Goal: Transaction & Acquisition: Purchase product/service

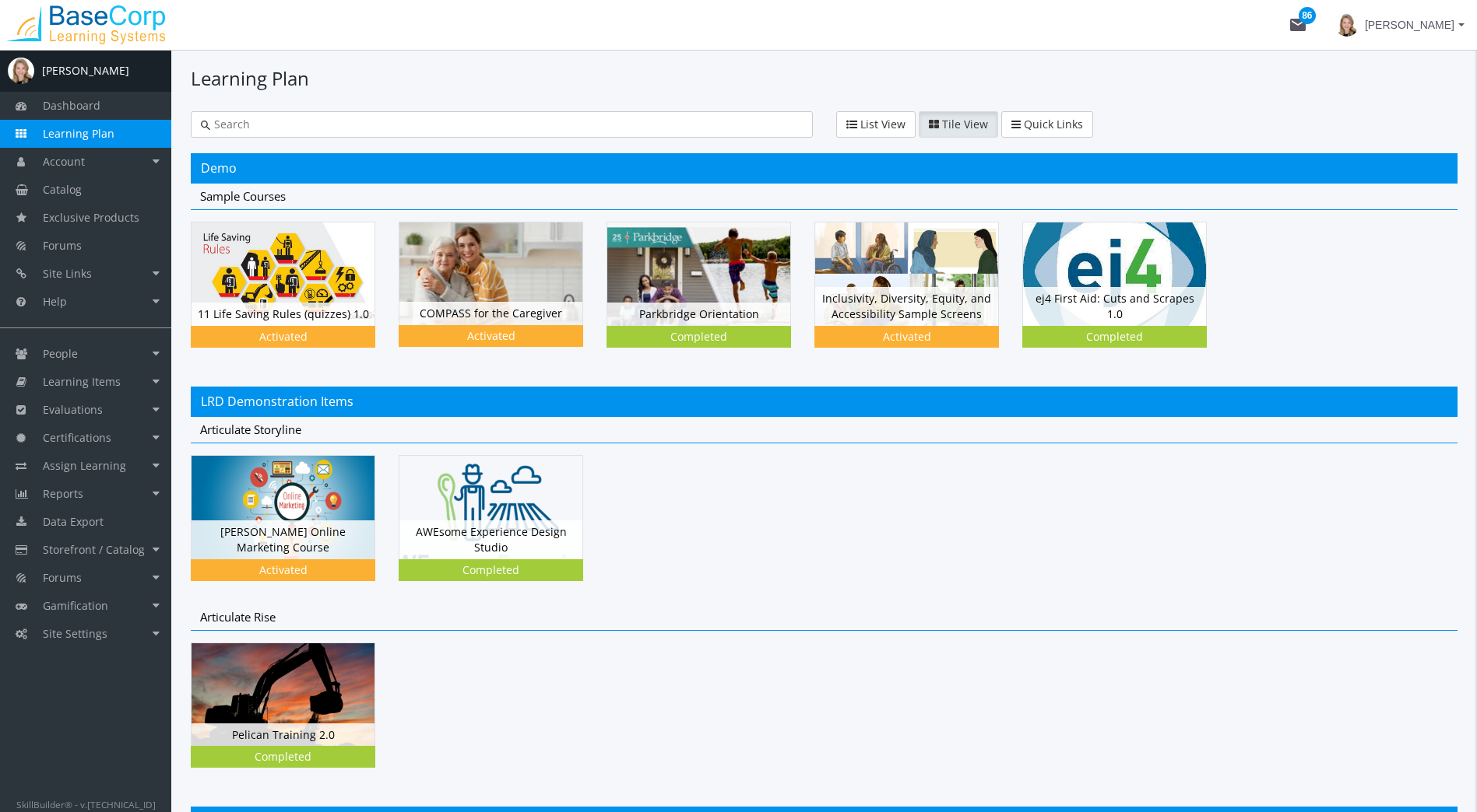
click at [1418, 23] on span "[PERSON_NAME]" at bounding box center [1408, 24] width 89 height 28
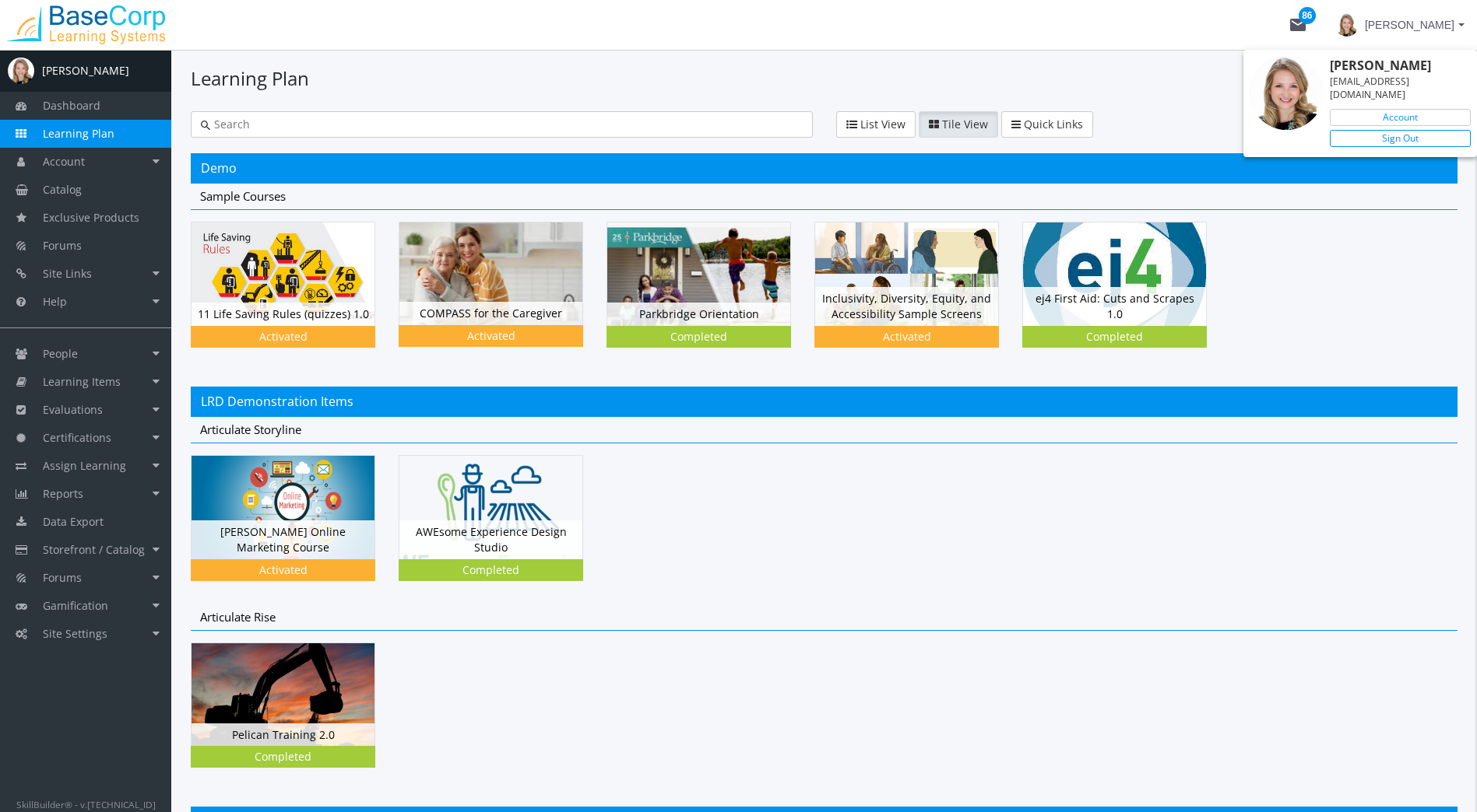
click at [1421, 130] on link "Sign Out" at bounding box center [1401, 138] width 141 height 17
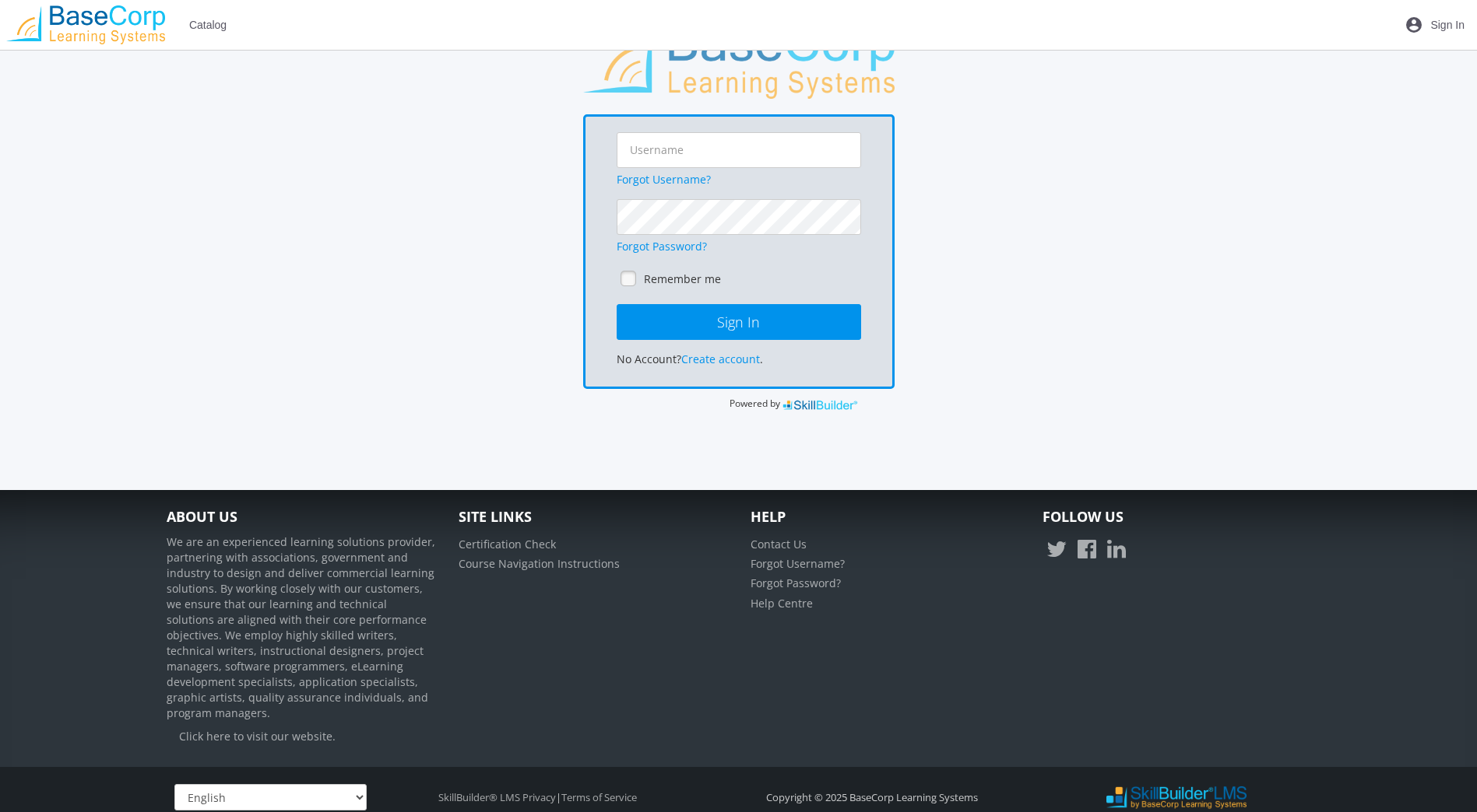
scroll to position [159, 0]
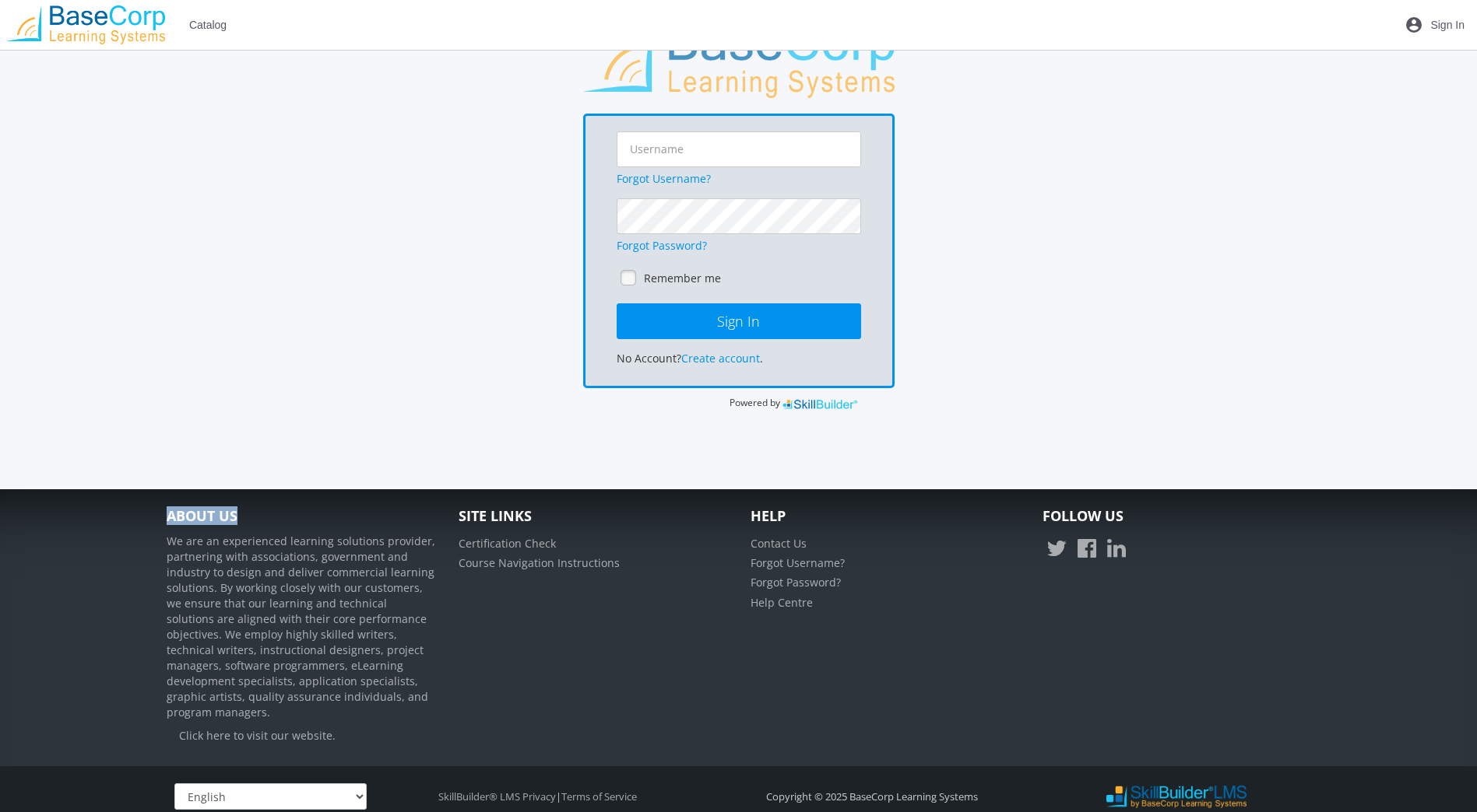
drag, startPoint x: 338, startPoint y: 516, endPoint x: 203, endPoint y: 474, distance: 141.4
click at [203, 474] on body "Loading page Page Loaded Catalog account_circle Sign In Dashboard Learning Plan…" at bounding box center [738, 247] width 1477 height 812
drag, startPoint x: 203, startPoint y: 474, endPoint x: 161, endPoint y: 509, distance: 54.7
click at [165, 506] on div "About Us We are an experienced learning solutions provider, partnering with ass…" at bounding box center [300, 628] width 292 height 248
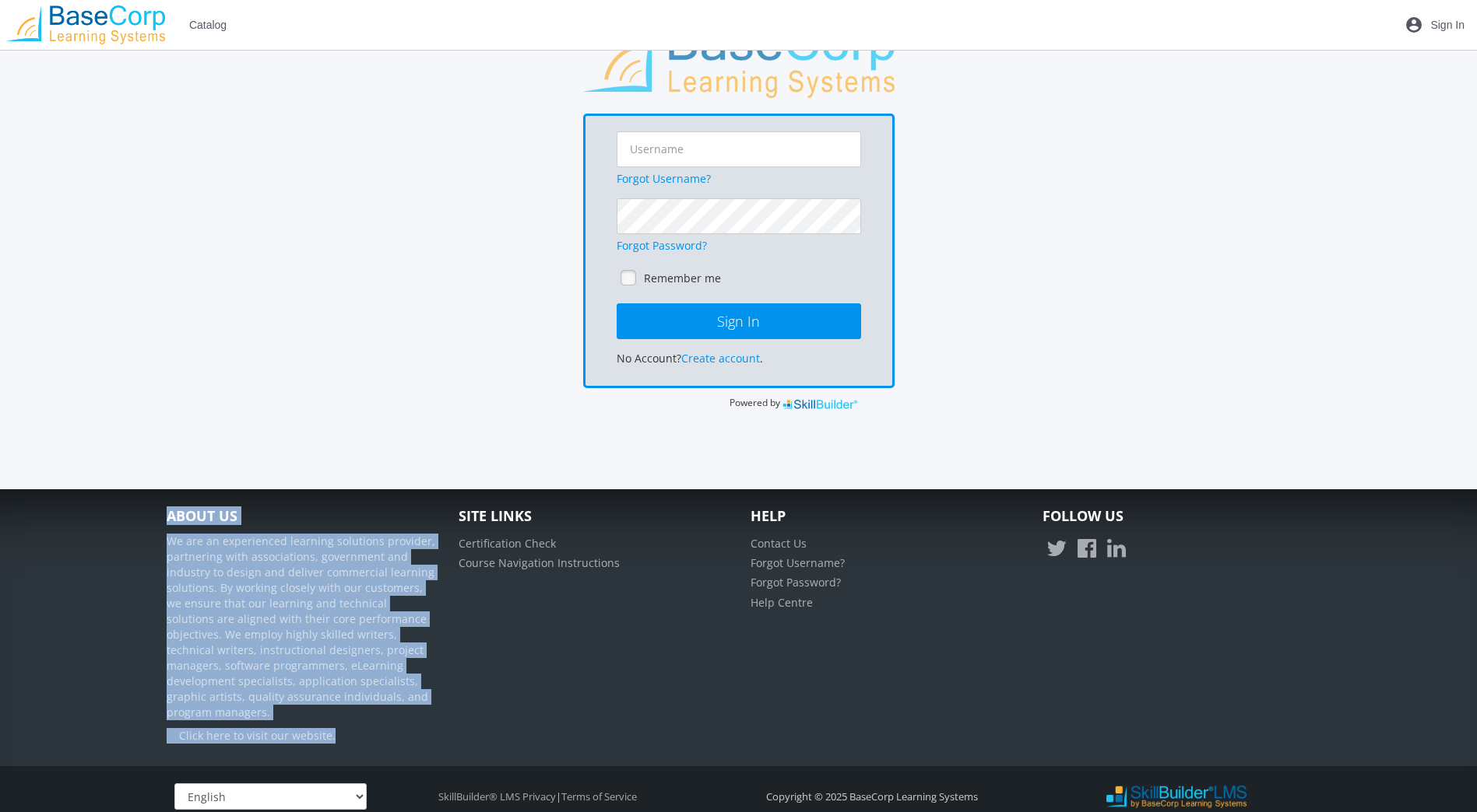
drag, startPoint x: 160, startPoint y: 512, endPoint x: 358, endPoint y: 725, distance: 290.8
click at [358, 725] on div "About Us We are an experienced learning solutions provider, partnering with ass…" at bounding box center [300, 628] width 292 height 248
click at [214, 558] on p "We are an experienced learning solutions provider, partnering with associations…" at bounding box center [300, 627] width 268 height 187
drag, startPoint x: 166, startPoint y: 540, endPoint x: 398, endPoint y: 699, distance: 281.3
click at [398, 699] on div "About Us We are an experienced learning solutions provider, partnering with ass…" at bounding box center [300, 628] width 292 height 248
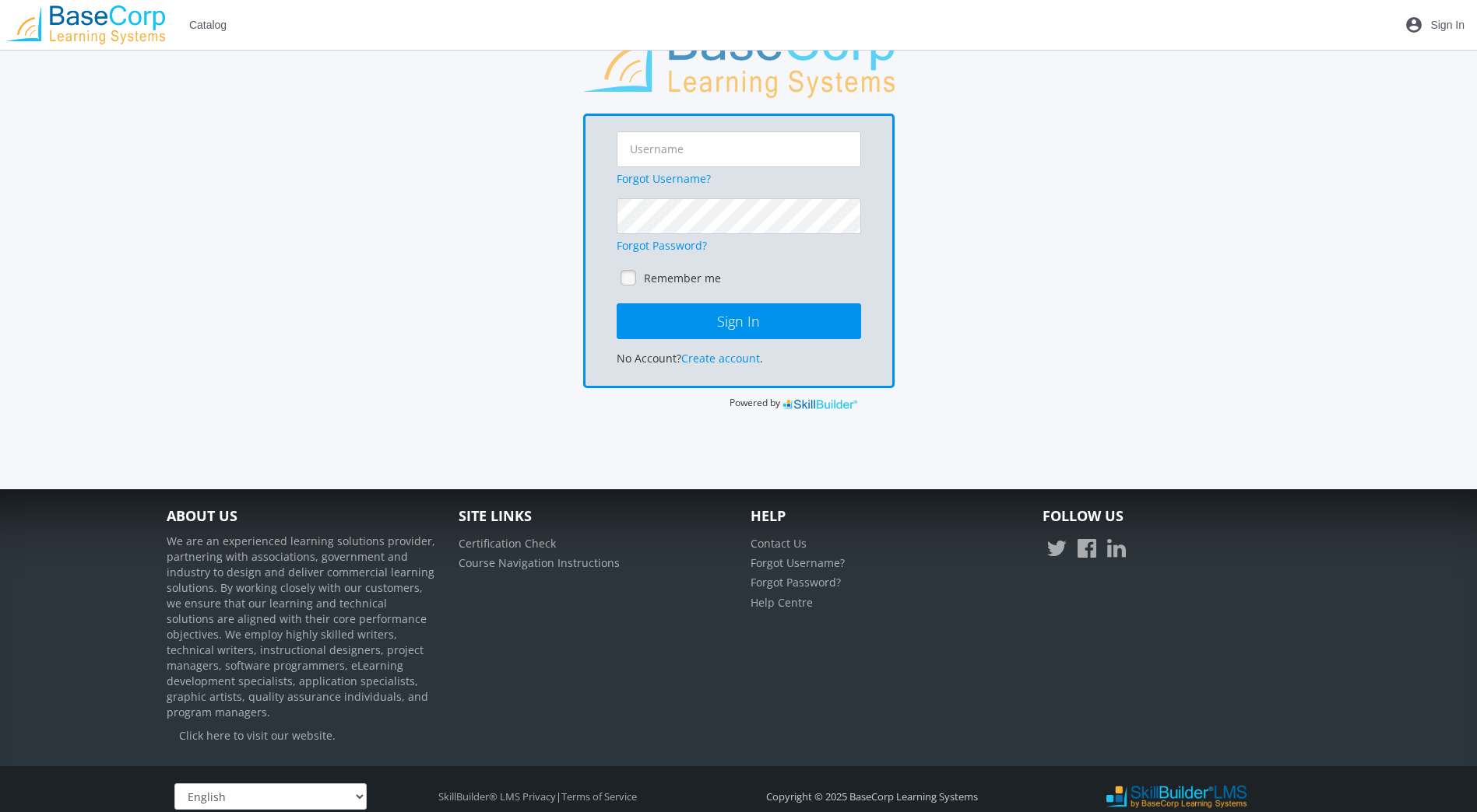
drag, startPoint x: 398, startPoint y: 699, endPoint x: 556, endPoint y: 721, distance: 159.5
click at [556, 721] on div "About Us We are an experienced learning solutions provider, partnering with ass…" at bounding box center [738, 628] width 1168 height 248
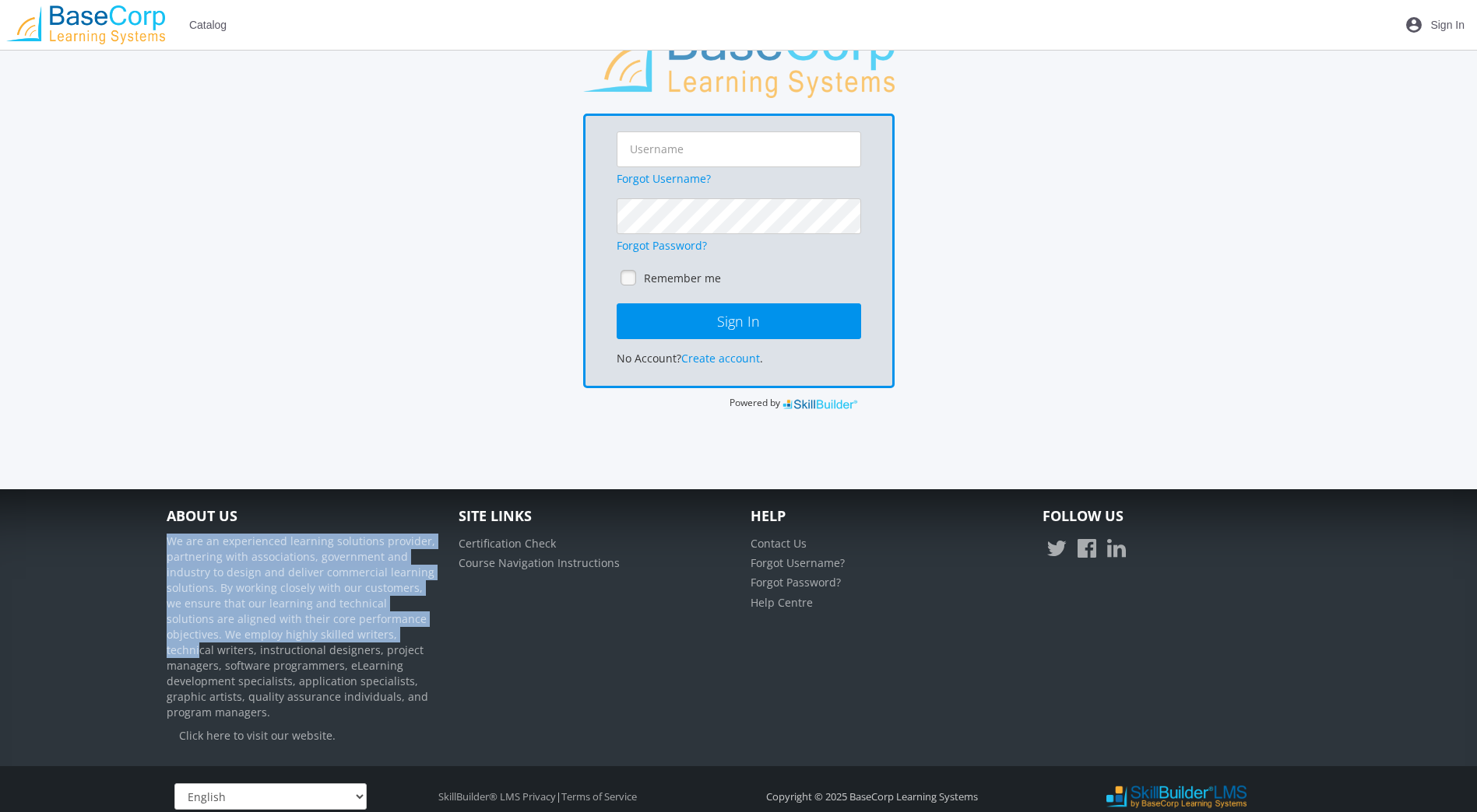
drag, startPoint x: 169, startPoint y: 542, endPoint x: 348, endPoint y: 642, distance: 205.0
click at [348, 642] on p "We are an experienced learning solutions provider, partnering with associations…" at bounding box center [300, 627] width 268 height 187
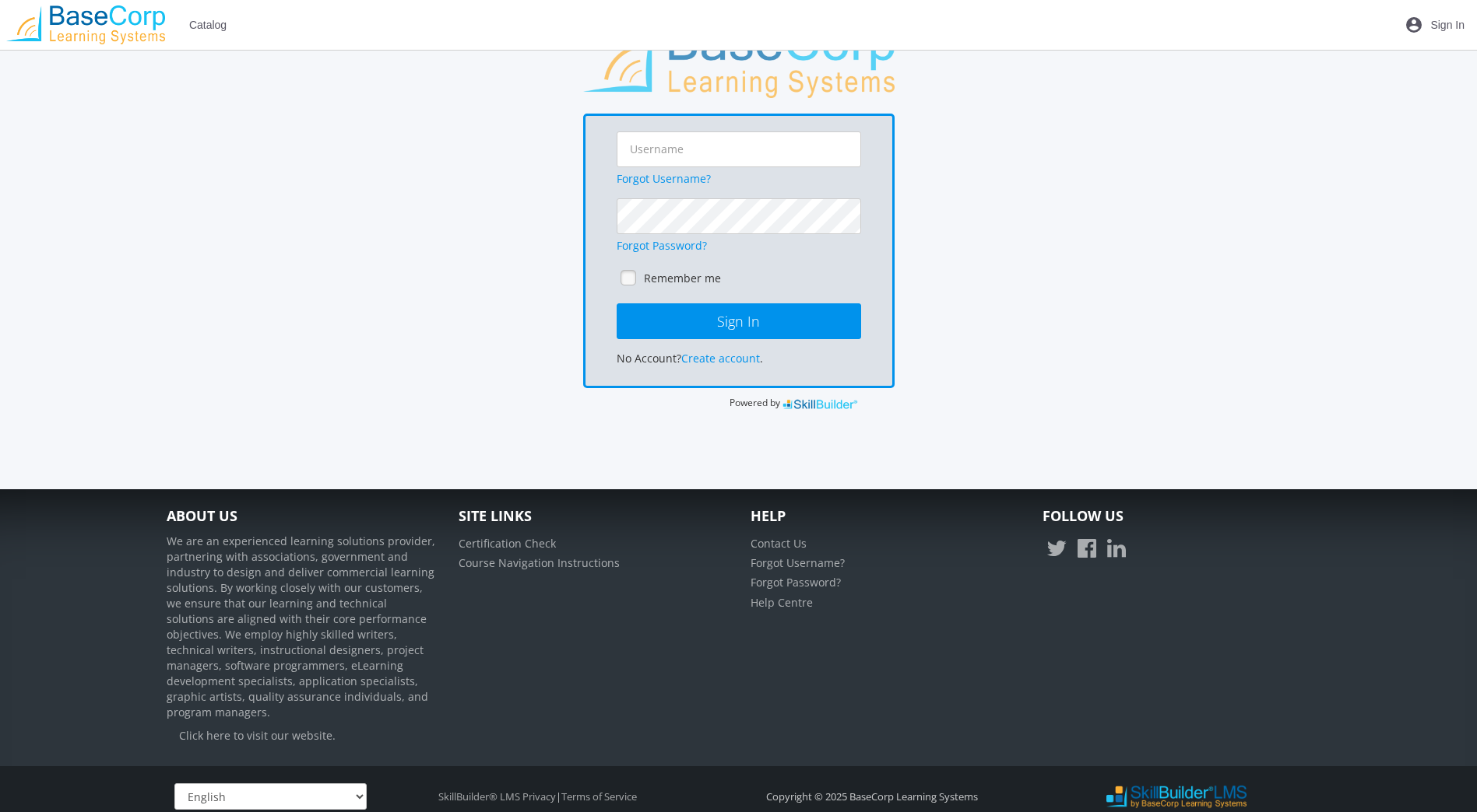
drag, startPoint x: 348, startPoint y: 642, endPoint x: 702, endPoint y: 629, distance: 354.2
click at [579, 642] on div "About Us We are an experienced learning solutions provider, partnering with ass…" at bounding box center [738, 628] width 1168 height 248
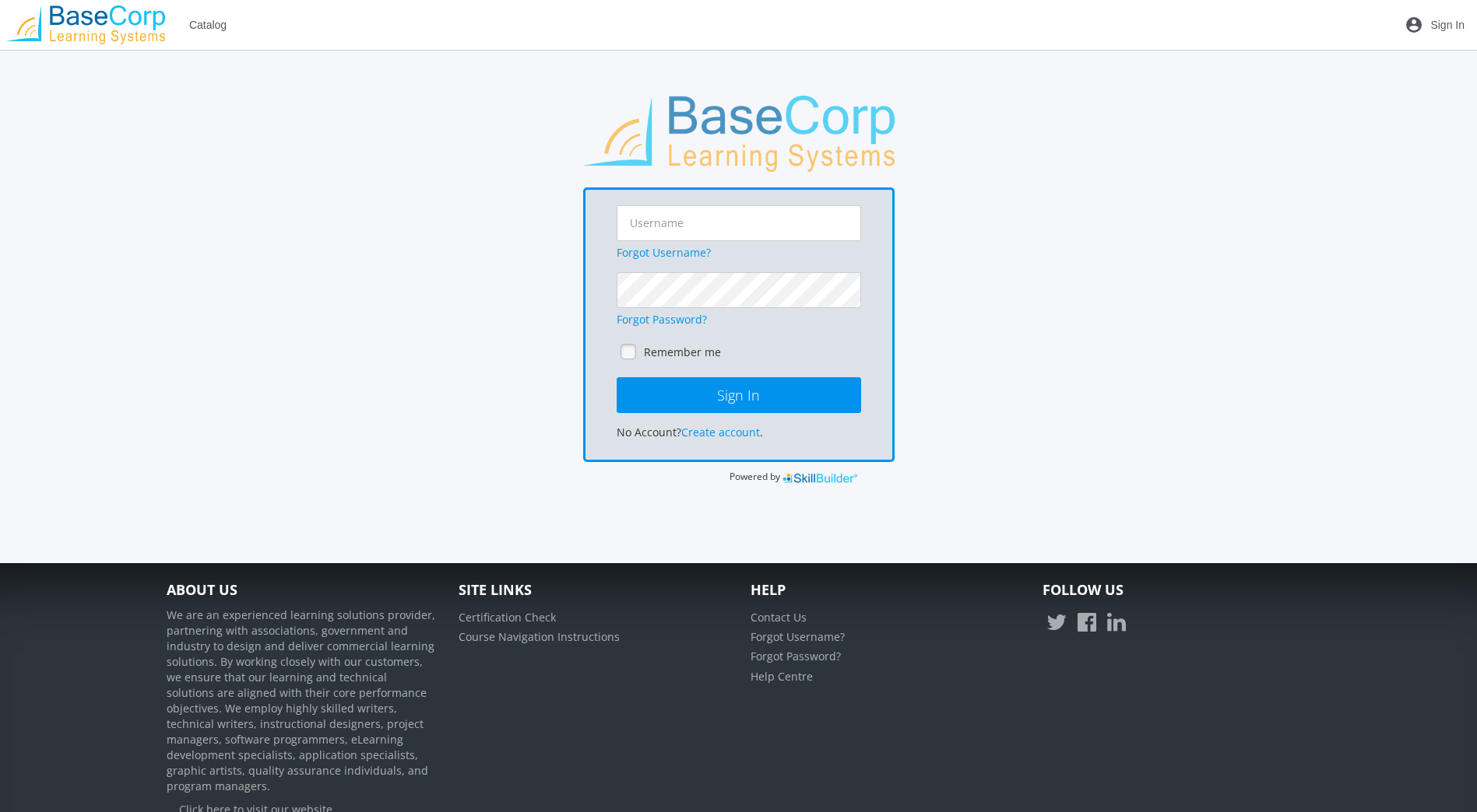
scroll to position [0, 0]
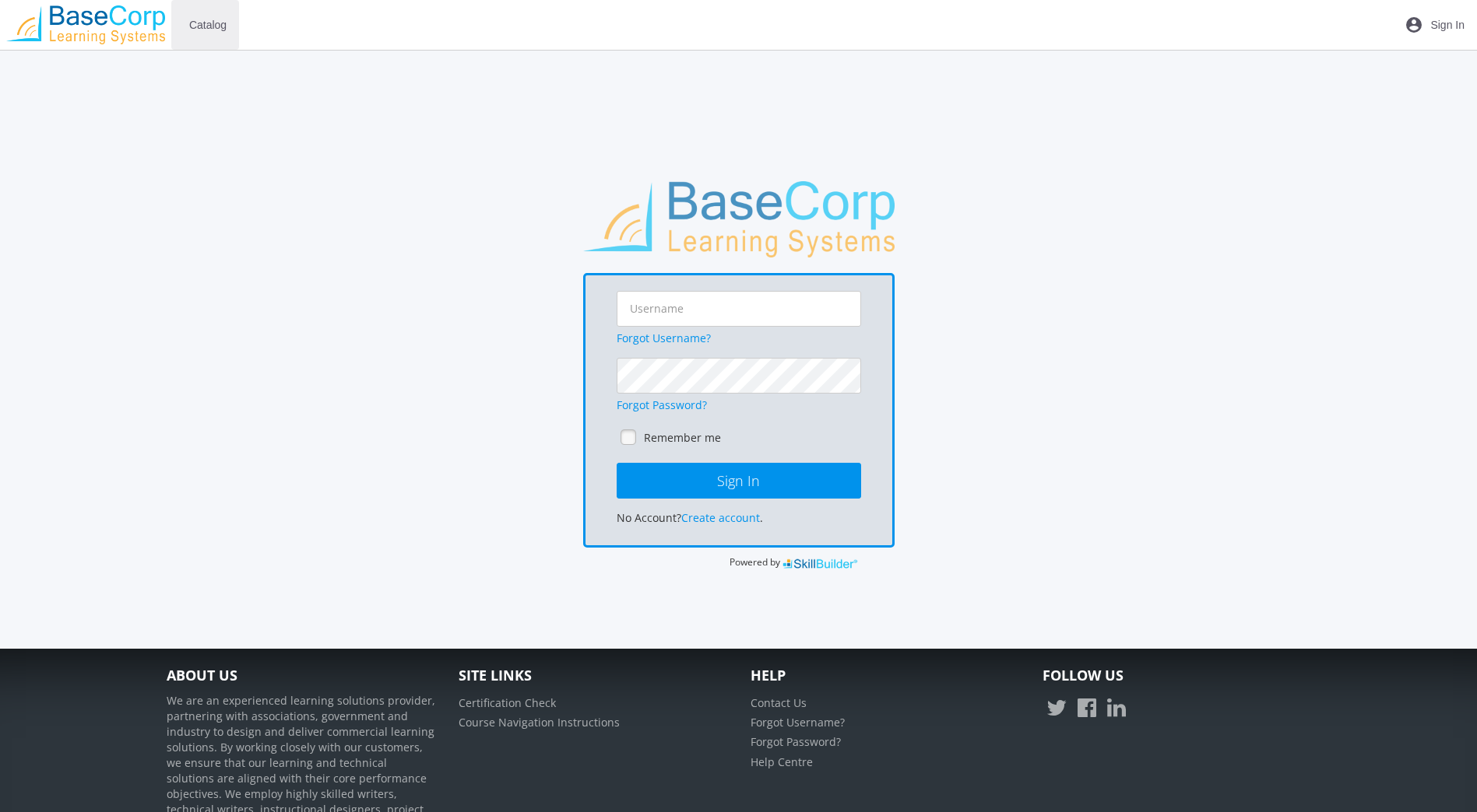
click at [194, 22] on span "Catalog" at bounding box center [208, 24] width 37 height 28
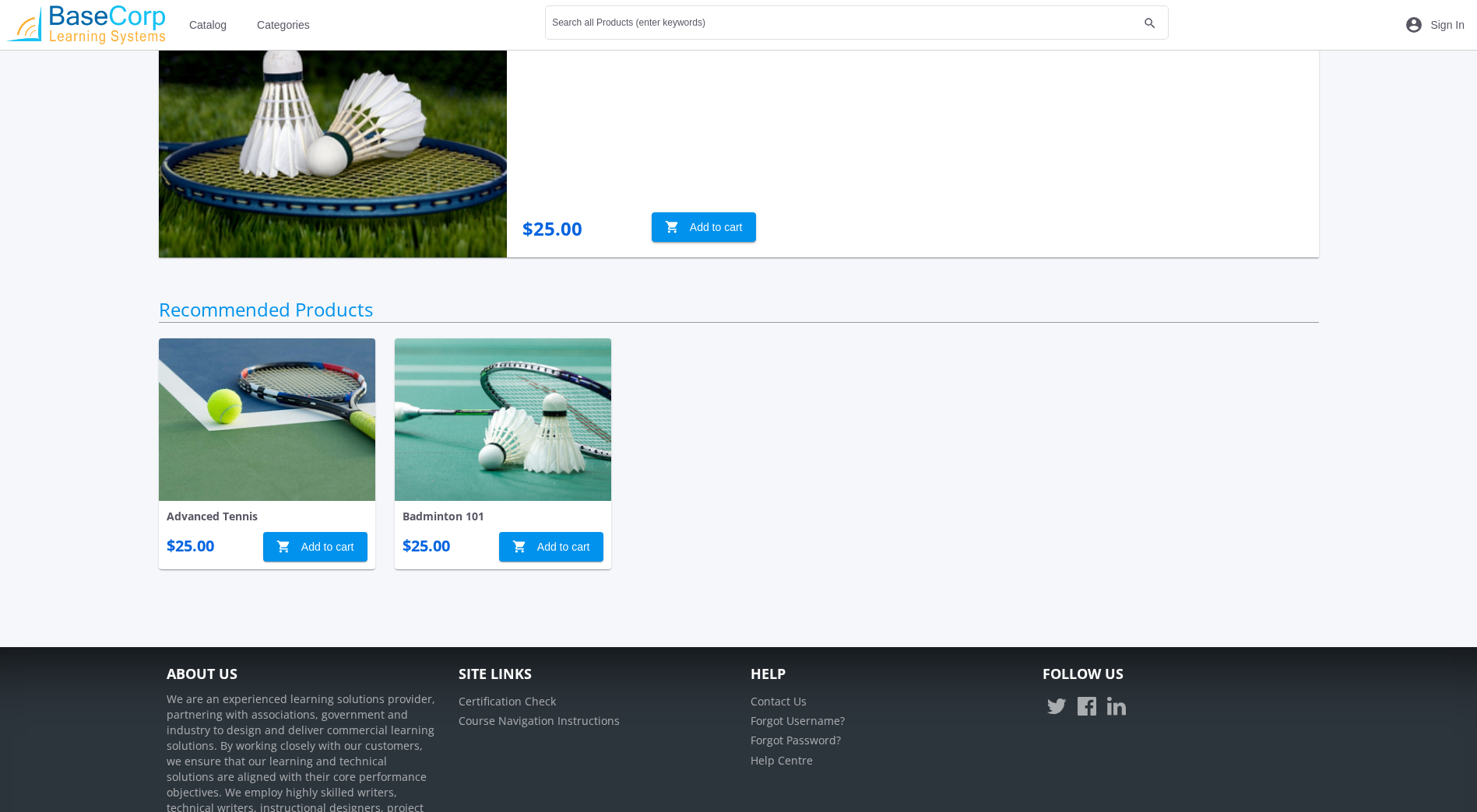
scroll to position [443, 0]
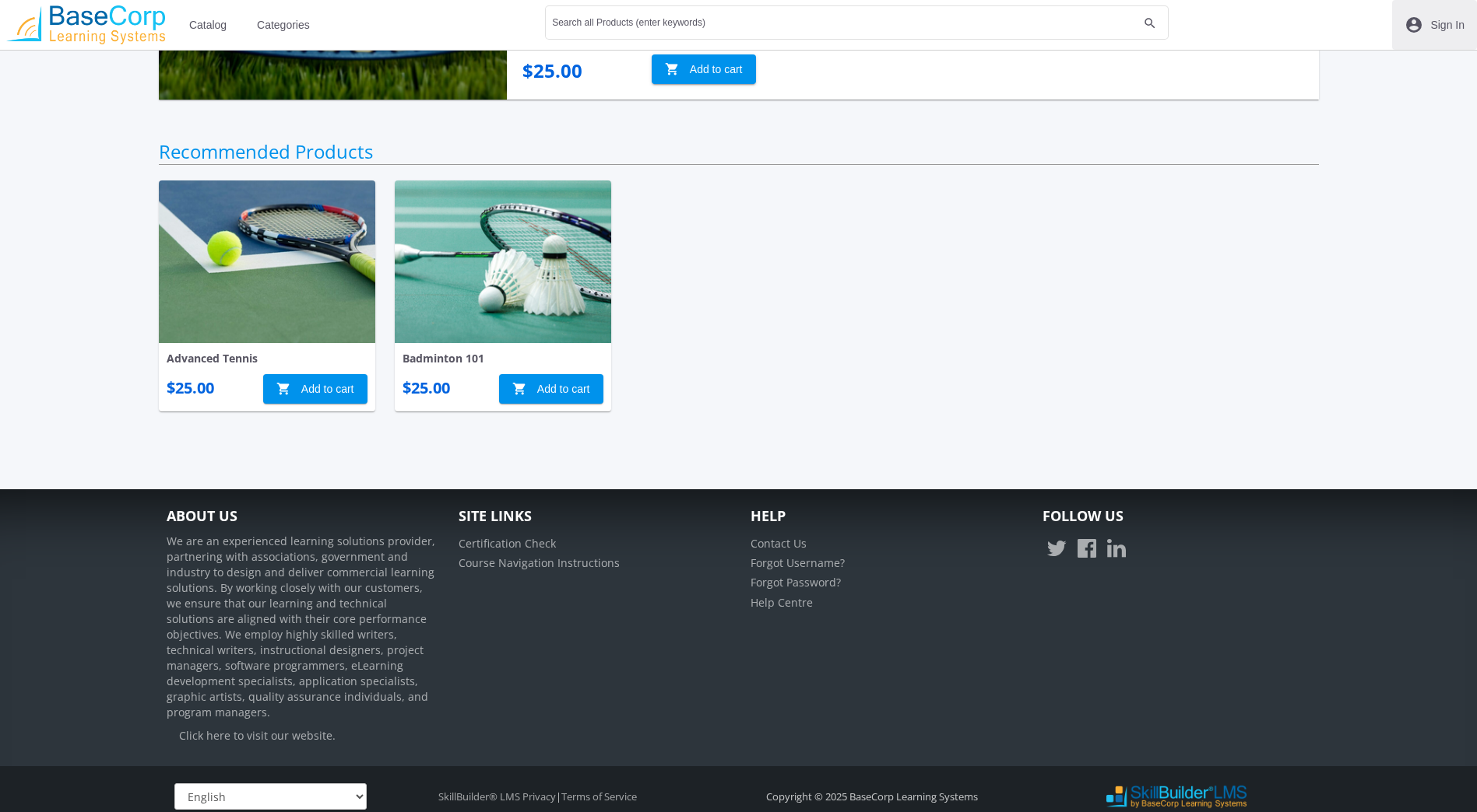
click at [1437, 14] on span "Sign In" at bounding box center [1447, 24] width 34 height 28
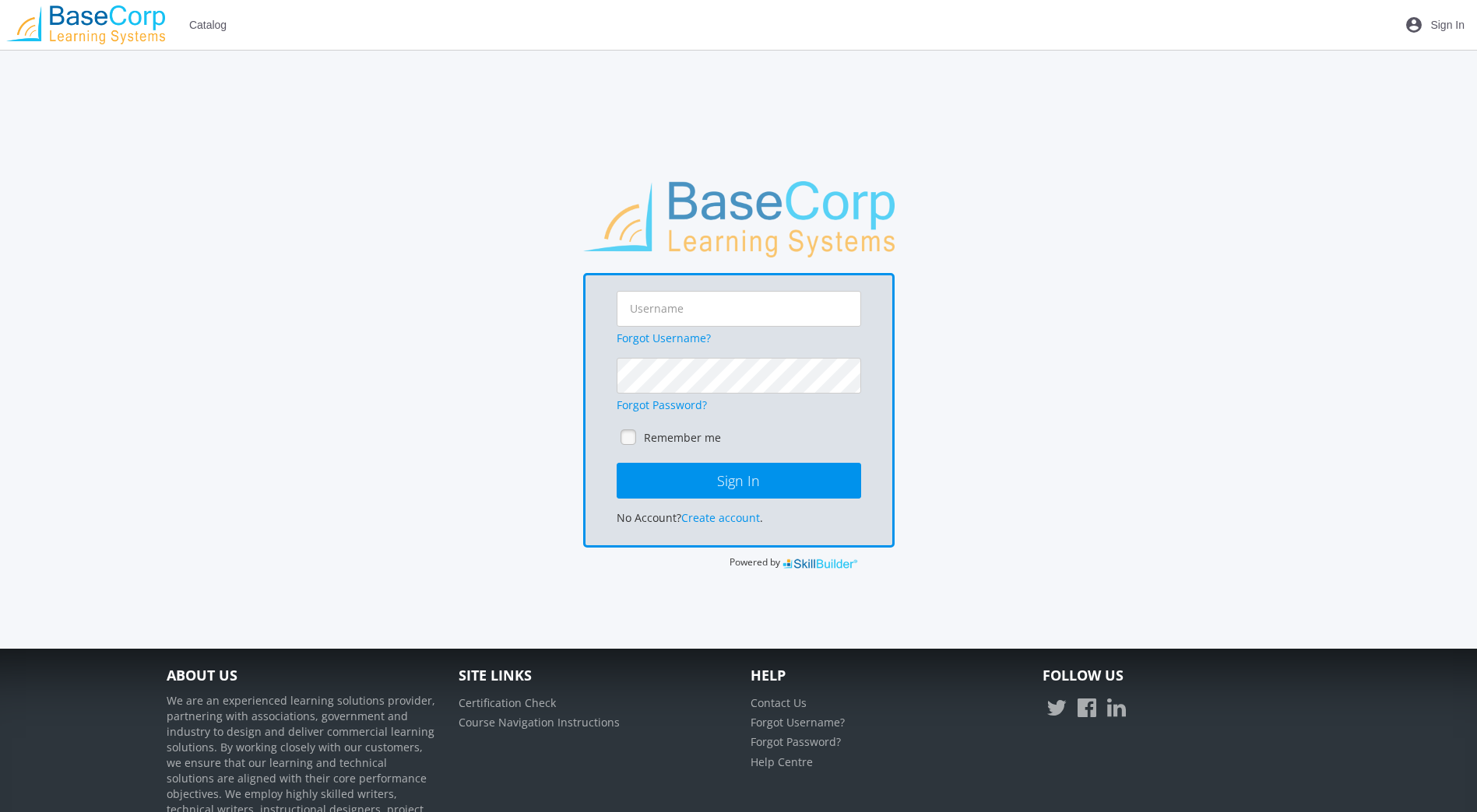
click at [747, 329] on div "Forgot Username?" at bounding box center [739, 318] width 245 height 55
click at [725, 306] on input "text" at bounding box center [739, 308] width 245 height 36
type input "[EMAIL_ADDRESS][DOMAIN_NAME]"
click at [617, 463] on button "Sign In" at bounding box center [739, 480] width 245 height 36
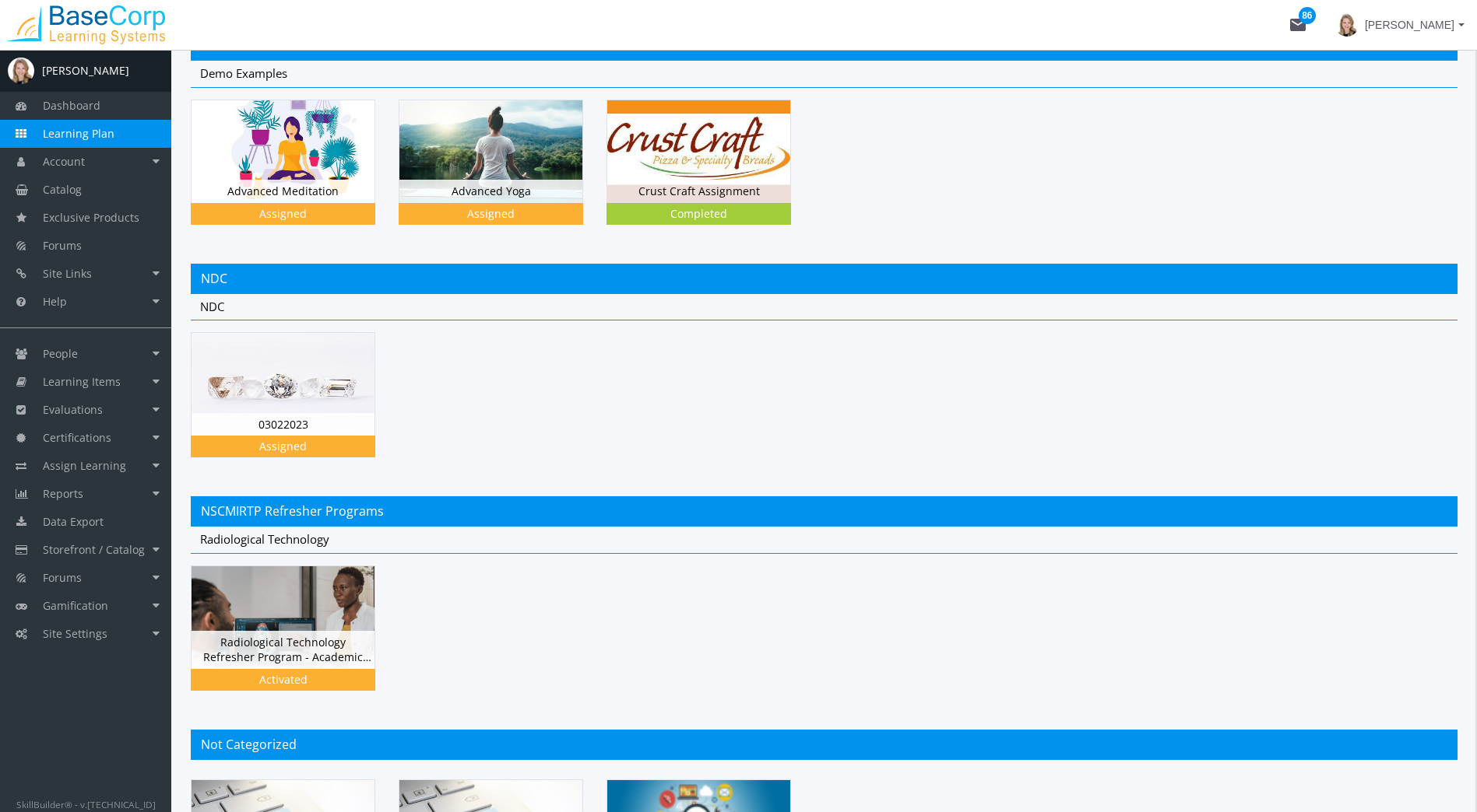
scroll to position [1592, 0]
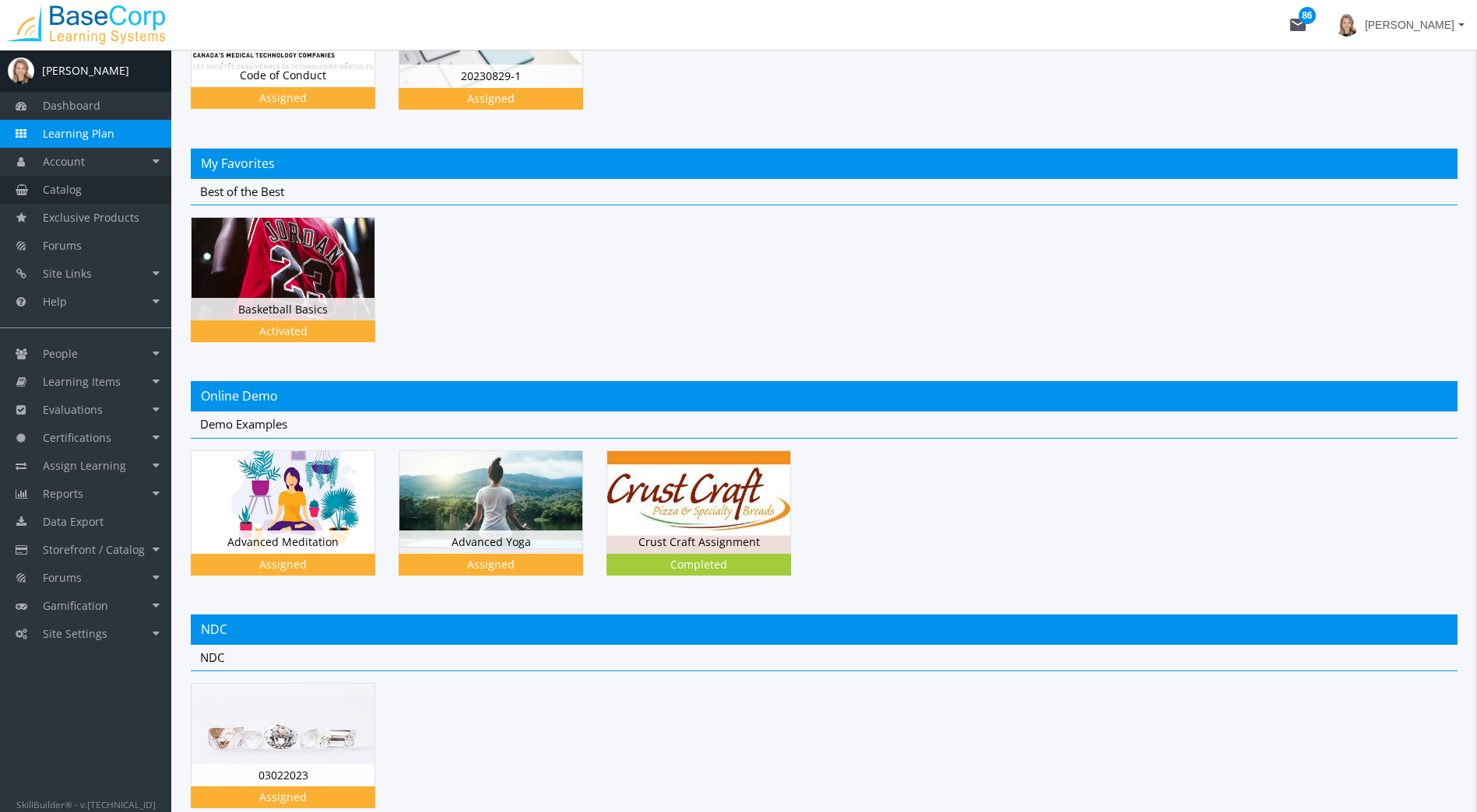
click at [99, 187] on link "Catalog" at bounding box center [85, 190] width 171 height 28
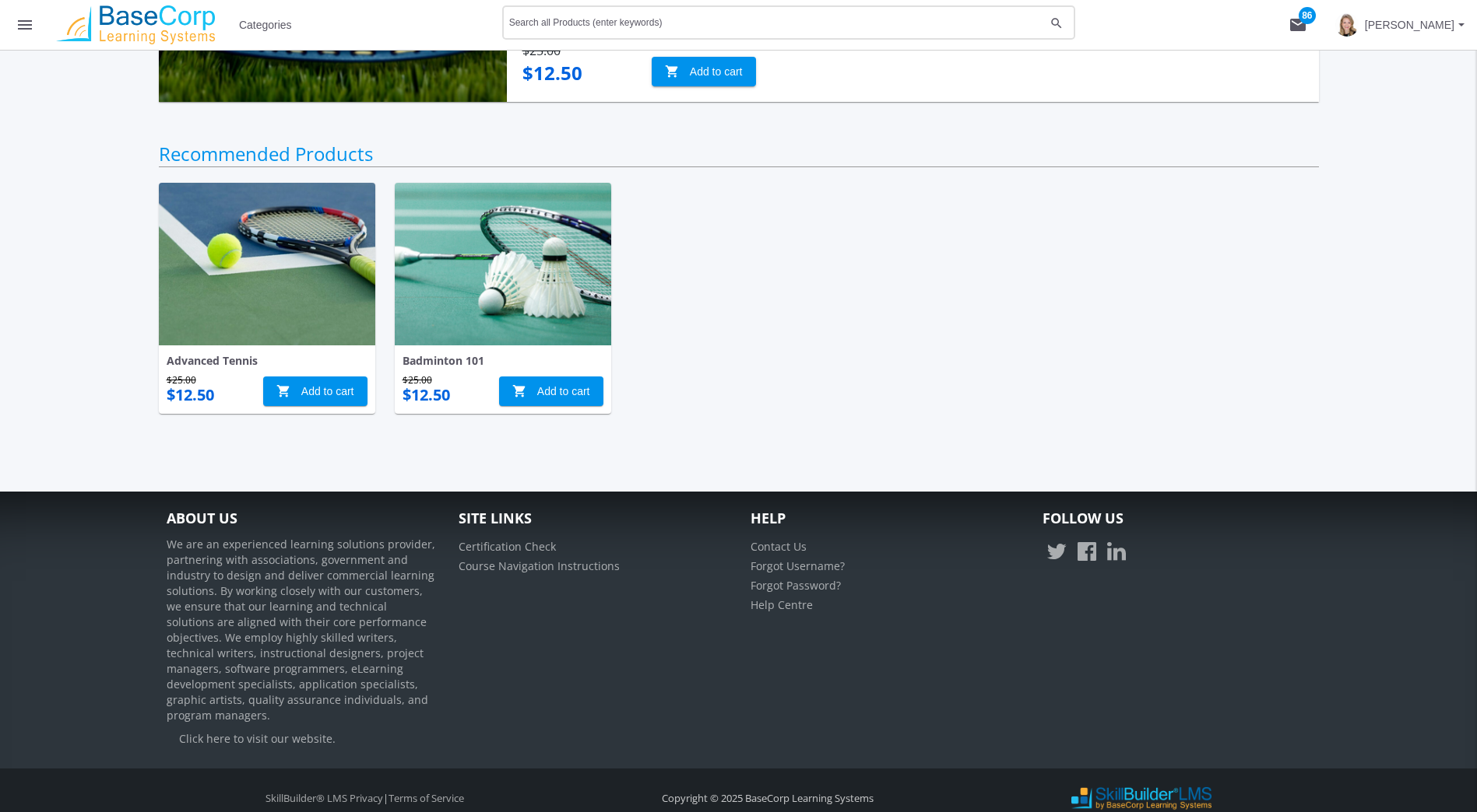
scroll to position [440, 0]
click at [24, 21] on mat-icon "menu" at bounding box center [24, 24] width 19 height 19
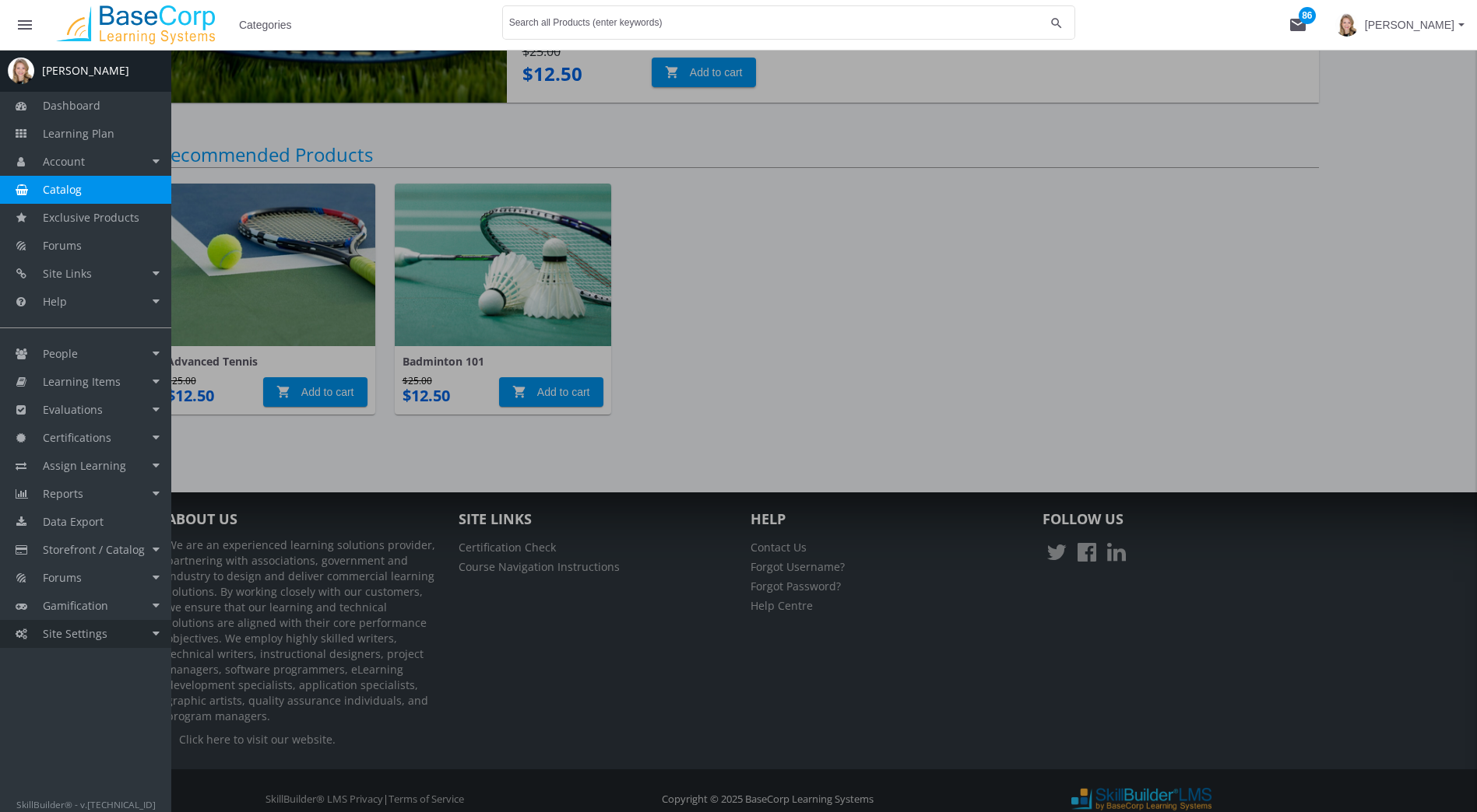
click at [72, 637] on span "Site Settings" at bounding box center [75, 633] width 65 height 15
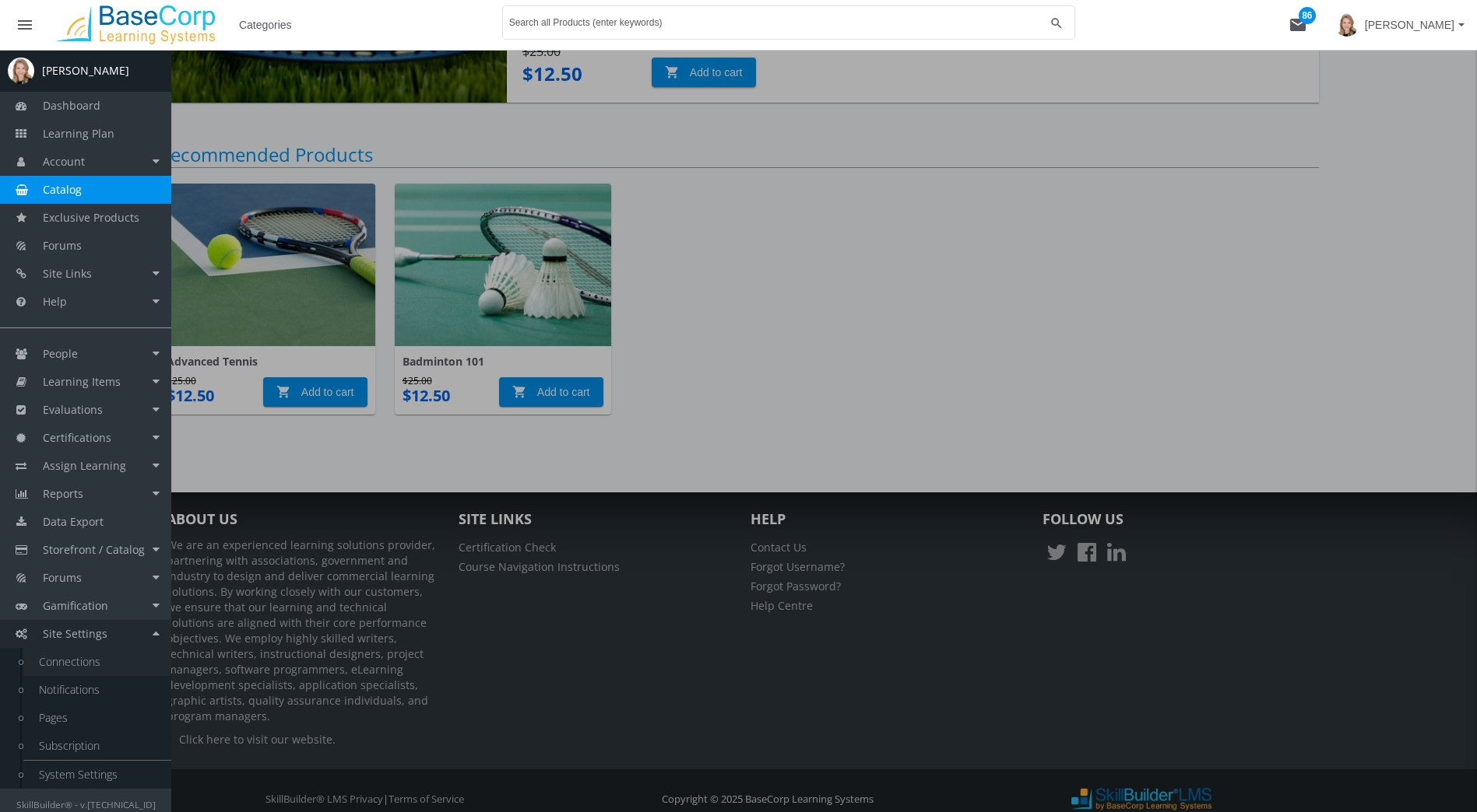
scroll to position [441, 0]
click at [93, 780] on link "System Settings" at bounding box center [97, 775] width 148 height 28
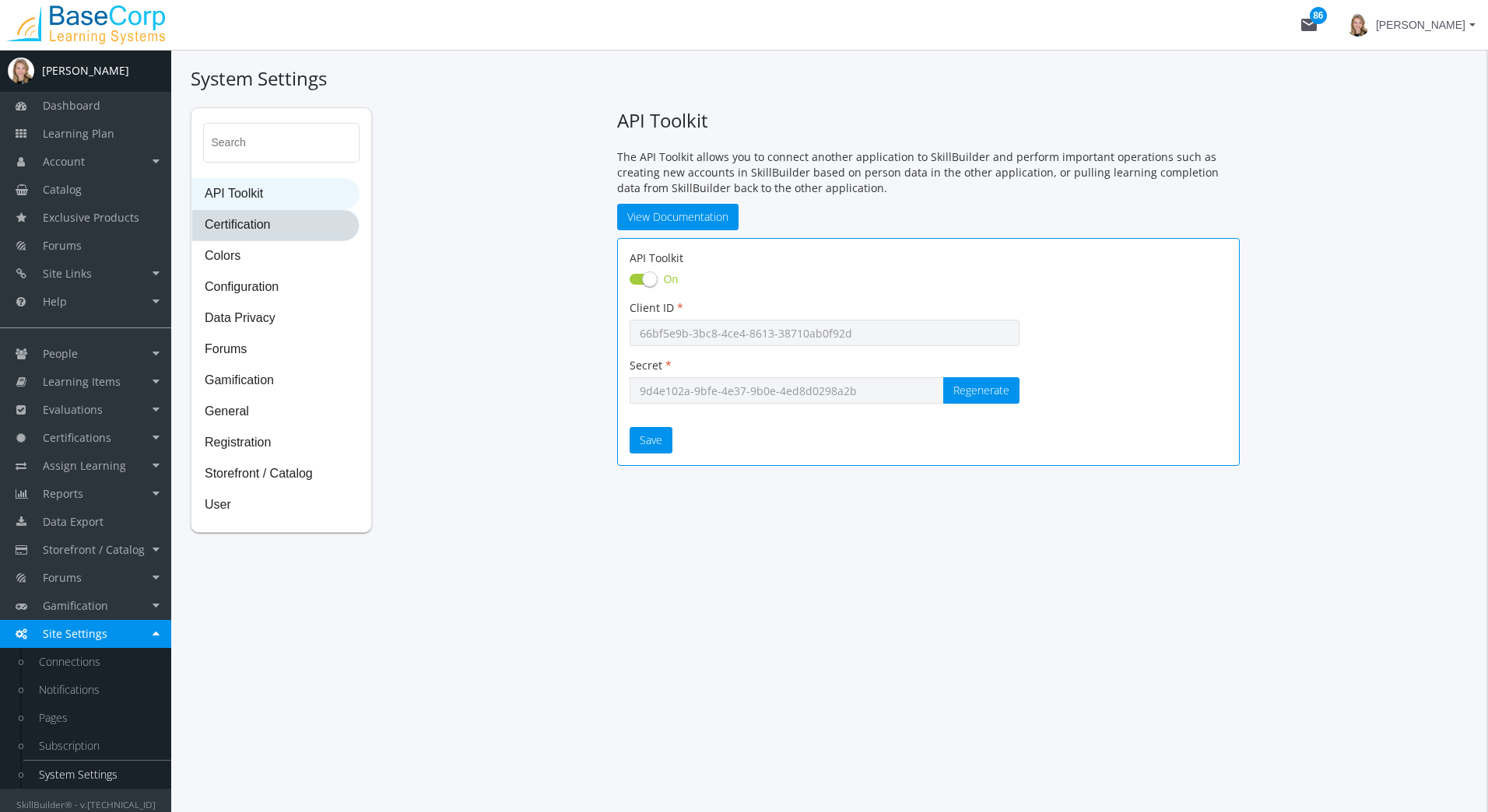
click at [259, 227] on span "Certification" at bounding box center [275, 226] width 166 height 31
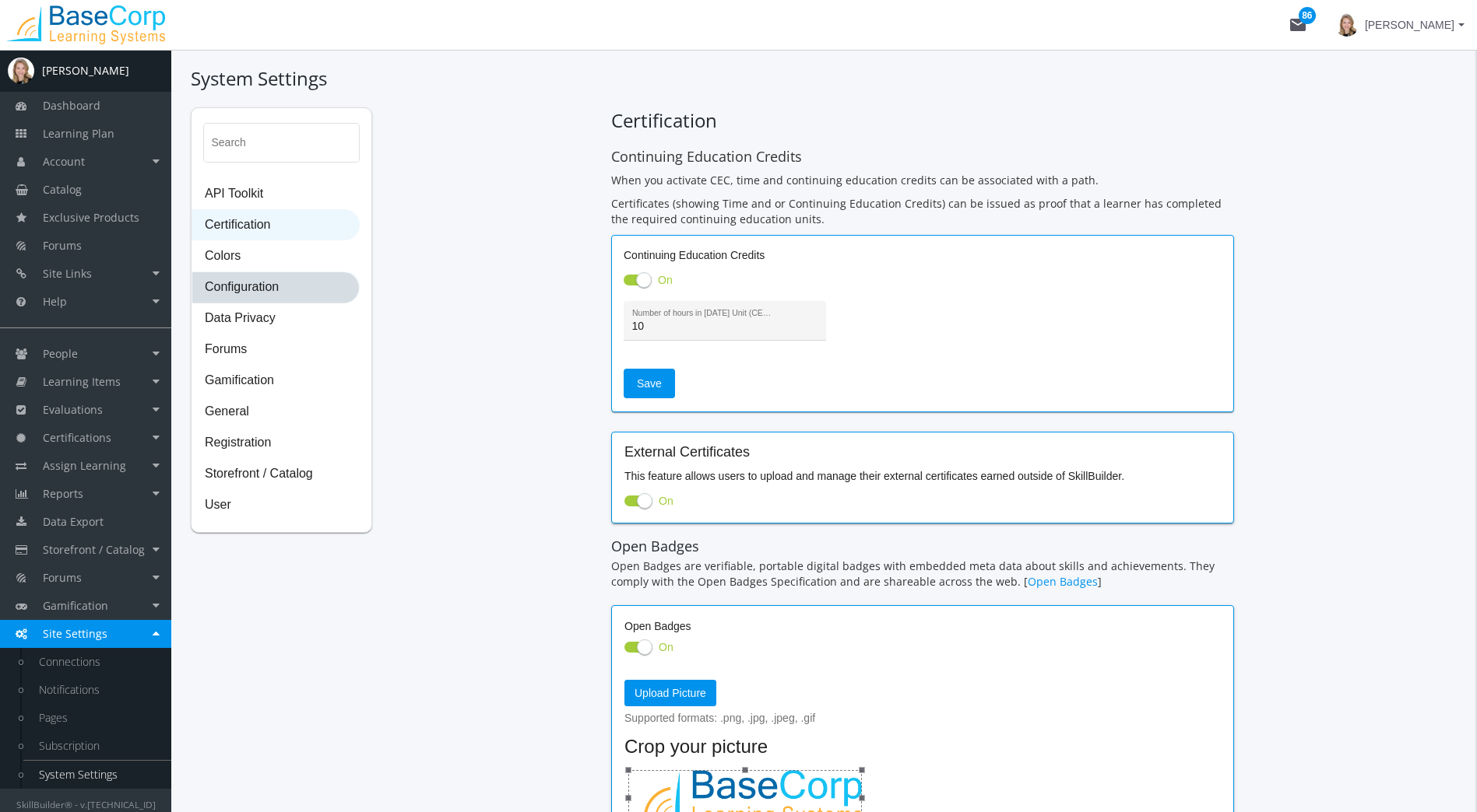
click at [250, 278] on span "Configuration" at bounding box center [275, 288] width 166 height 31
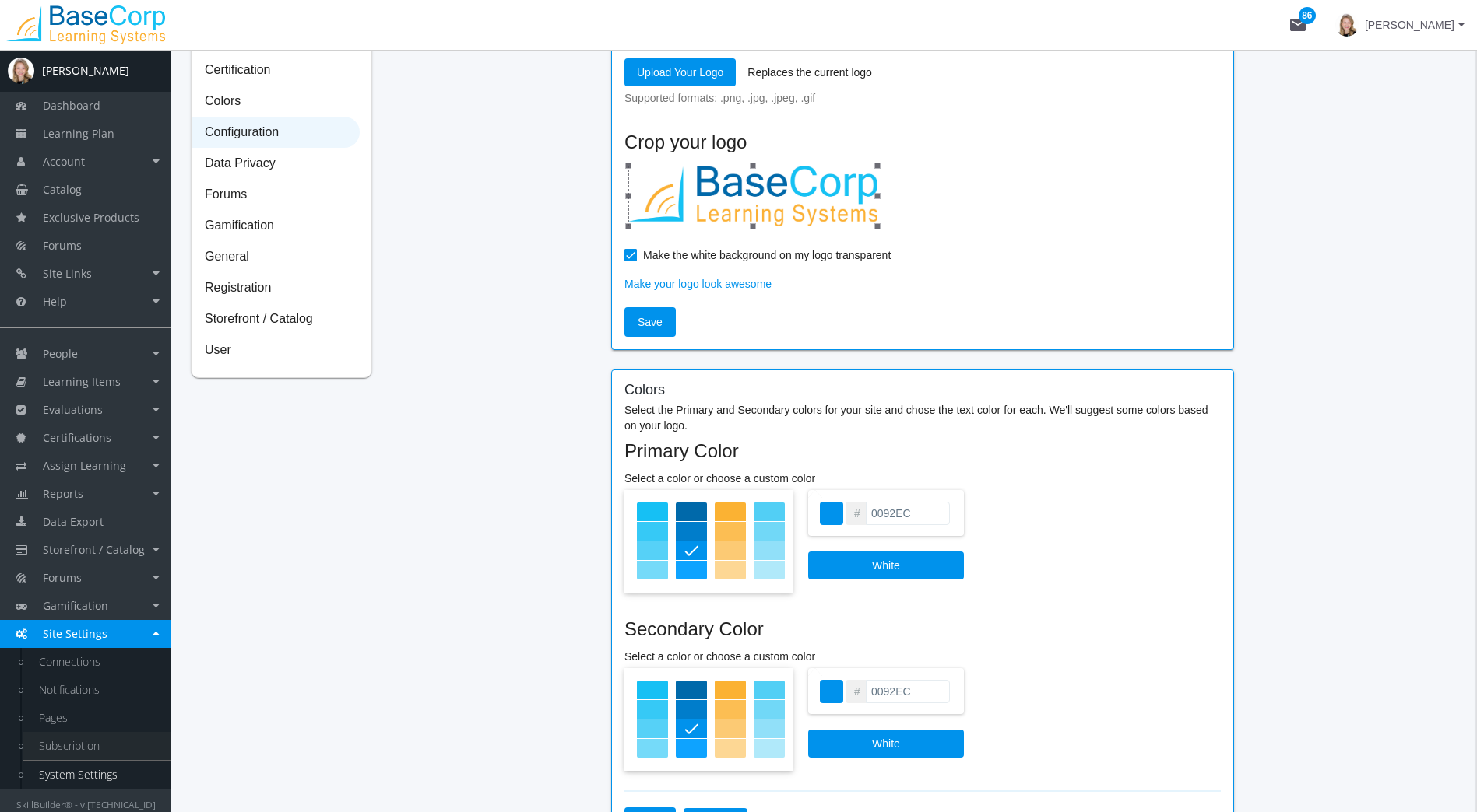
scroll to position [156, 0]
click at [87, 662] on link "Connections" at bounding box center [97, 662] width 148 height 28
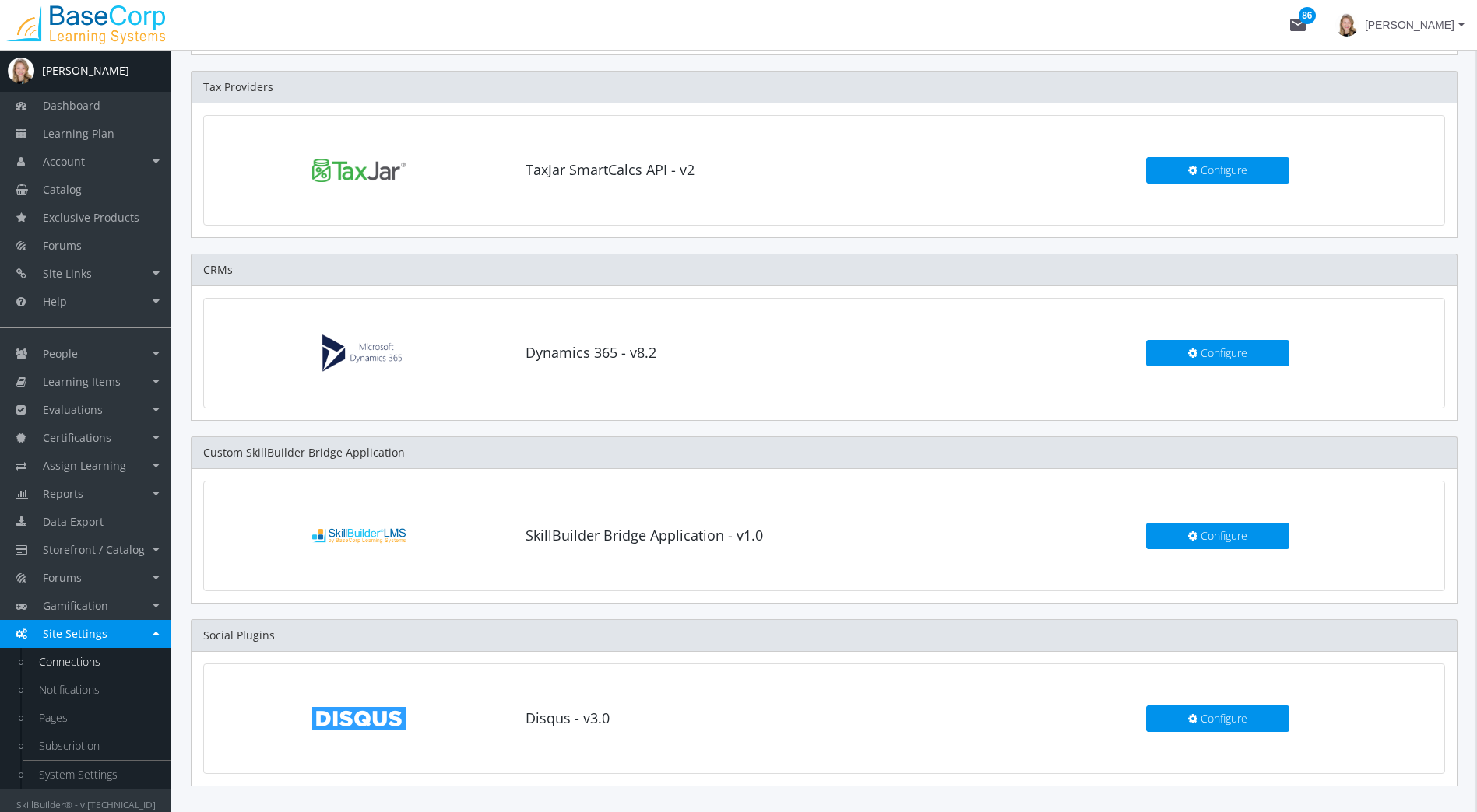
scroll to position [156, 0]
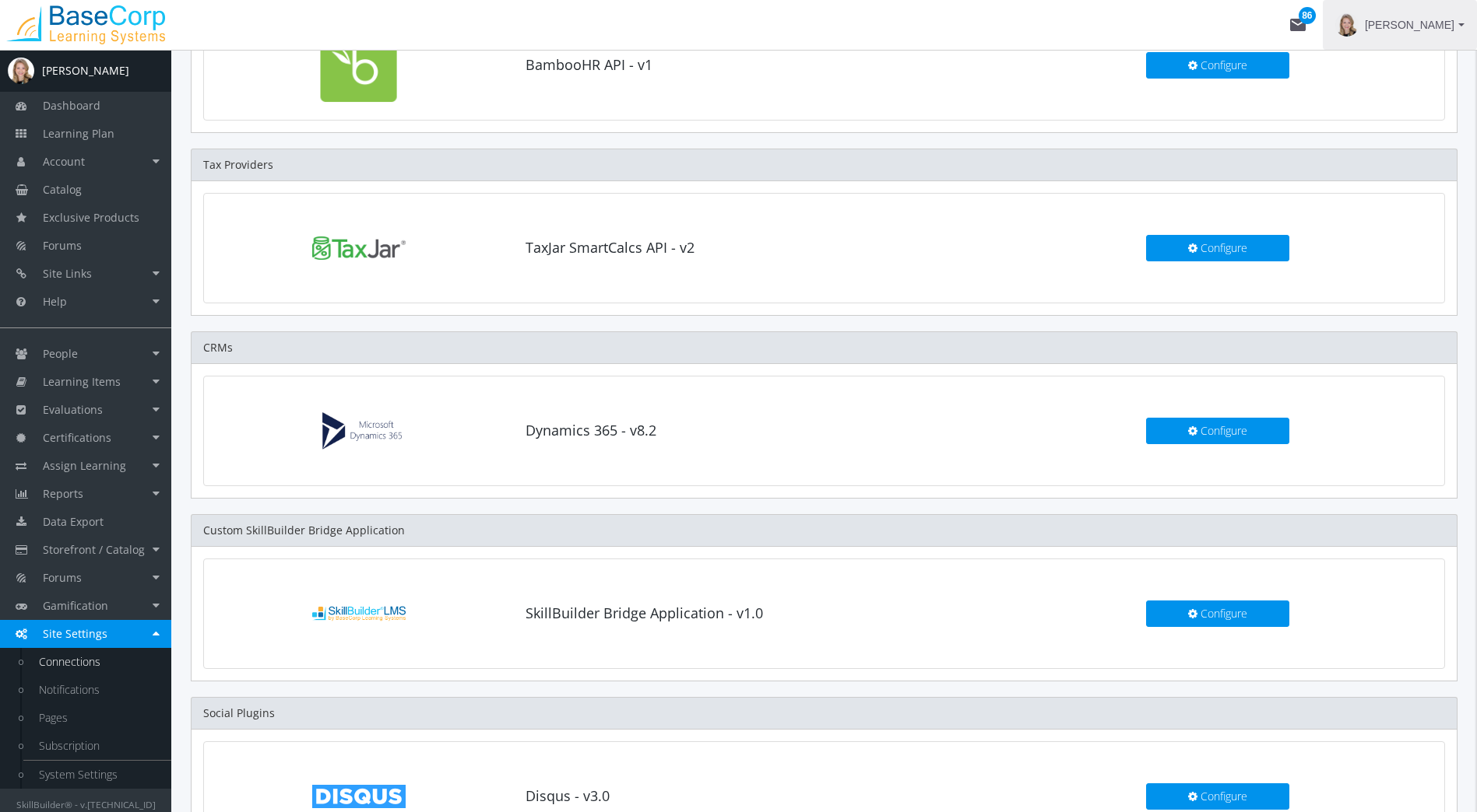
click at [1452, 13] on span "[PERSON_NAME]" at bounding box center [1408, 24] width 89 height 28
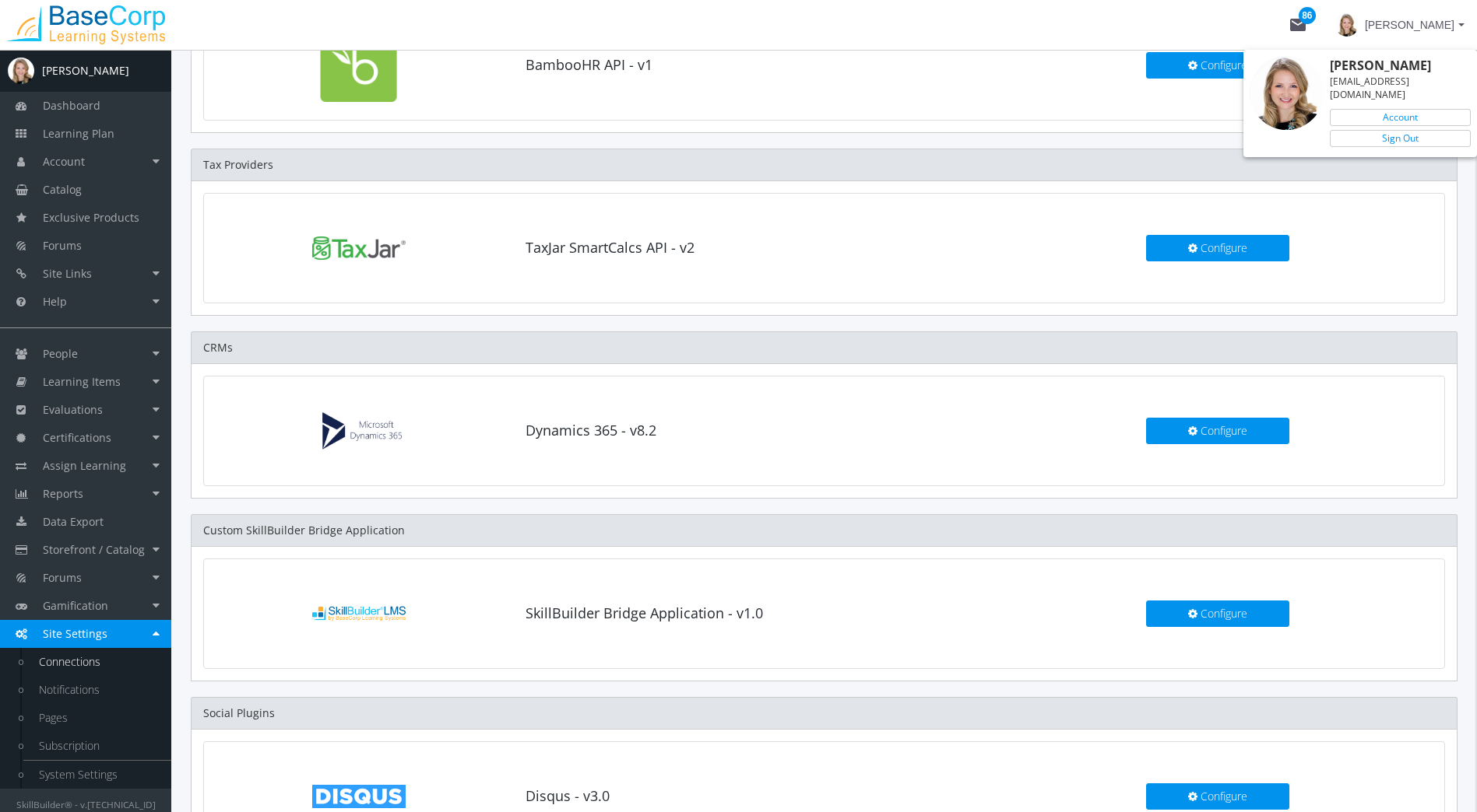
click at [1405, 29] on div at bounding box center [738, 406] width 1477 height 812
click at [1403, 14] on span "[PERSON_NAME]" at bounding box center [1408, 24] width 89 height 28
click at [1409, 130] on link "Sign Out" at bounding box center [1401, 138] width 141 height 17
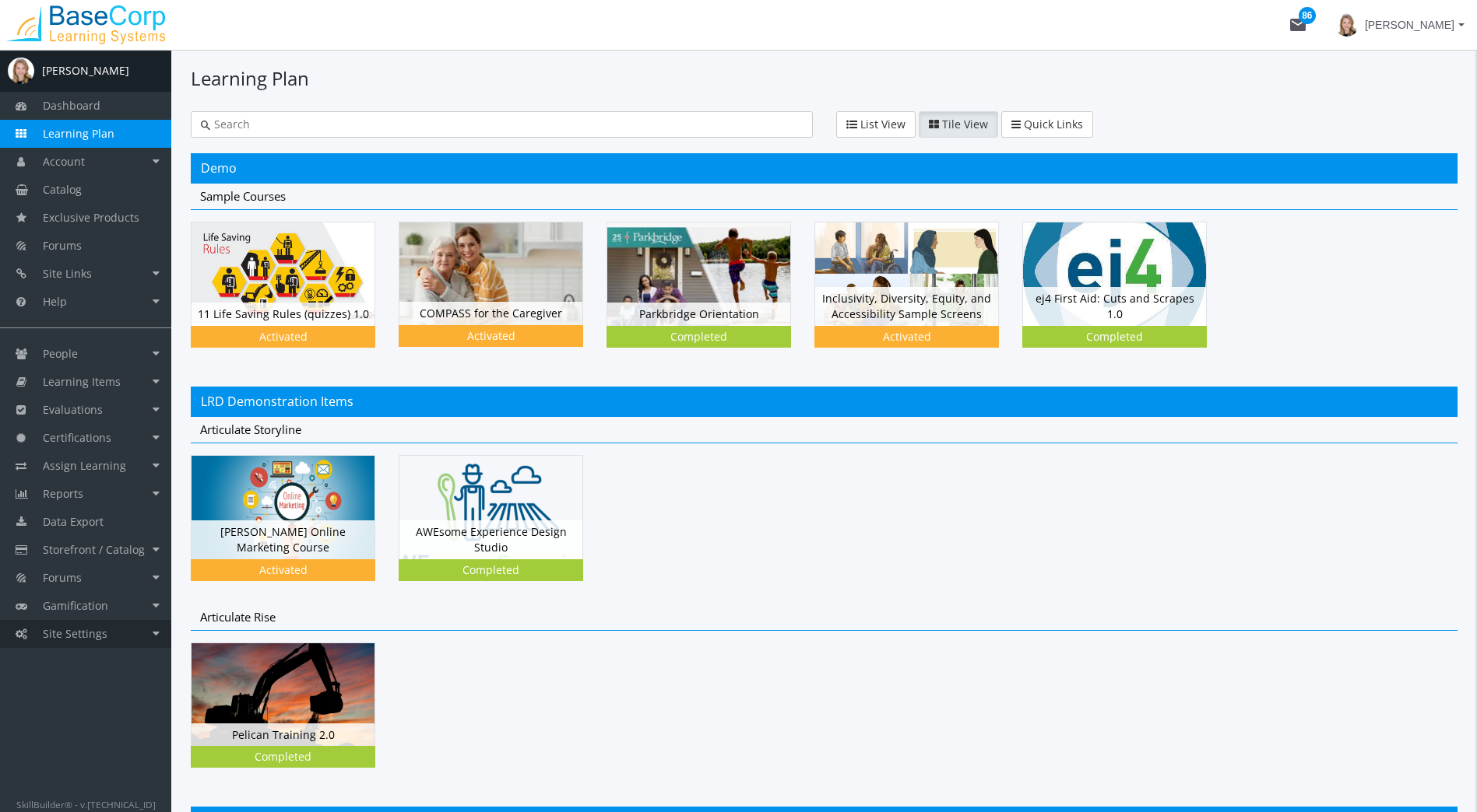
click at [86, 639] on span "Site Settings" at bounding box center [75, 633] width 65 height 15
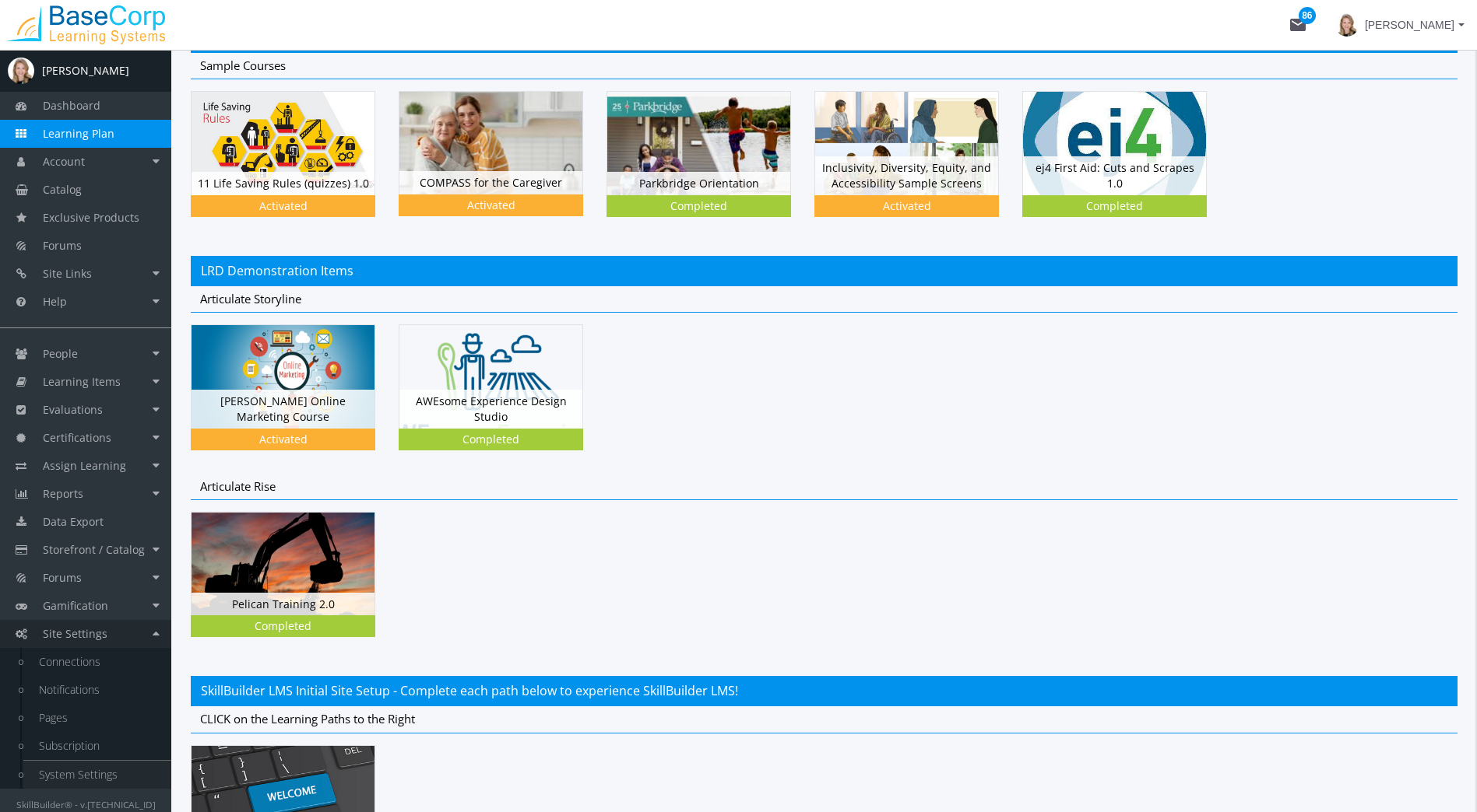
scroll to position [156, 0]
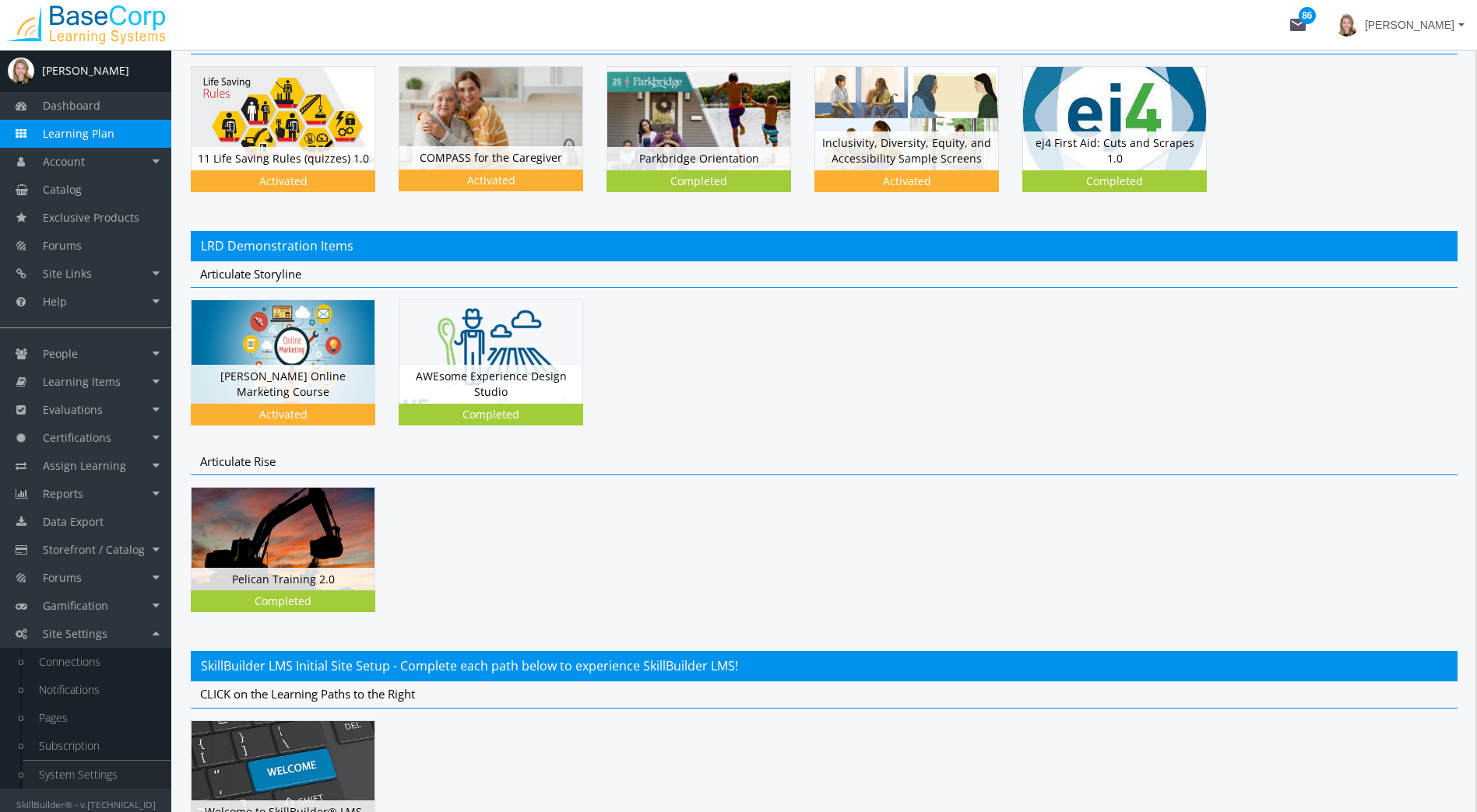
click at [80, 770] on link "System Settings" at bounding box center [97, 775] width 148 height 28
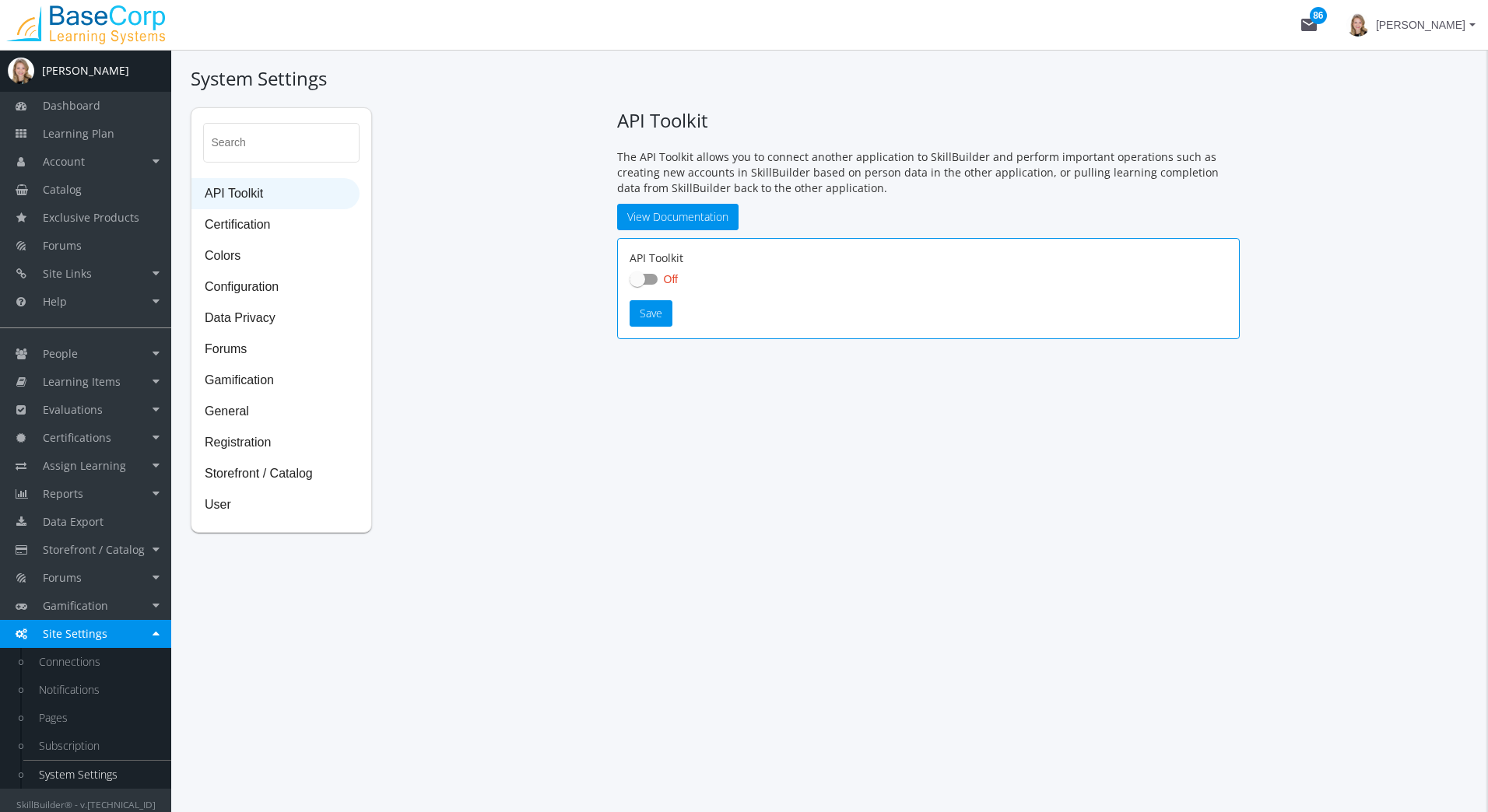
checkbox input "true"
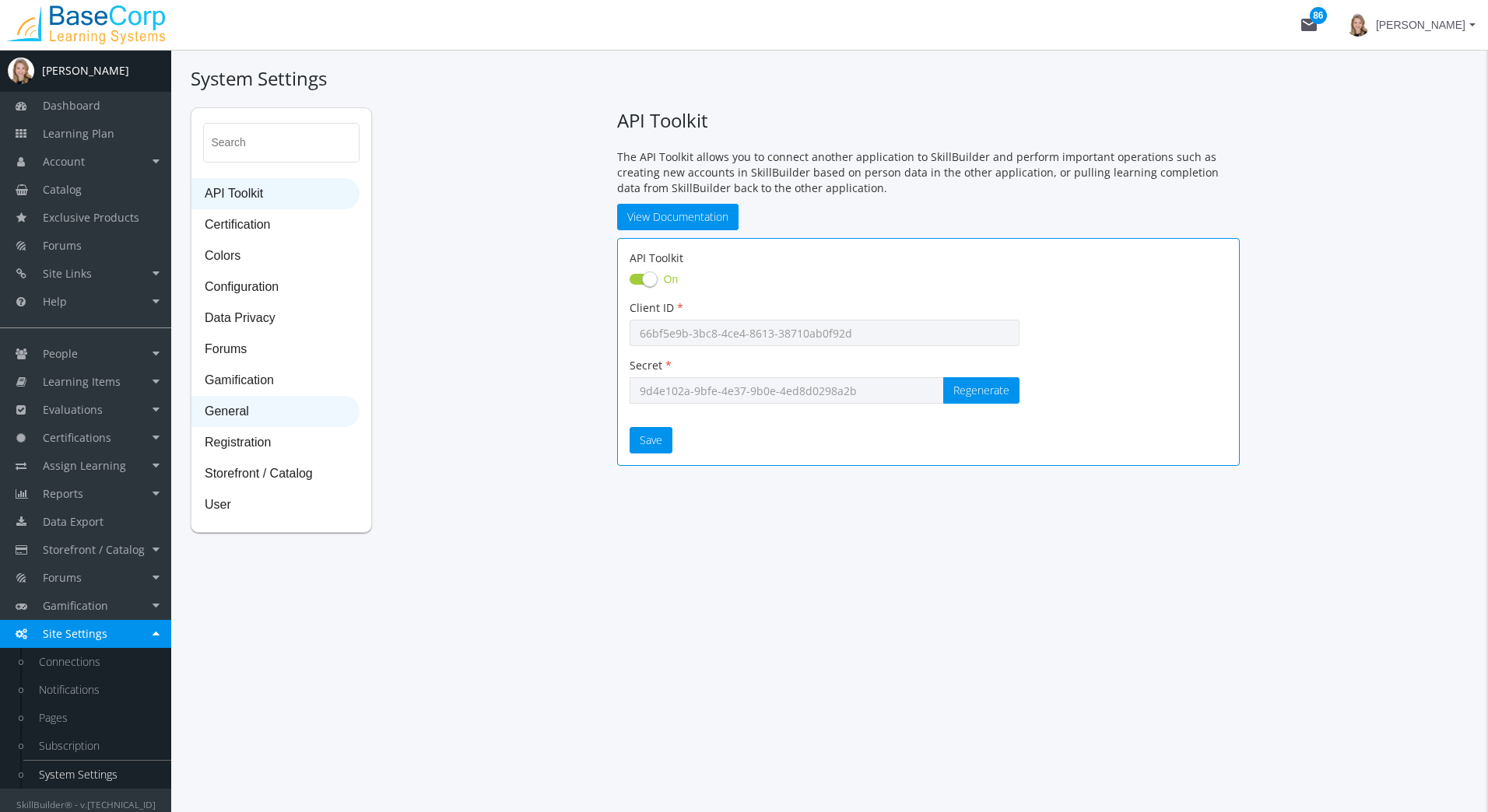
click at [282, 401] on span "General" at bounding box center [275, 413] width 166 height 31
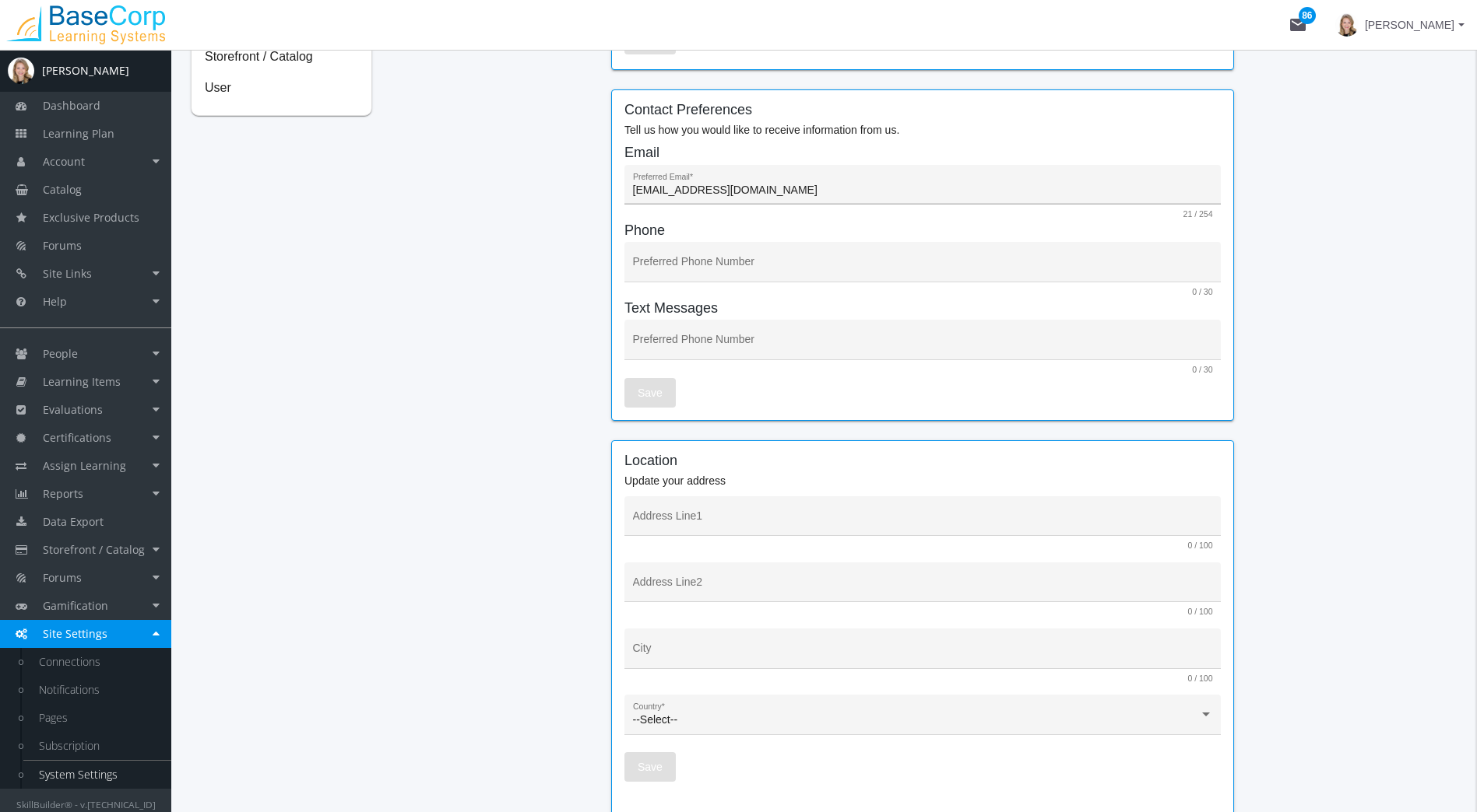
scroll to position [389, 0]
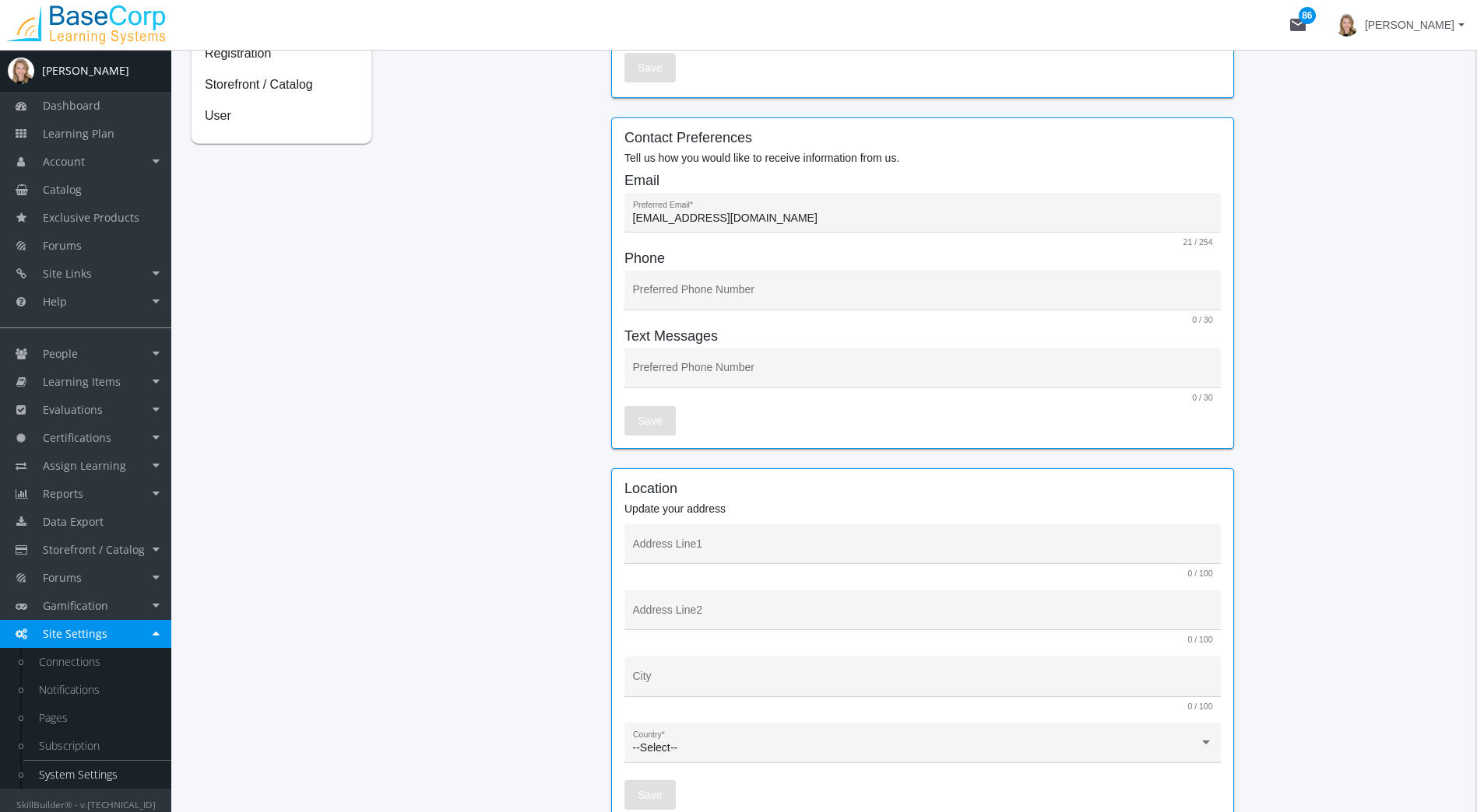
click at [1462, 18] on span "[PERSON_NAME]" at bounding box center [1400, 24] width 129 height 28
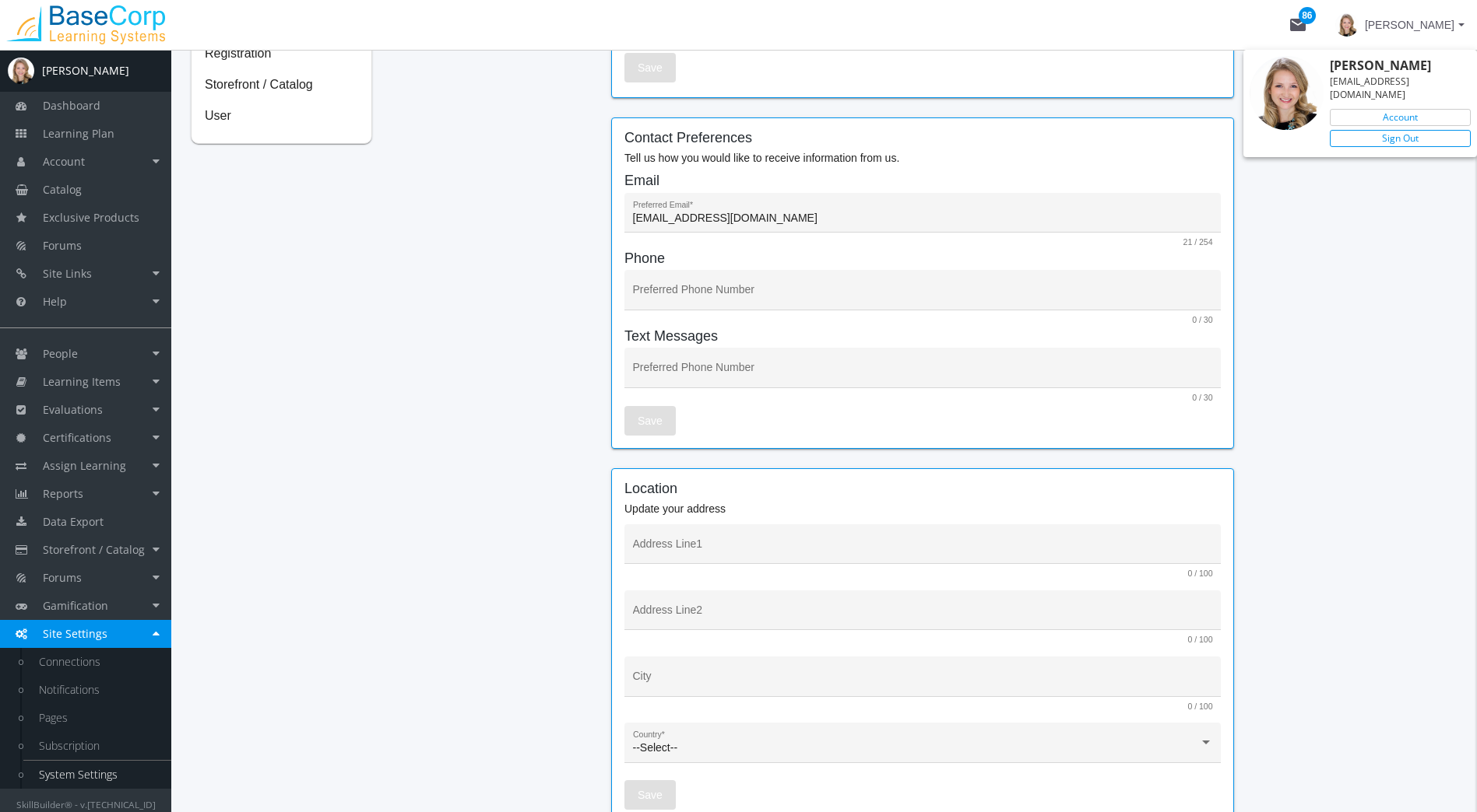
click at [1420, 130] on link "Sign Out" at bounding box center [1401, 138] width 141 height 17
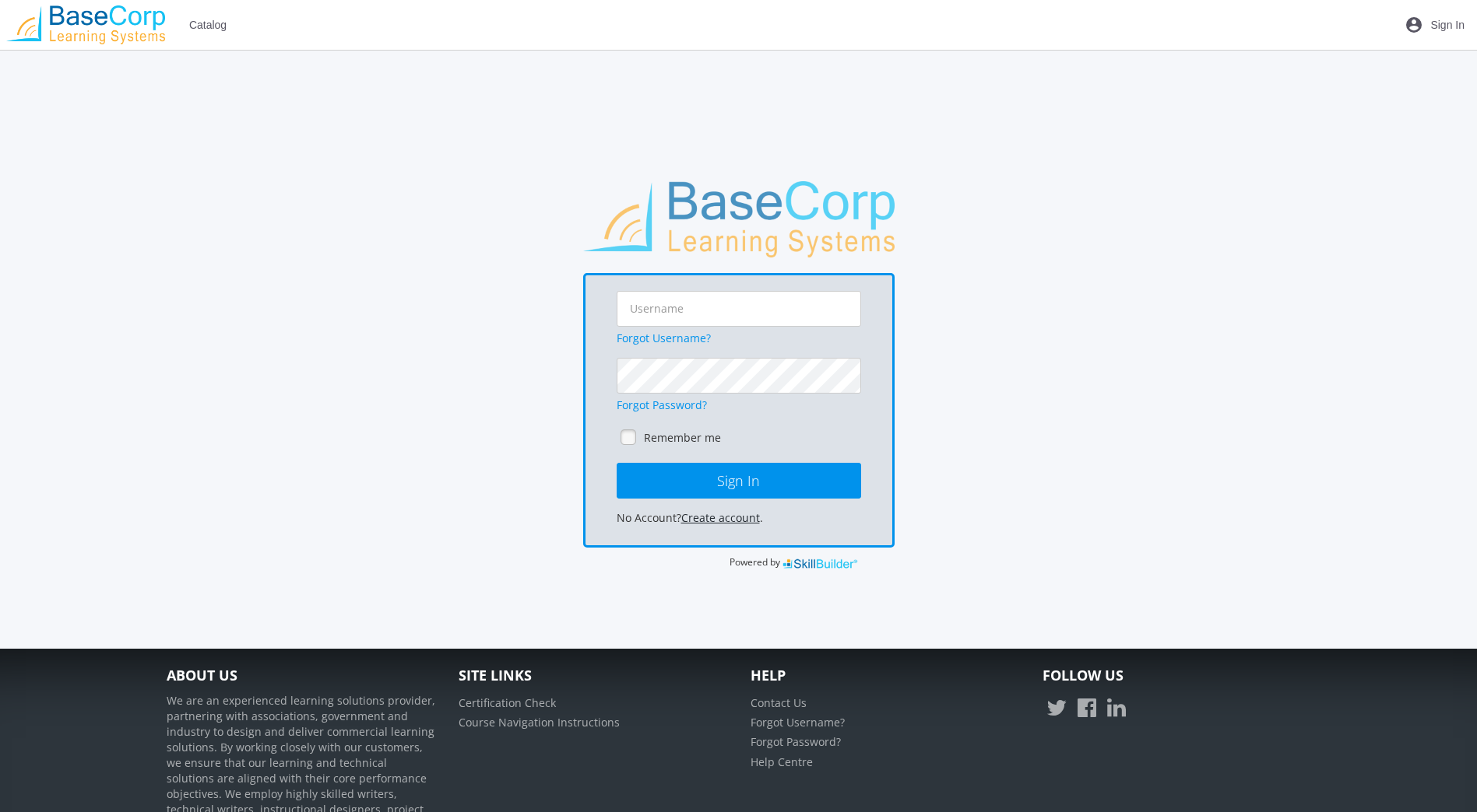
click at [721, 519] on link "Create account" at bounding box center [720, 518] width 78 height 15
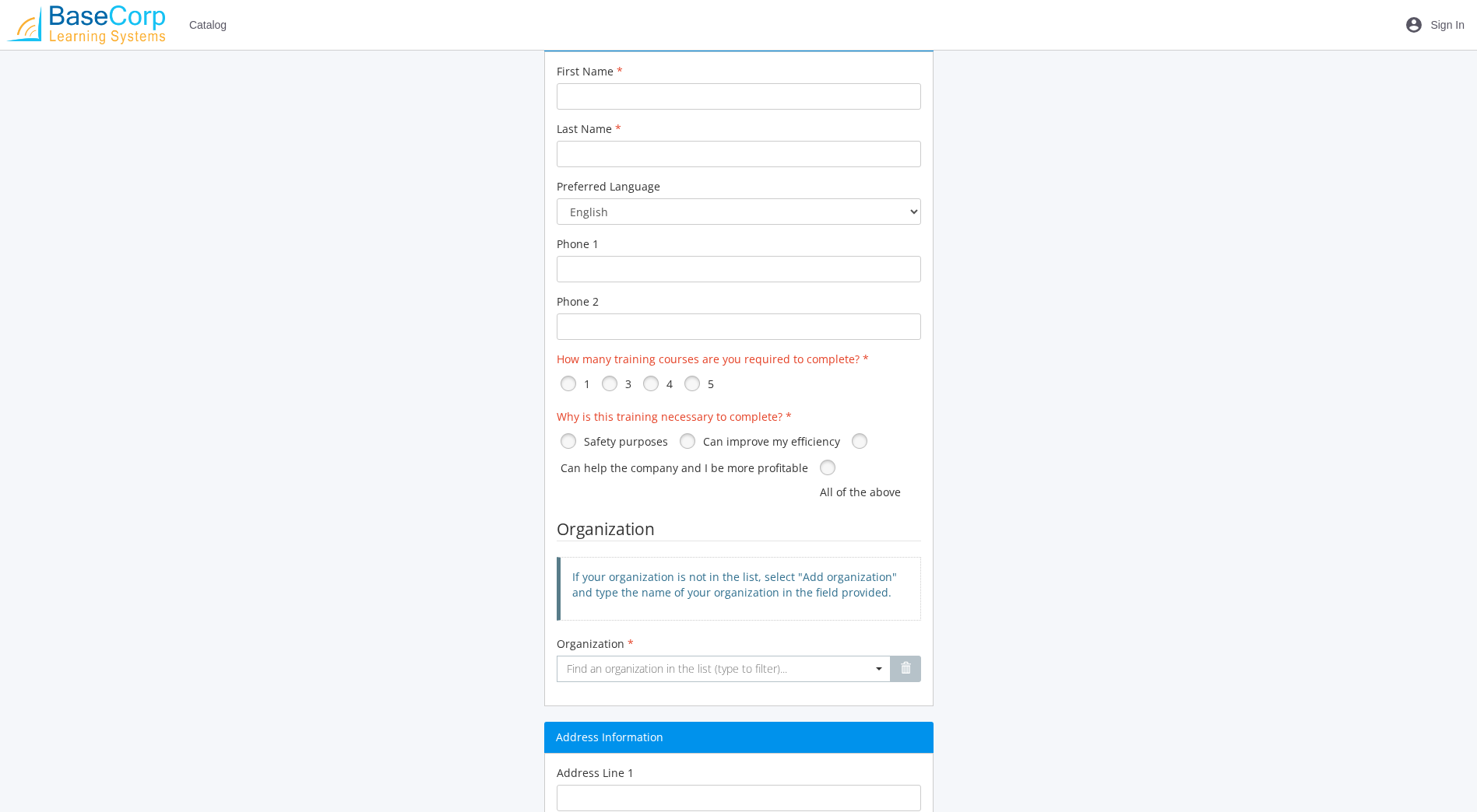
scroll to position [467, 0]
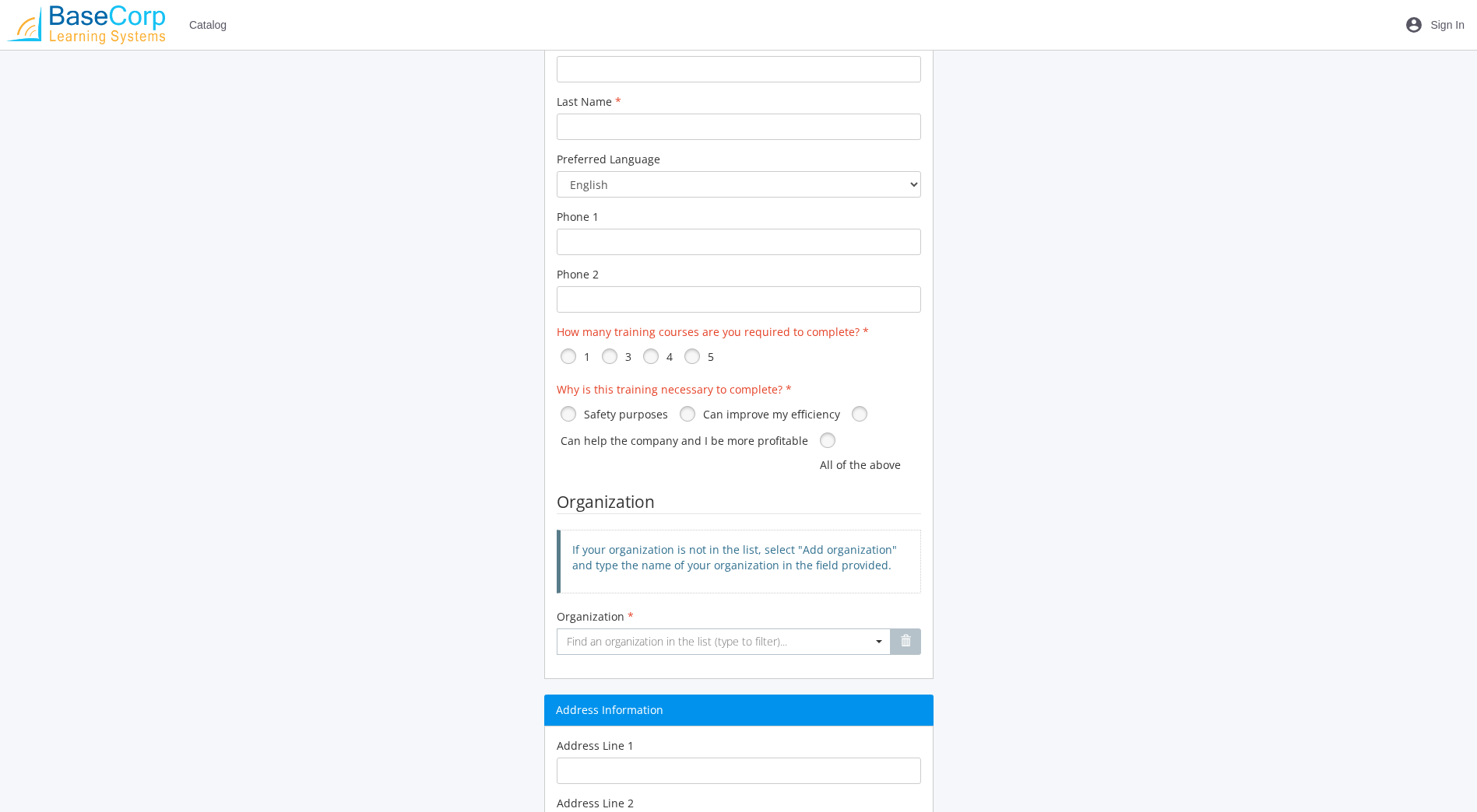
click at [716, 556] on p "If your organization is not in the list, select "Add organization" and type the…" at bounding box center [741, 558] width 337 height 31
click at [883, 641] on span "Find an organization in the list (type to filter)..." at bounding box center [723, 642] width 334 height 26
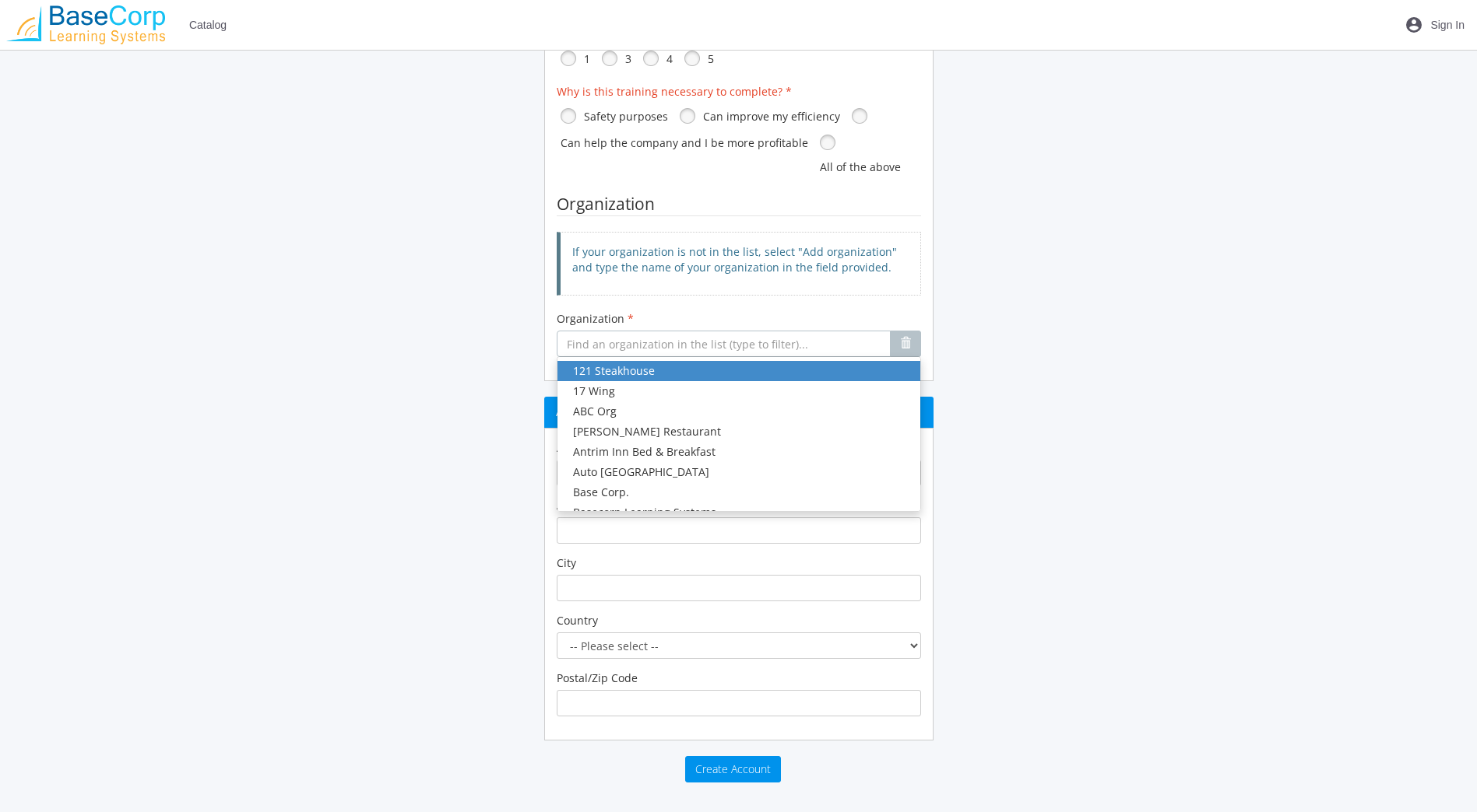
scroll to position [778, 0]
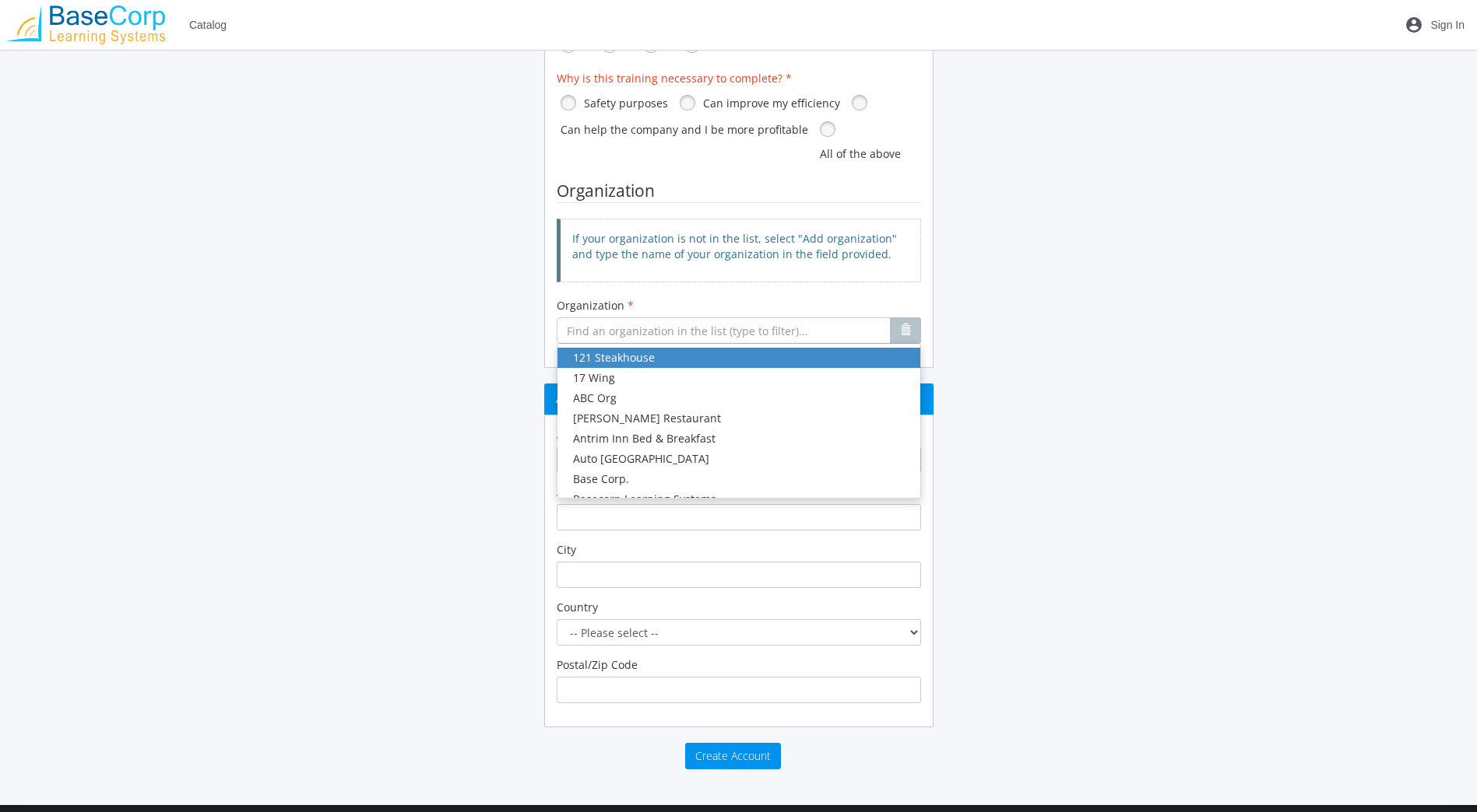
click at [1440, 31] on span "Sign In" at bounding box center [1447, 24] width 34 height 28
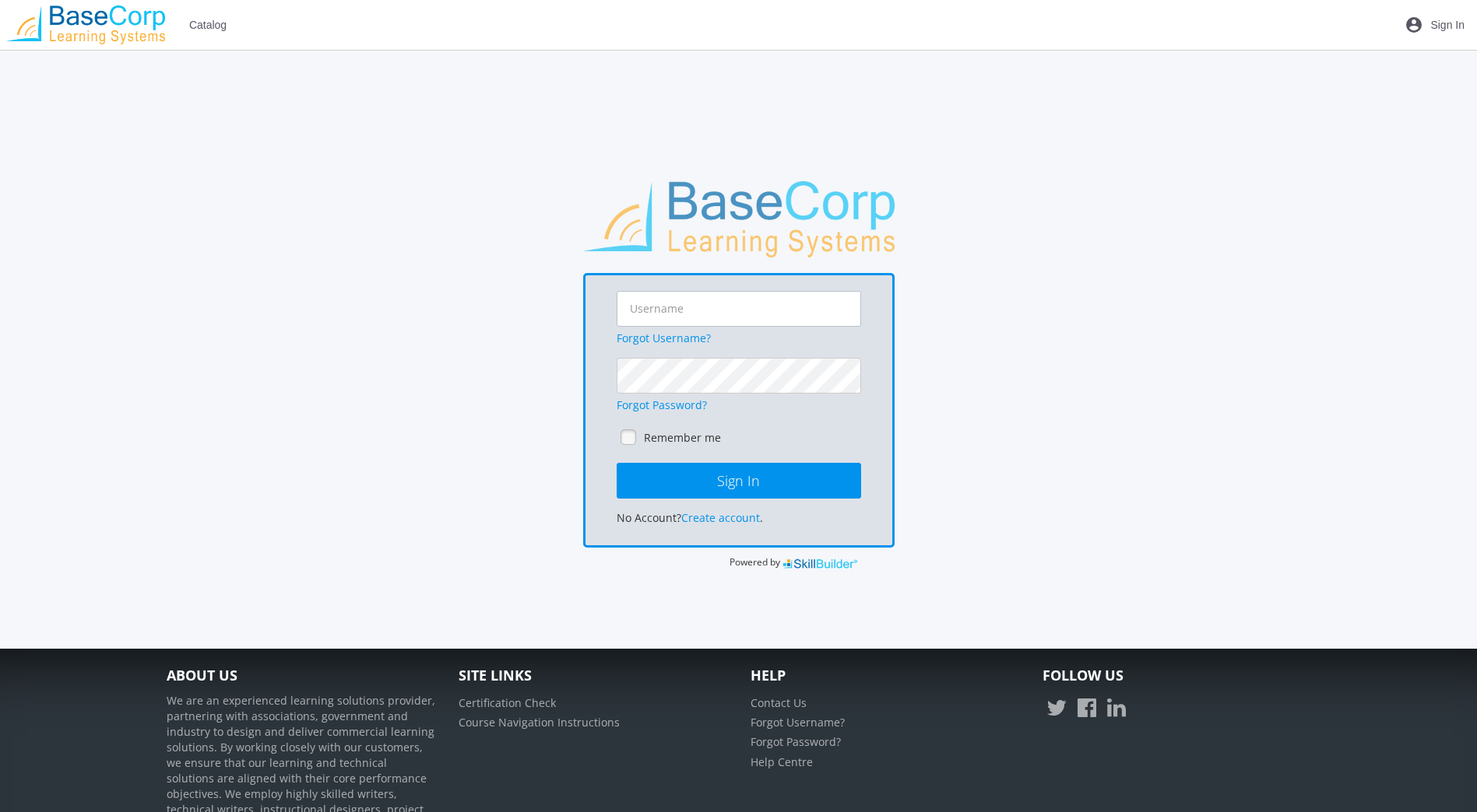
click at [690, 319] on input "text" at bounding box center [739, 308] width 245 height 36
type input "[EMAIL_ADDRESS][DOMAIN_NAME]"
click button "Sign In" at bounding box center [739, 480] width 245 height 36
click at [718, 323] on input "text" at bounding box center [739, 308] width 245 height 36
type input "[EMAIL_ADDRESS][DOMAIN_NAME]"
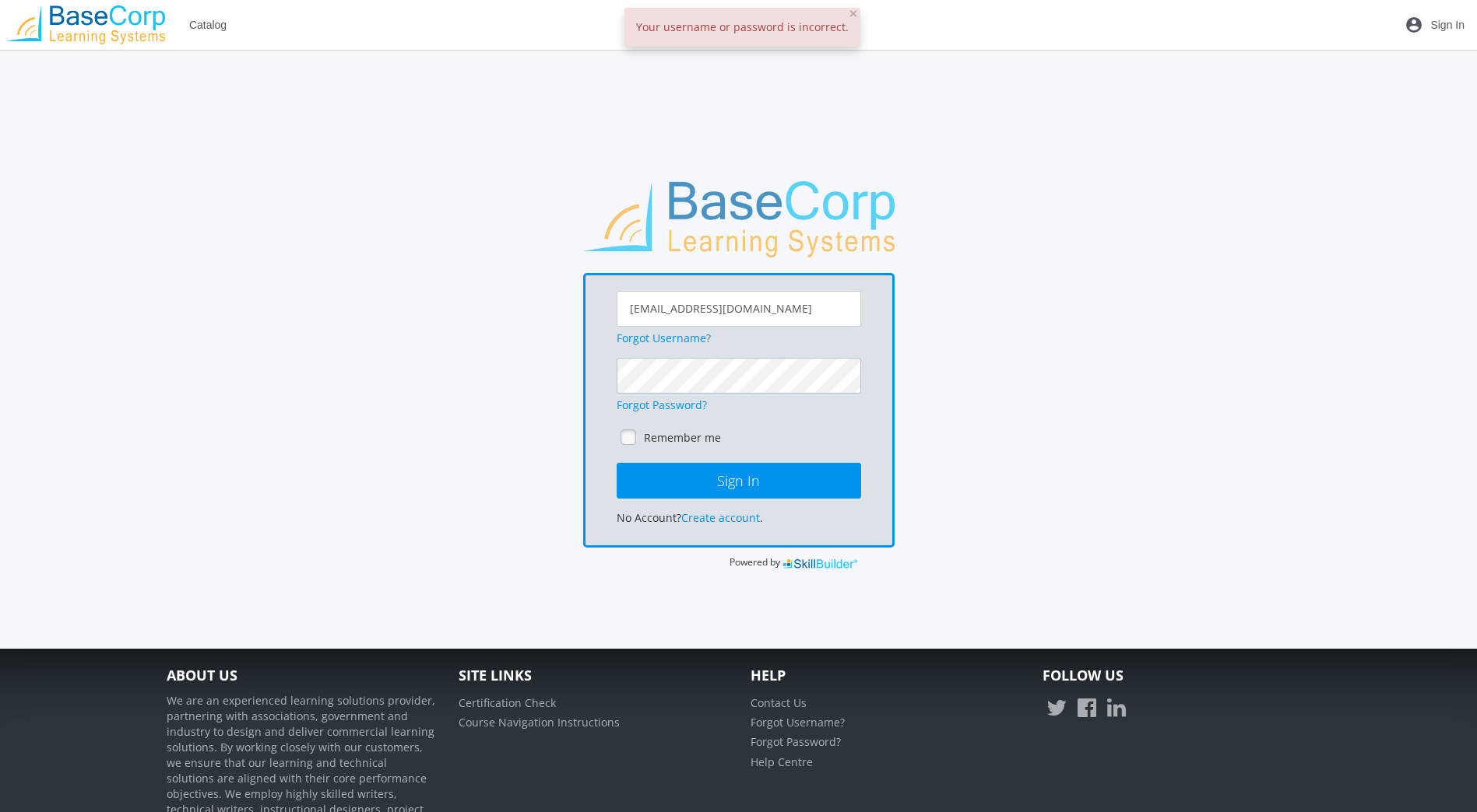
click at [617, 463] on button "Sign In" at bounding box center [739, 480] width 245 height 36
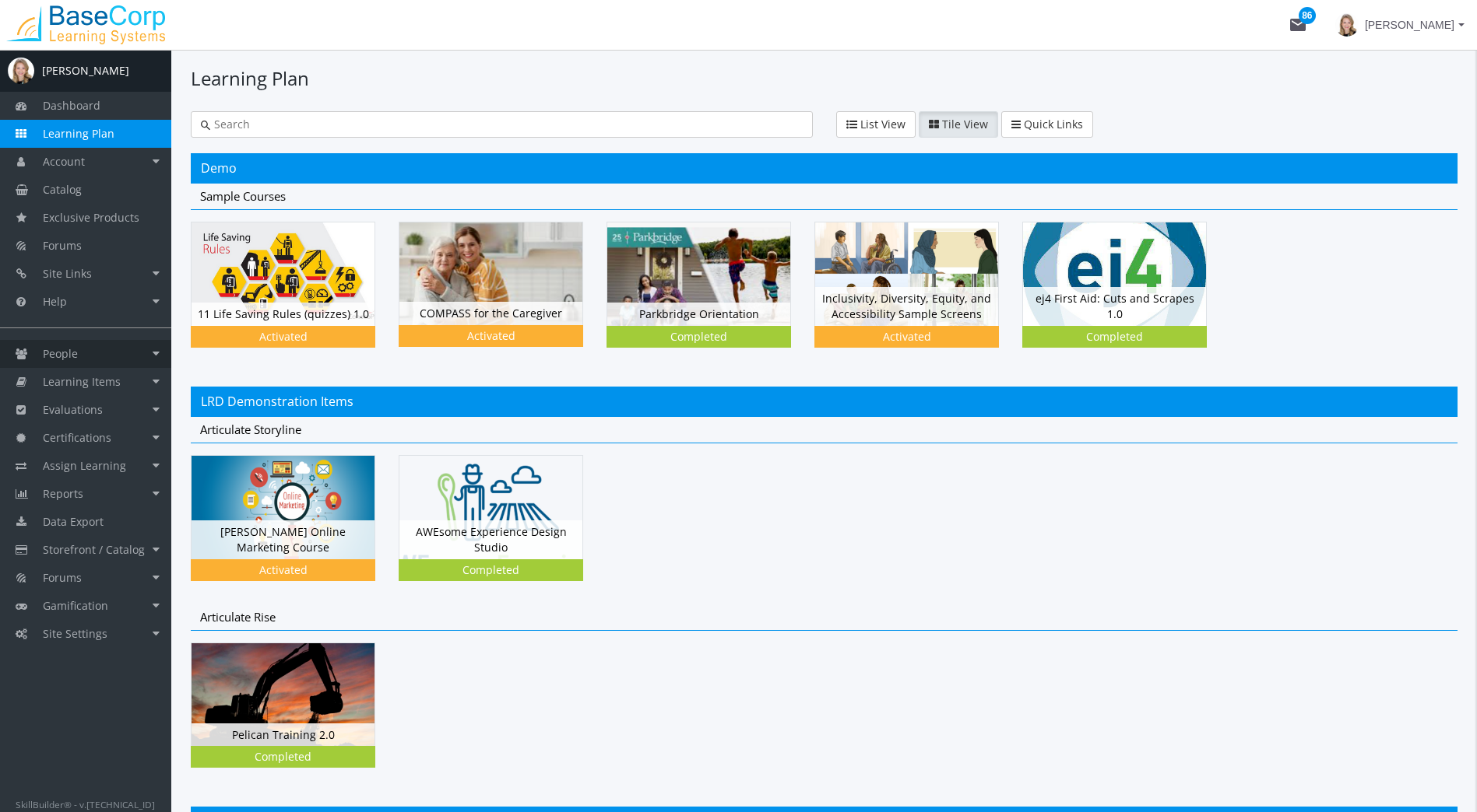
click at [92, 356] on link "People" at bounding box center [85, 354] width 171 height 28
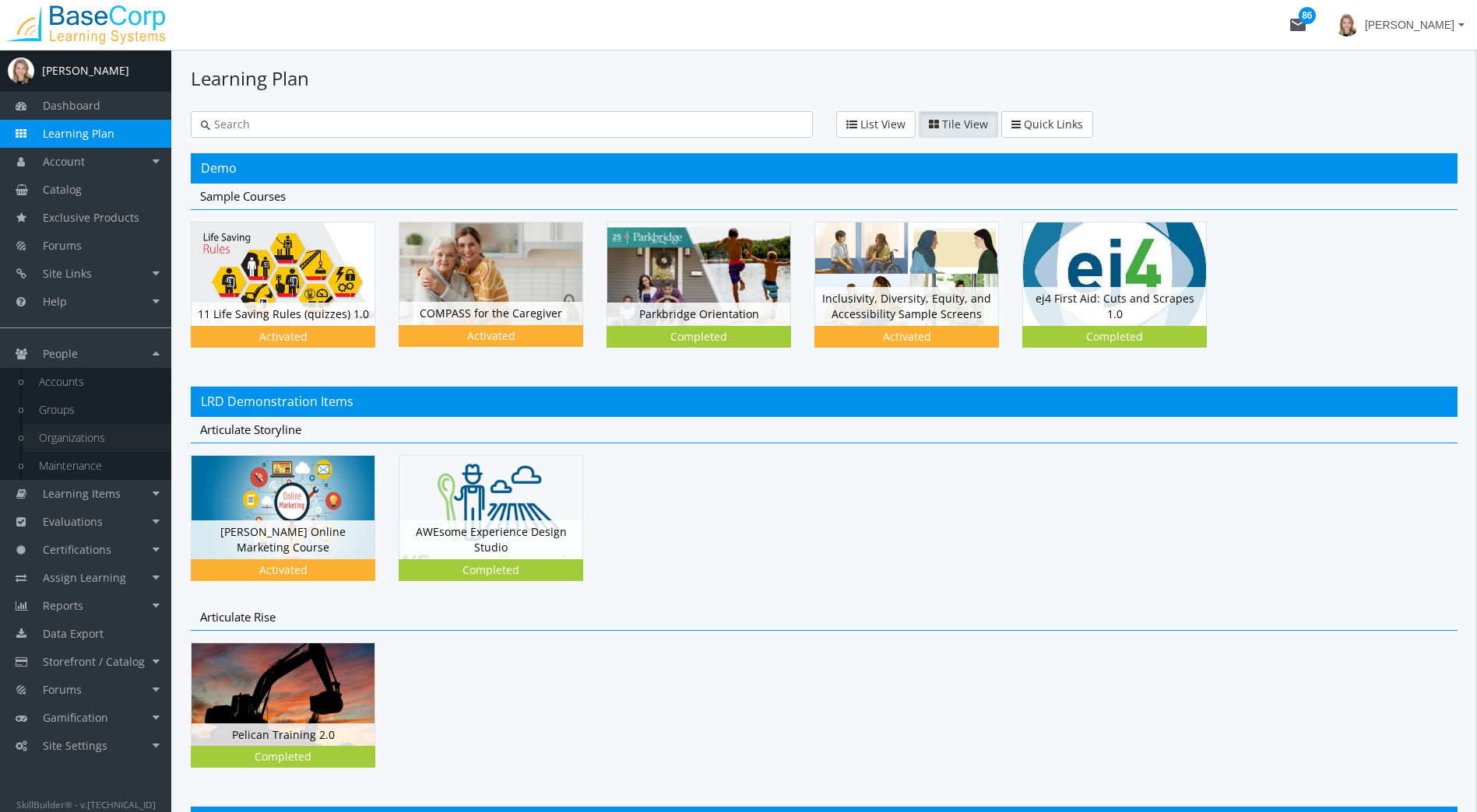
click at [89, 447] on link "Organizations" at bounding box center [97, 438] width 148 height 28
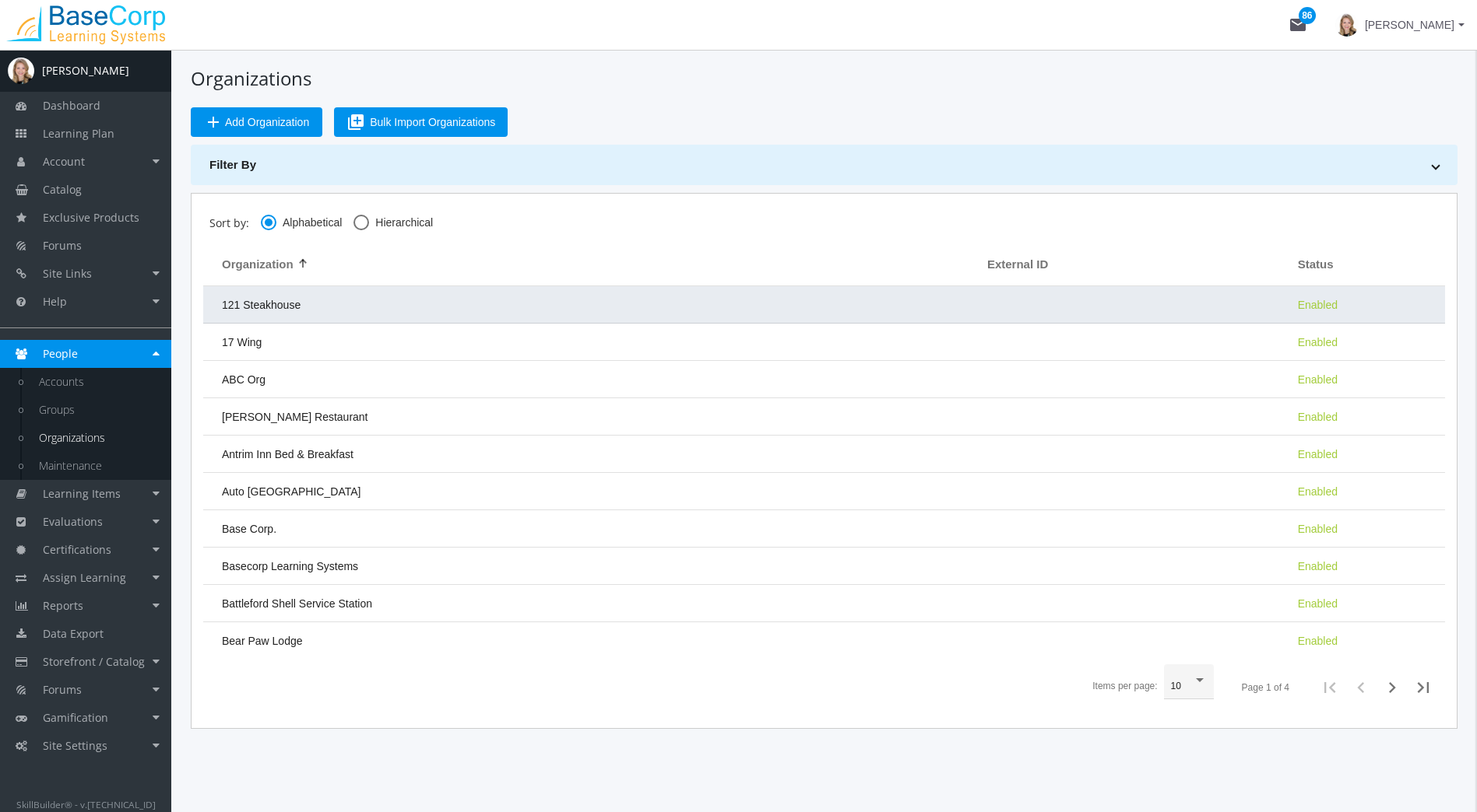
click at [321, 304] on td "121 Steakhouse" at bounding box center [591, 305] width 776 height 37
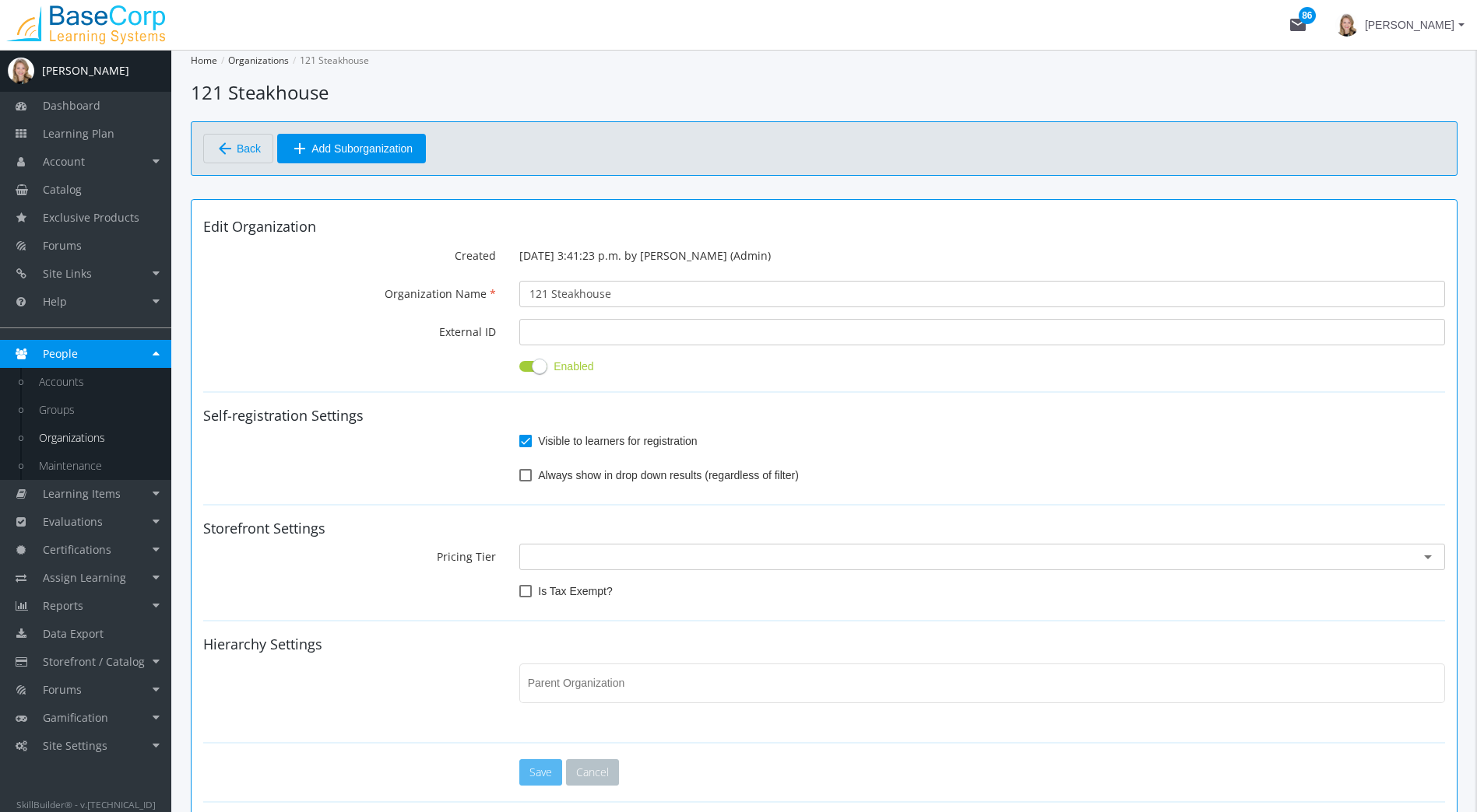
type input "[PERSON_NAME] Restaurant"
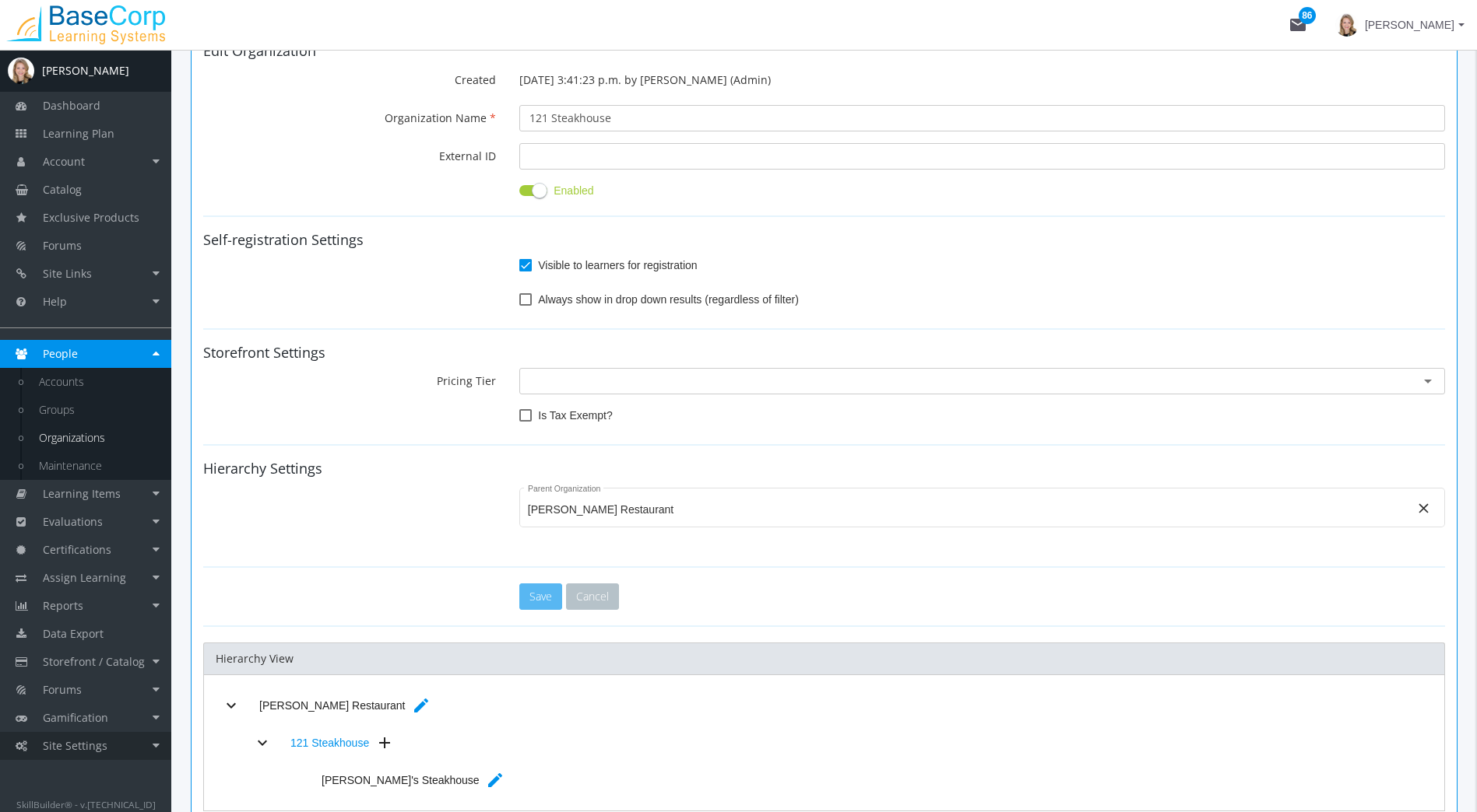
scroll to position [234, 0]
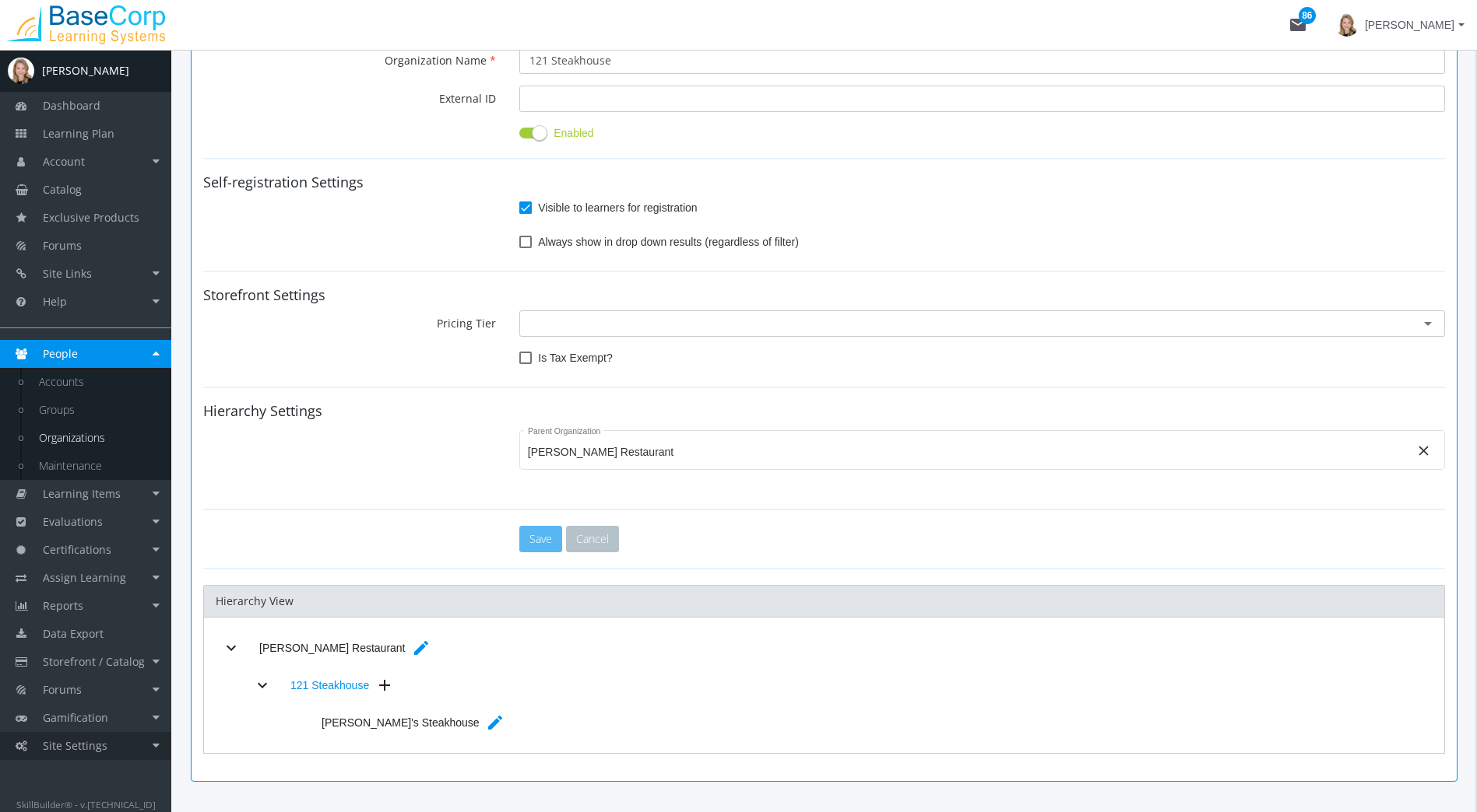
click at [62, 750] on span "Site Settings" at bounding box center [75, 745] width 65 height 15
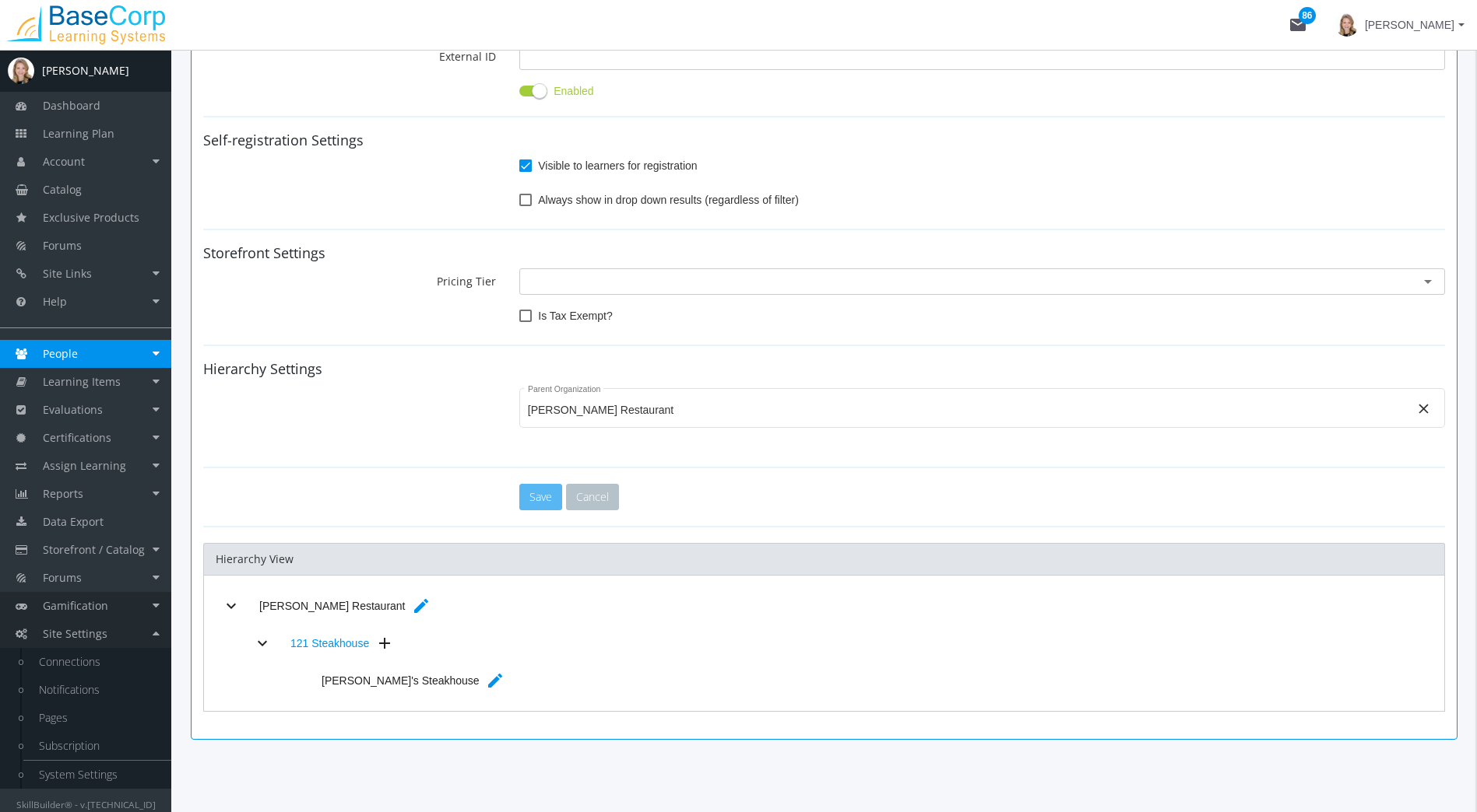
scroll to position [296, 0]
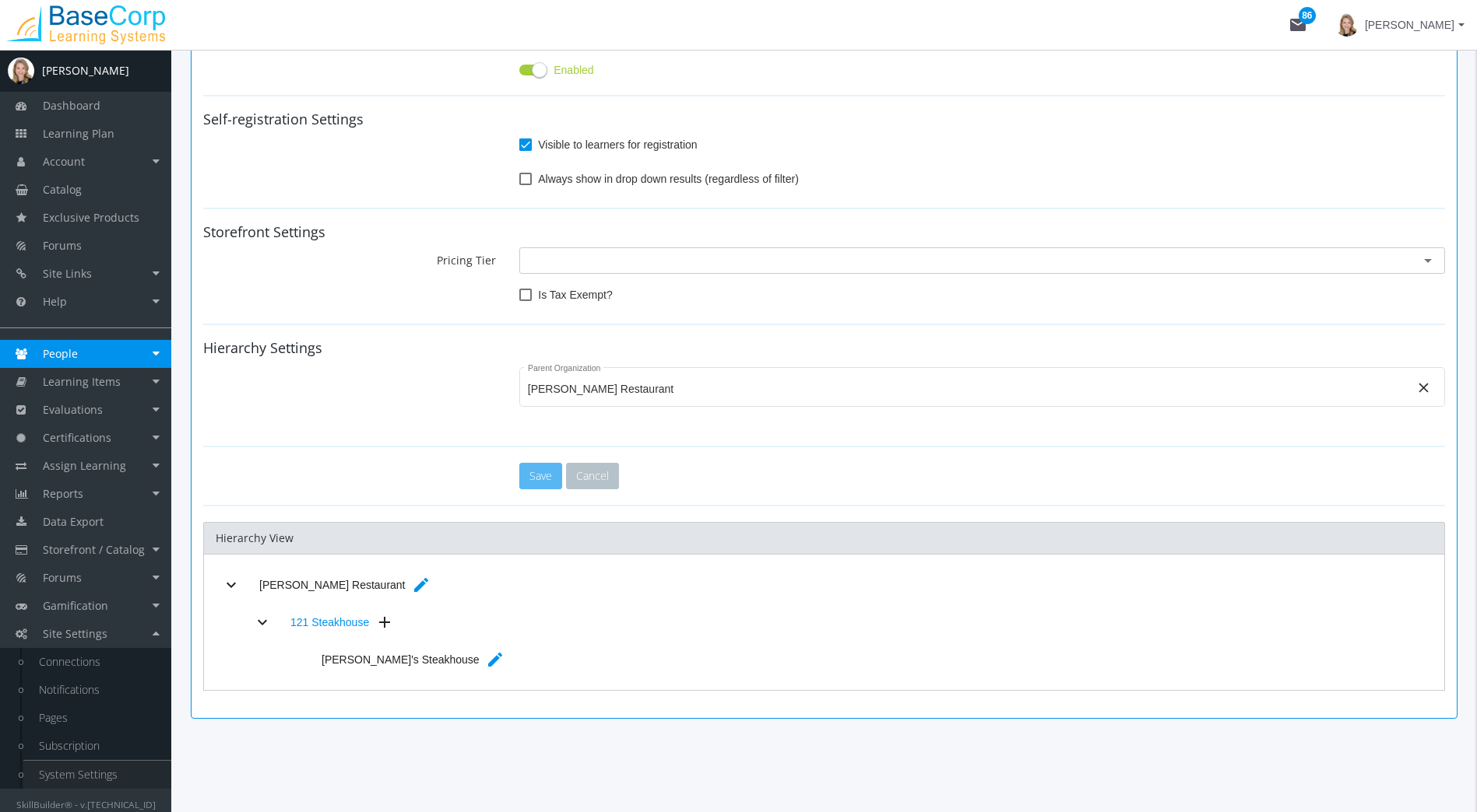
click at [72, 779] on link "System Settings" at bounding box center [97, 775] width 148 height 28
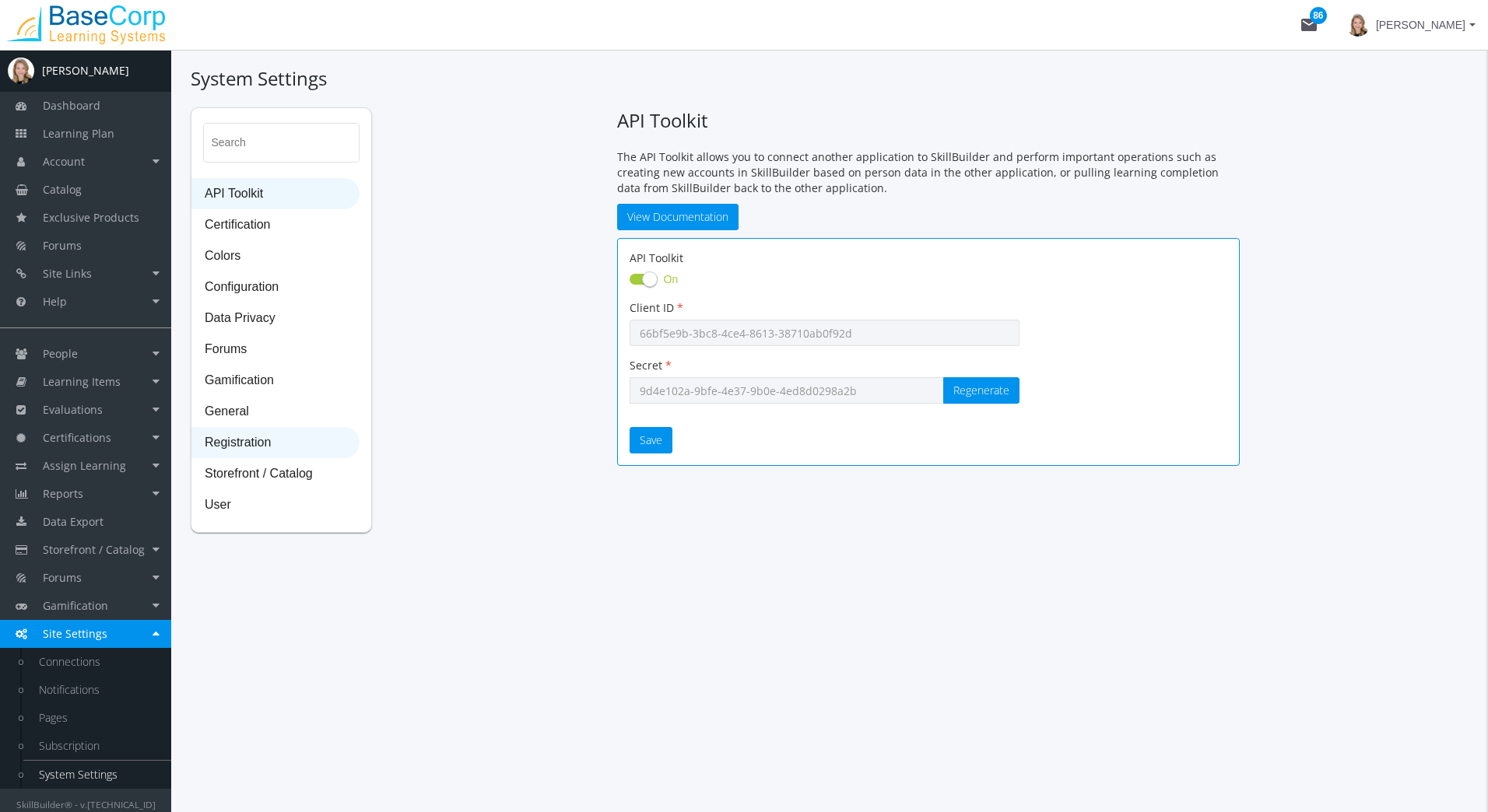
click at [289, 446] on span "Registration" at bounding box center [275, 443] width 166 height 31
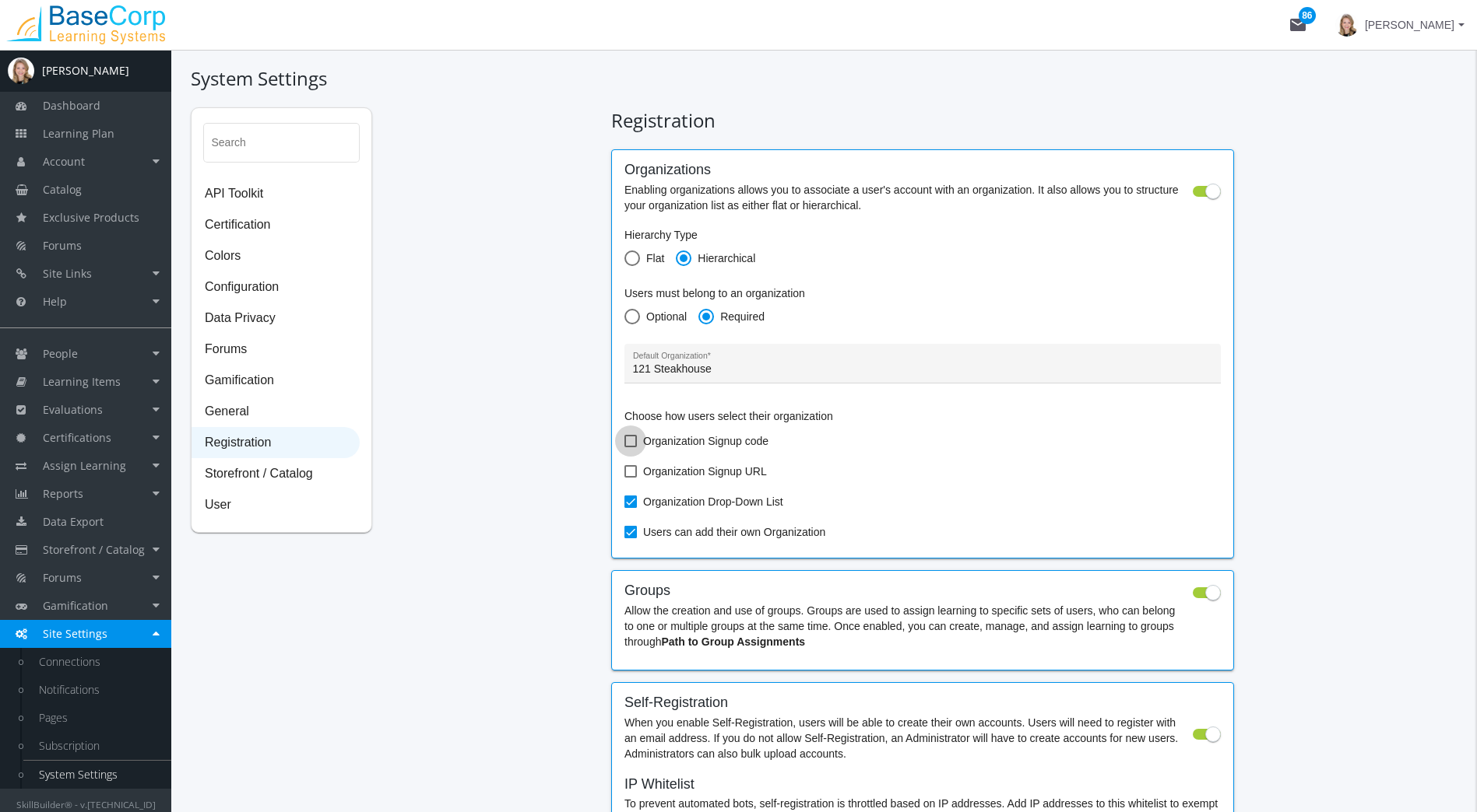
click at [750, 439] on span "Organization Signup code" at bounding box center [706, 440] width 125 height 19
click at [625, 447] on input "Organization Signup code" at bounding box center [624, 447] width 1 height 1
checkbox input "true"
click at [288, 481] on span "Storefront / Catalog" at bounding box center [275, 474] width 166 height 31
select select "23: USD"
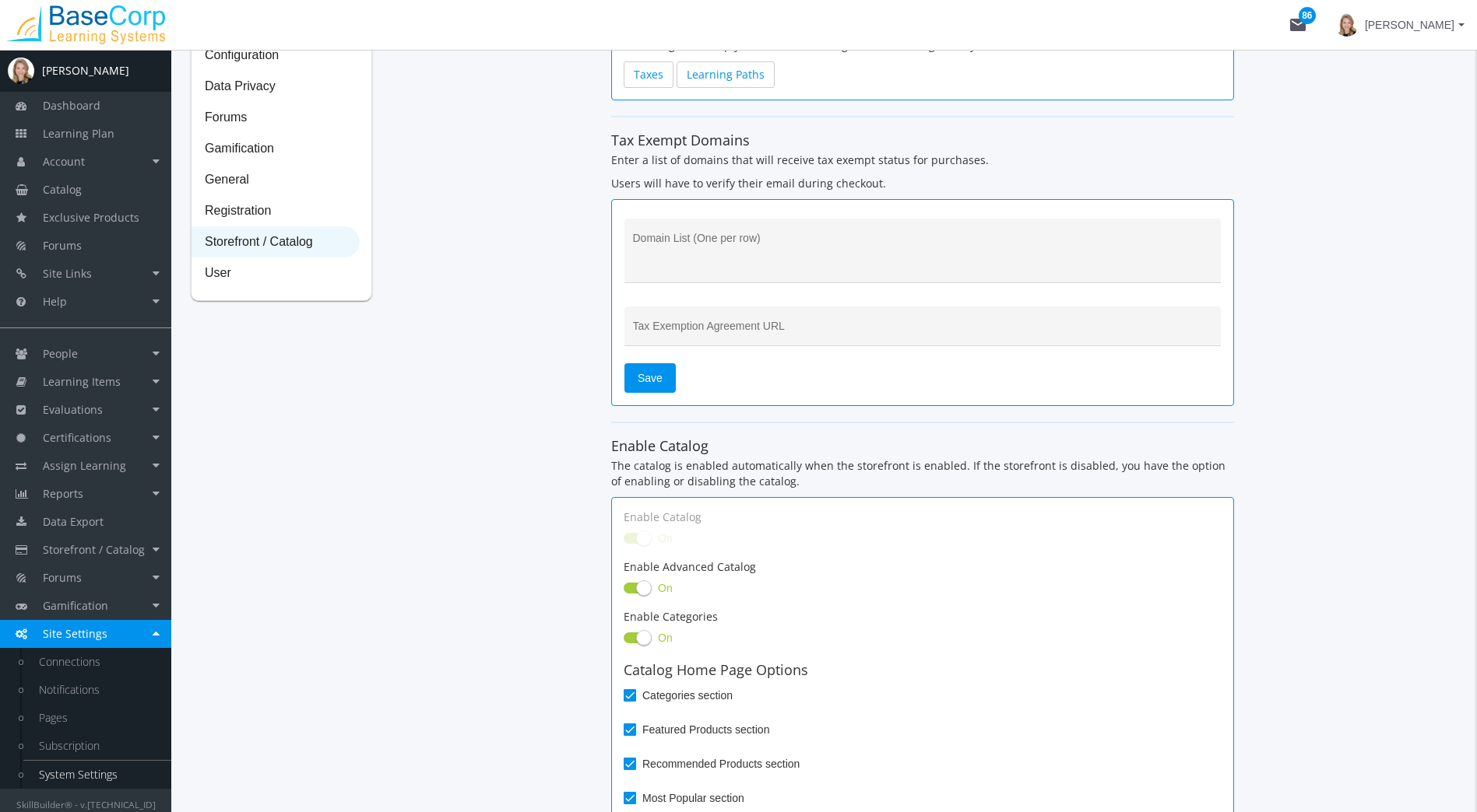
scroll to position [234, 0]
click at [738, 260] on textarea "Domain List (One per row)" at bounding box center [923, 254] width 580 height 40
drag, startPoint x: 808, startPoint y: 183, endPoint x: 552, endPoint y: 186, distance: 256.0
drag, startPoint x: 552, startPoint y: 186, endPoint x: 489, endPoint y: 229, distance: 76.3
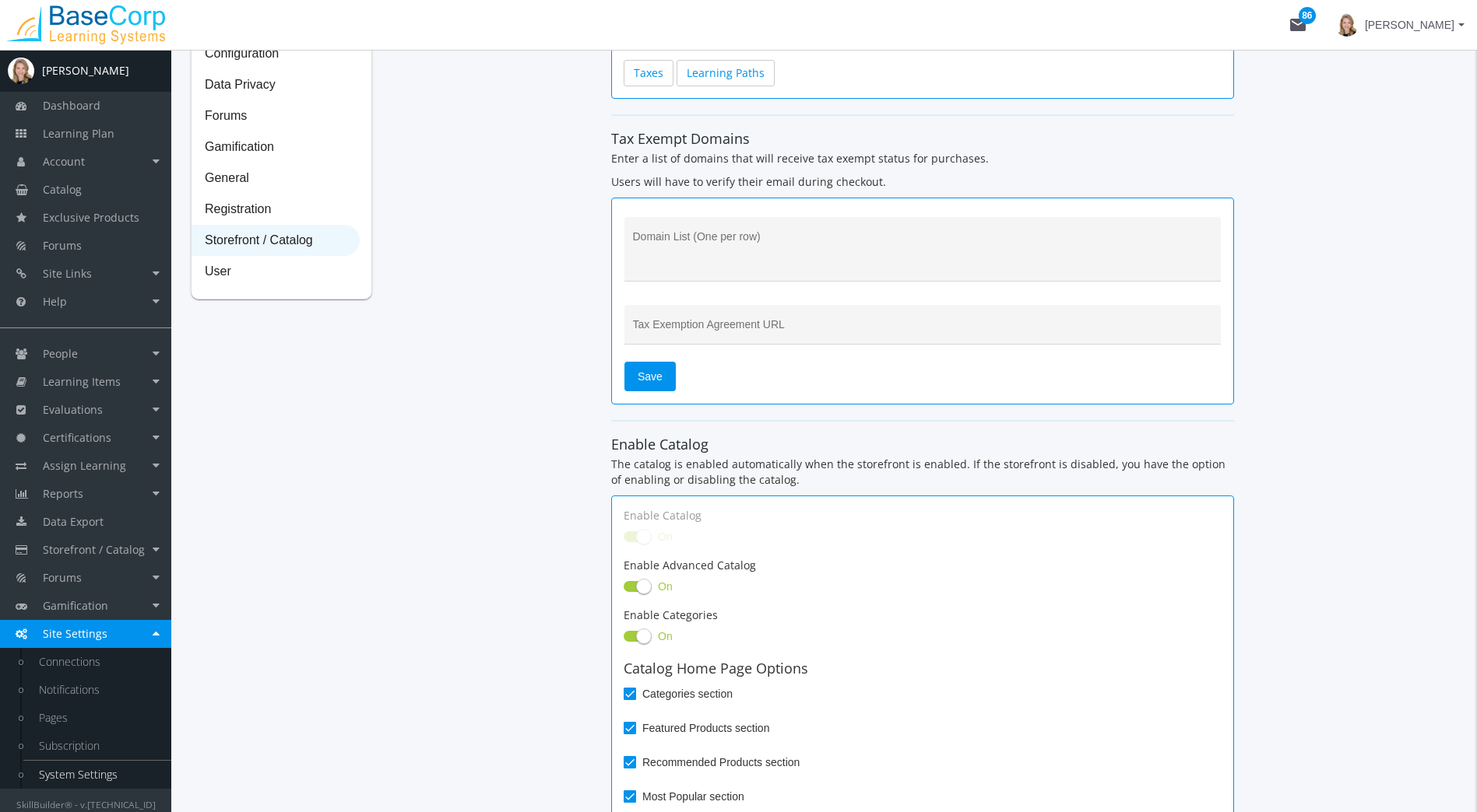
click at [713, 327] on input "Tax Exemption Agreement URL" at bounding box center [923, 331] width 580 height 13
click at [215, 265] on span "User" at bounding box center [275, 272] width 166 height 31
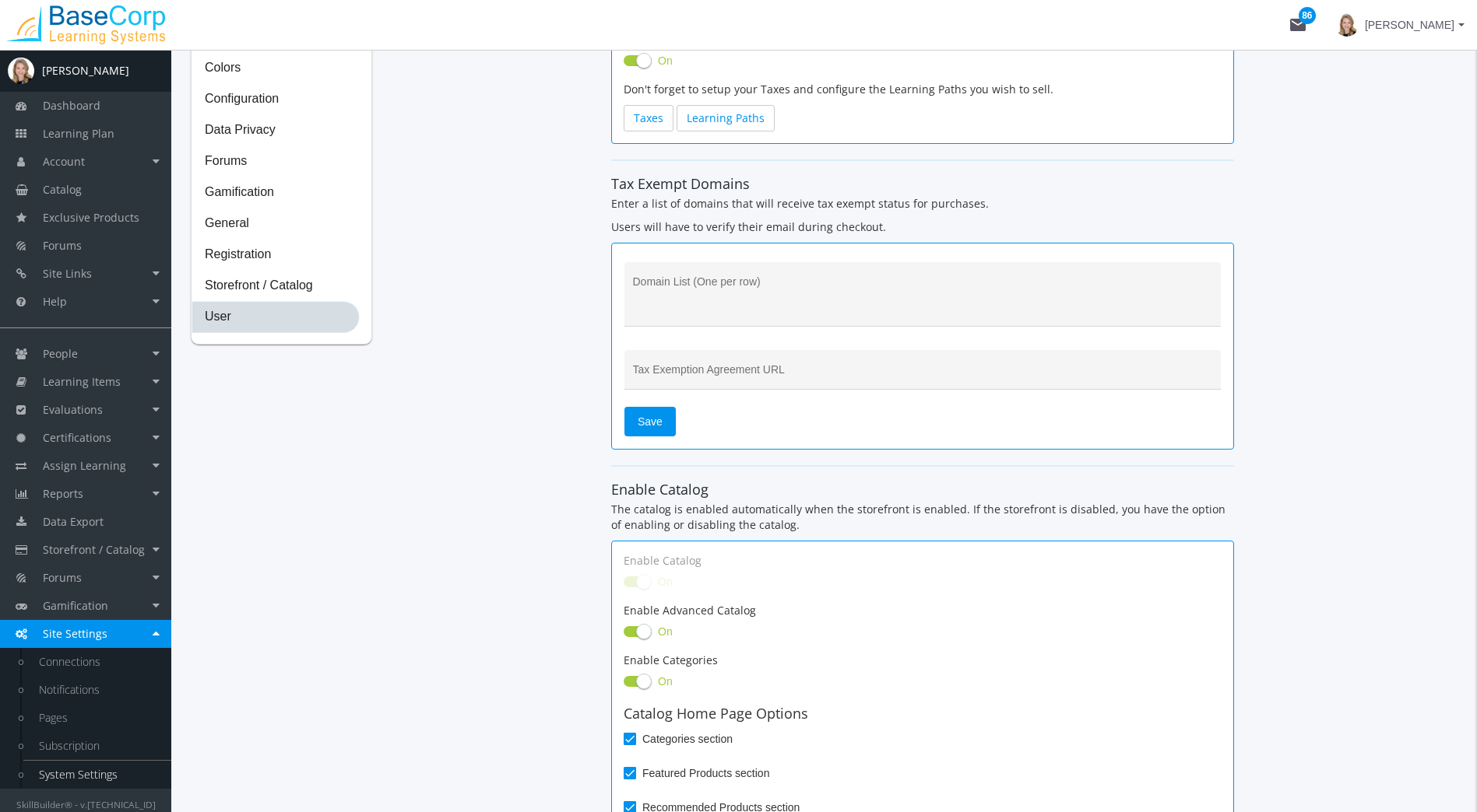
select select "2: 3"
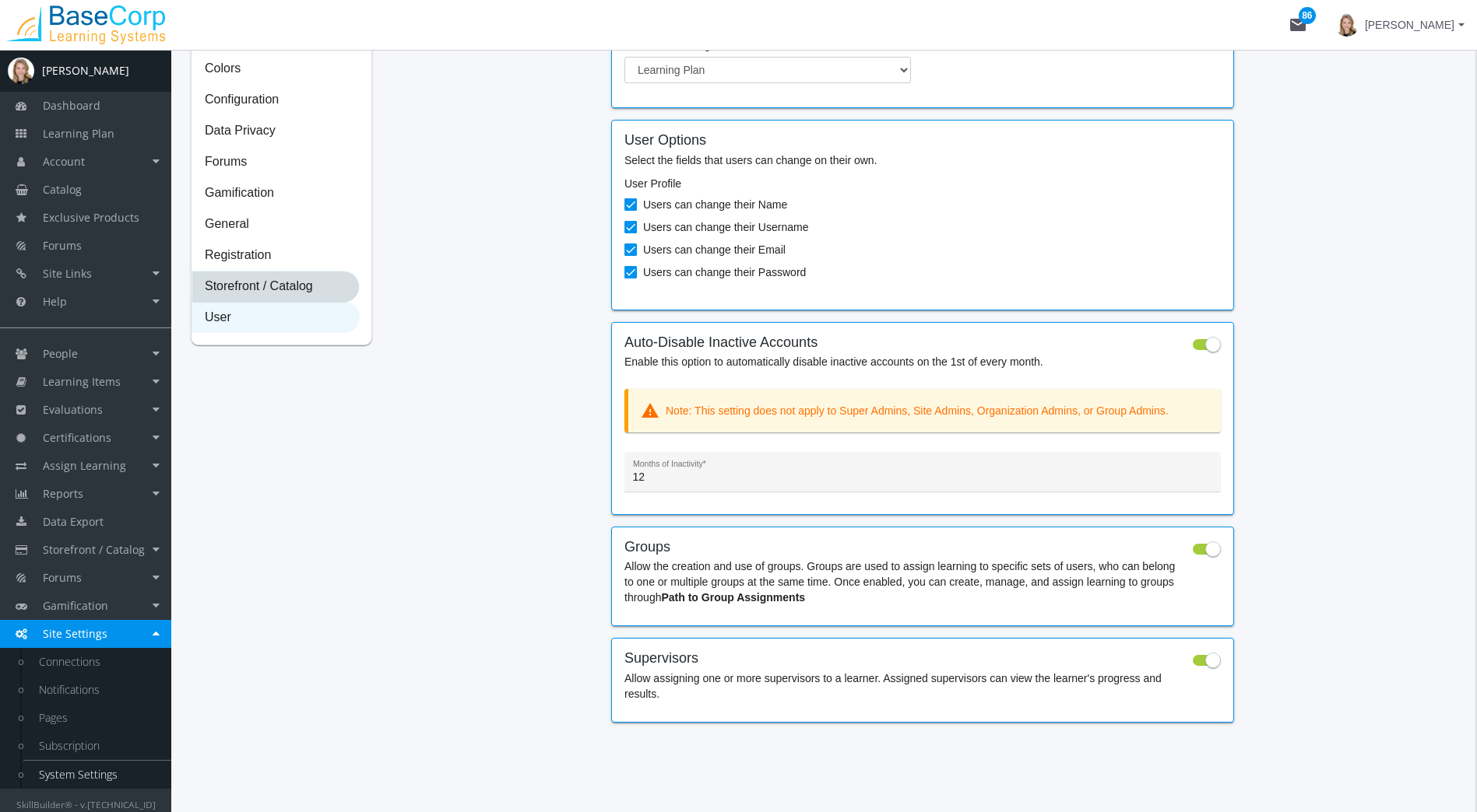
click at [306, 297] on span "Storefront / Catalog" at bounding box center [275, 288] width 166 height 31
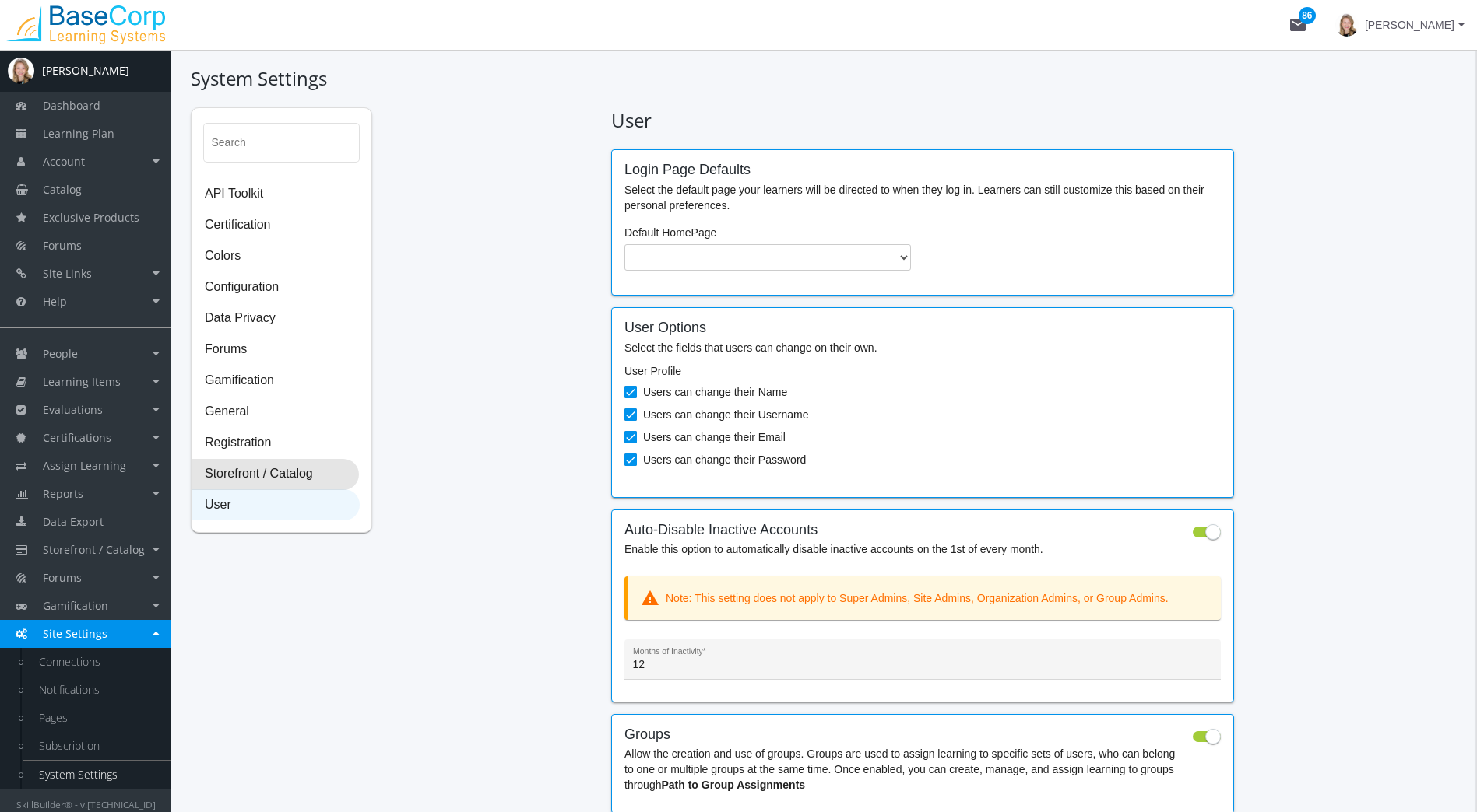
select select "23: USD"
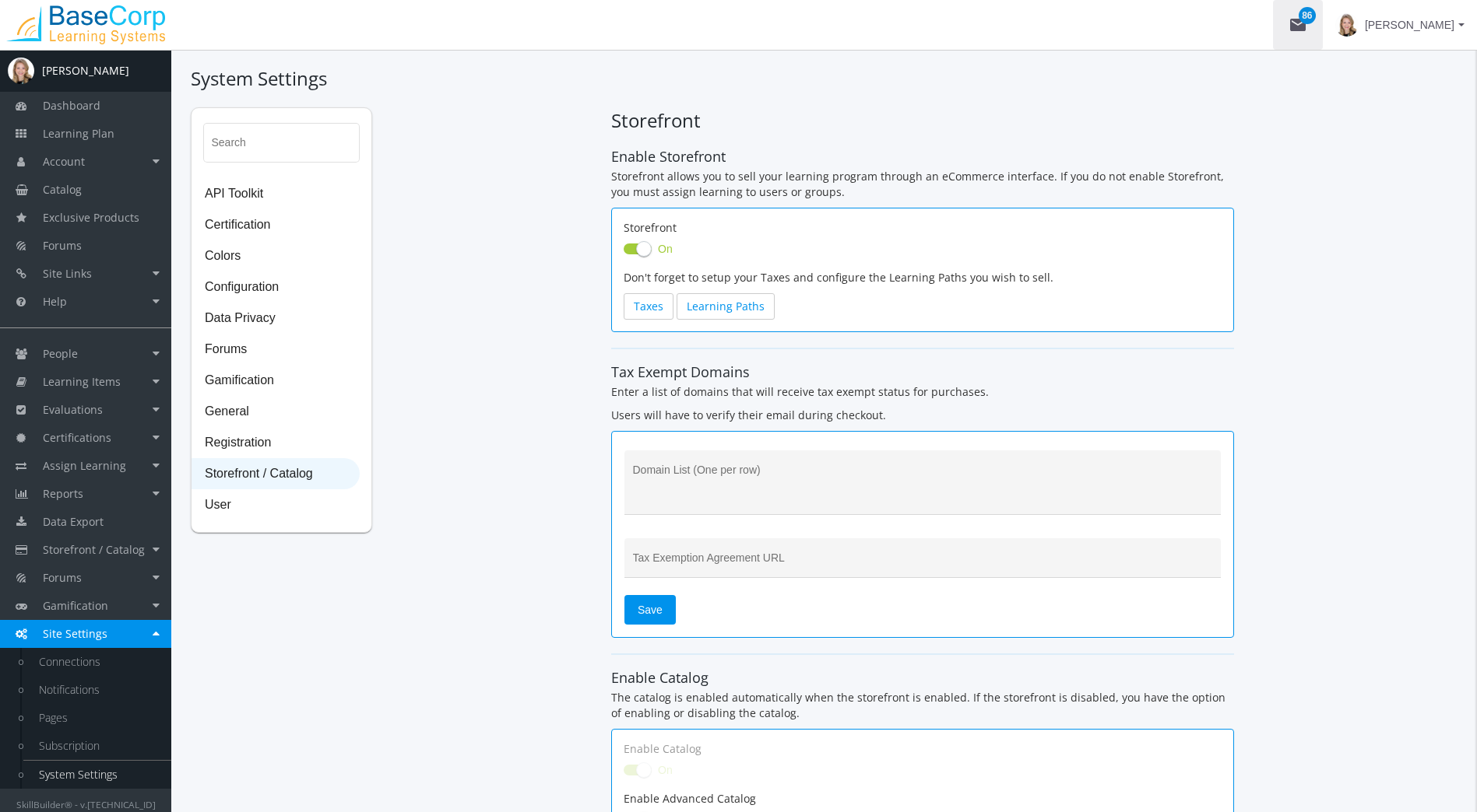
click at [1308, 22] on mat-icon "mail 86" at bounding box center [1297, 24] width 19 height 19
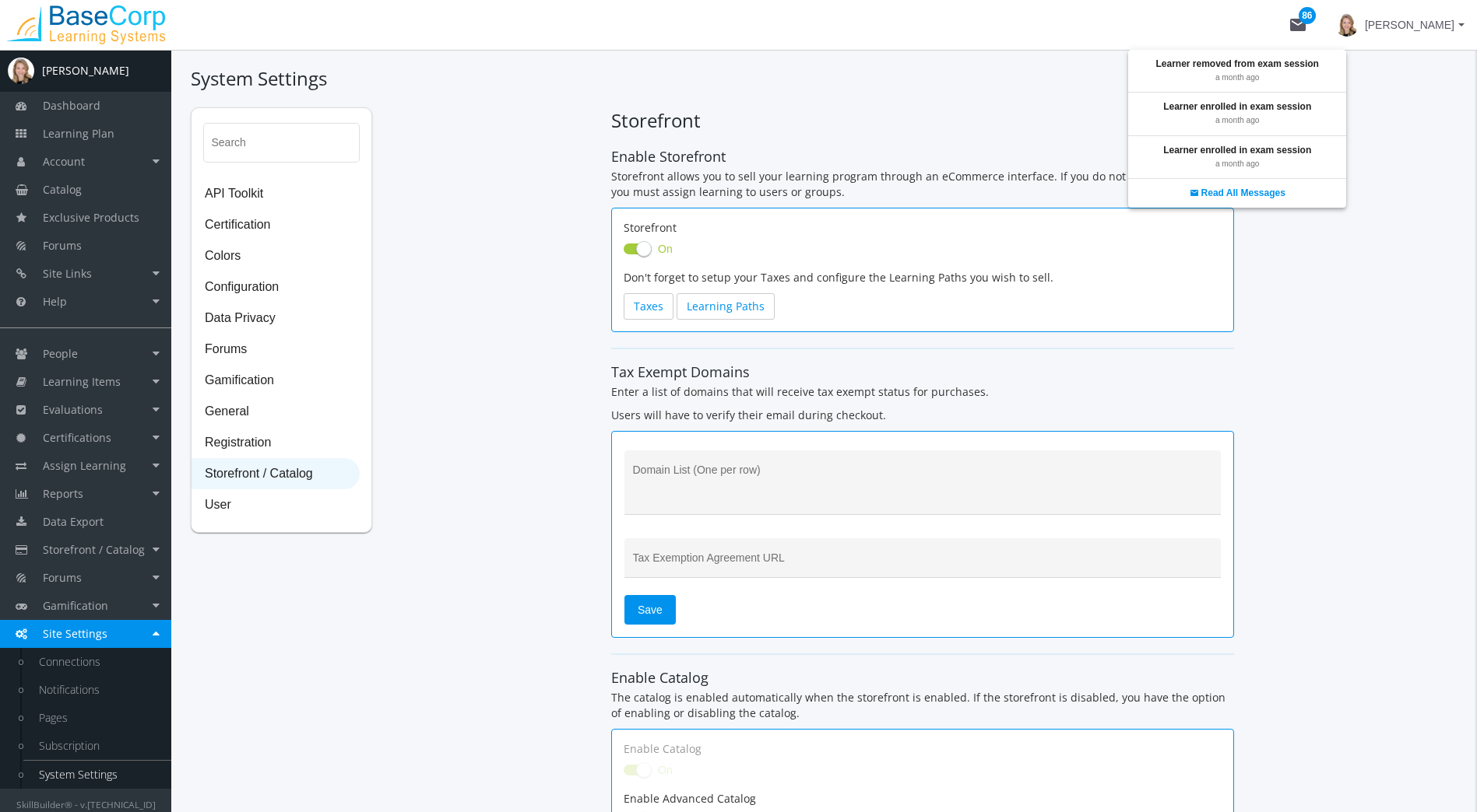
click at [1427, 29] on div at bounding box center [738, 406] width 1477 height 812
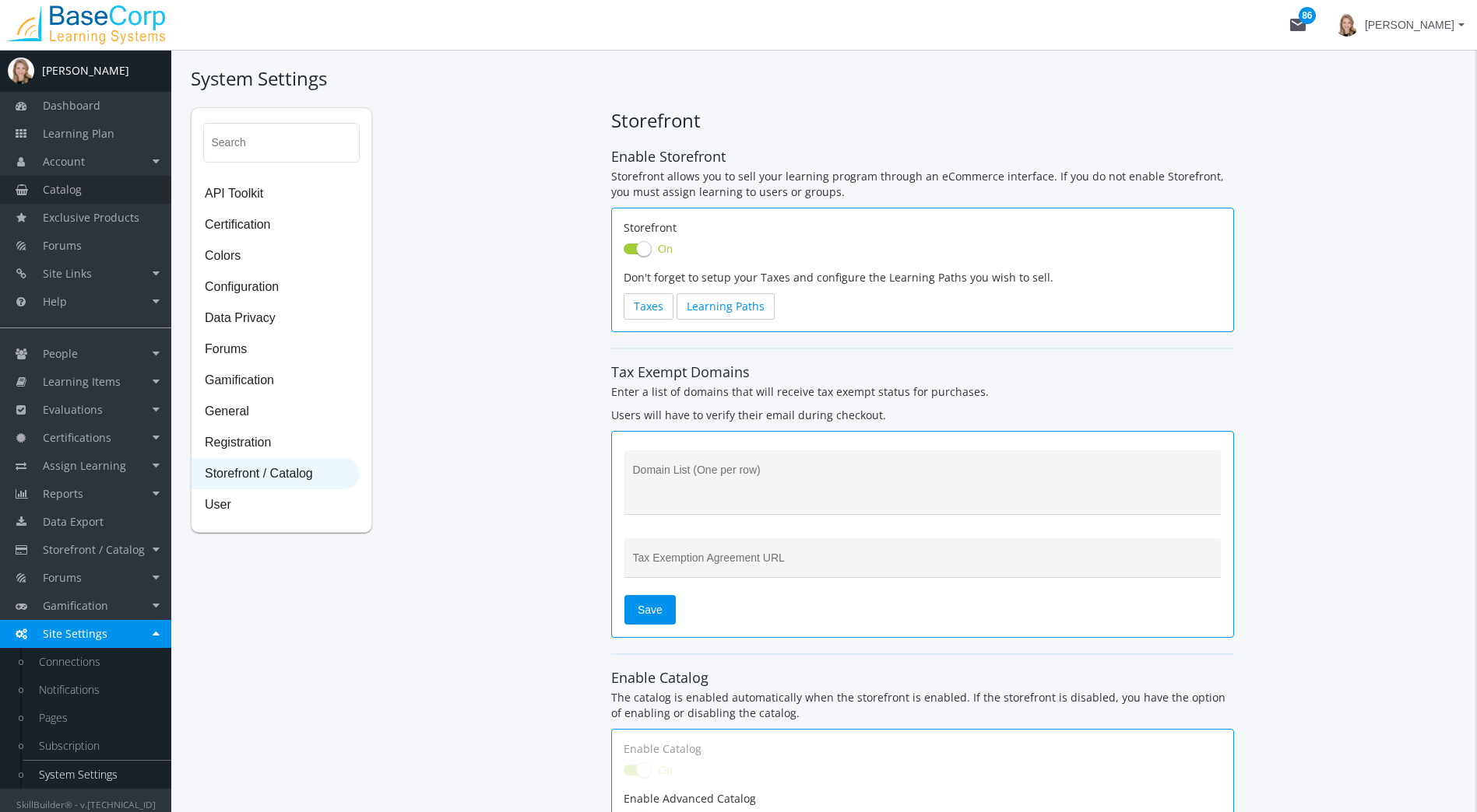
click at [87, 192] on link "Catalog" at bounding box center [85, 190] width 171 height 28
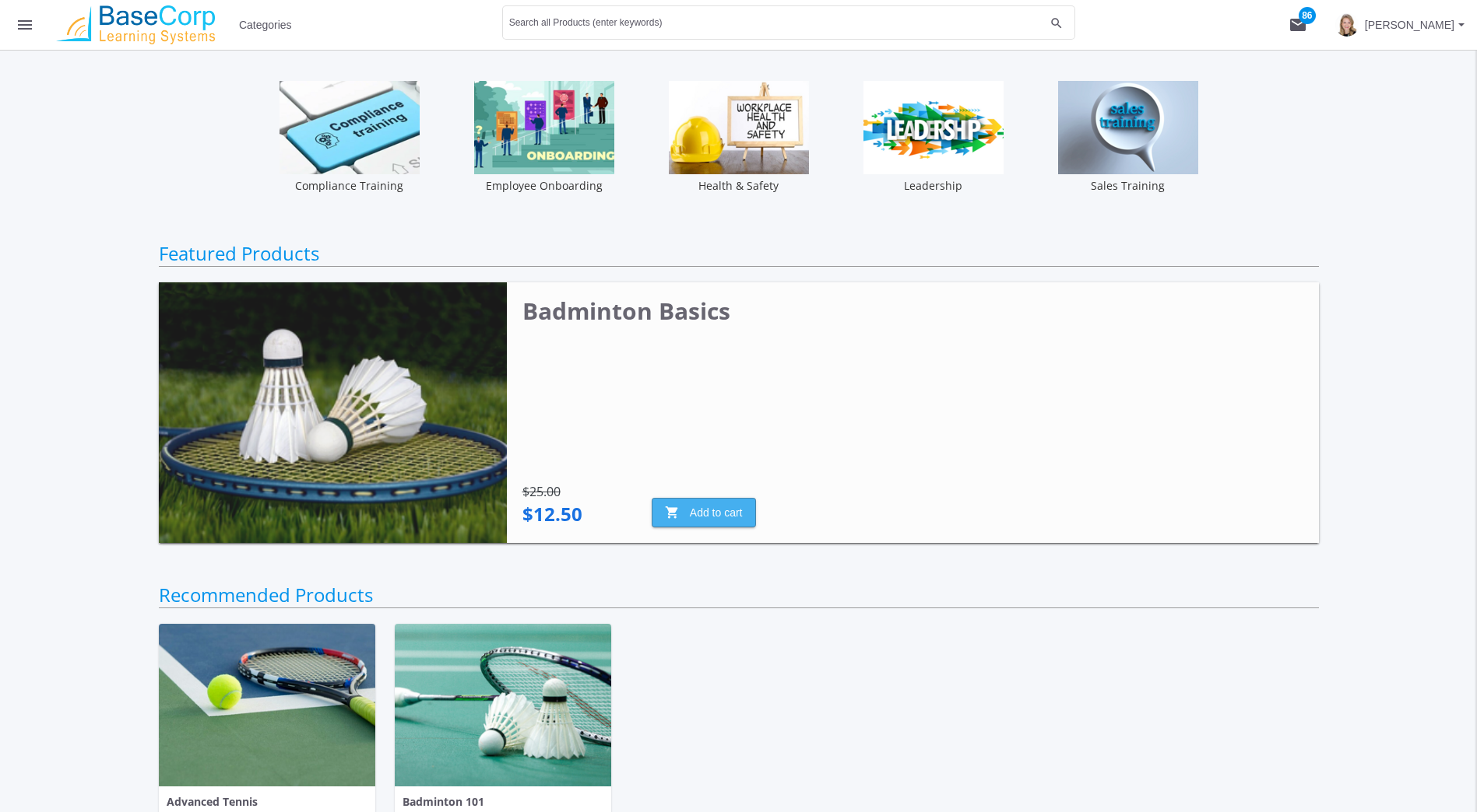
click at [722, 500] on span "shopping_cart Add to cart" at bounding box center [704, 513] width 78 height 28
click at [1308, 26] on mat-icon "shopping_cart 1" at bounding box center [1297, 24] width 19 height 19
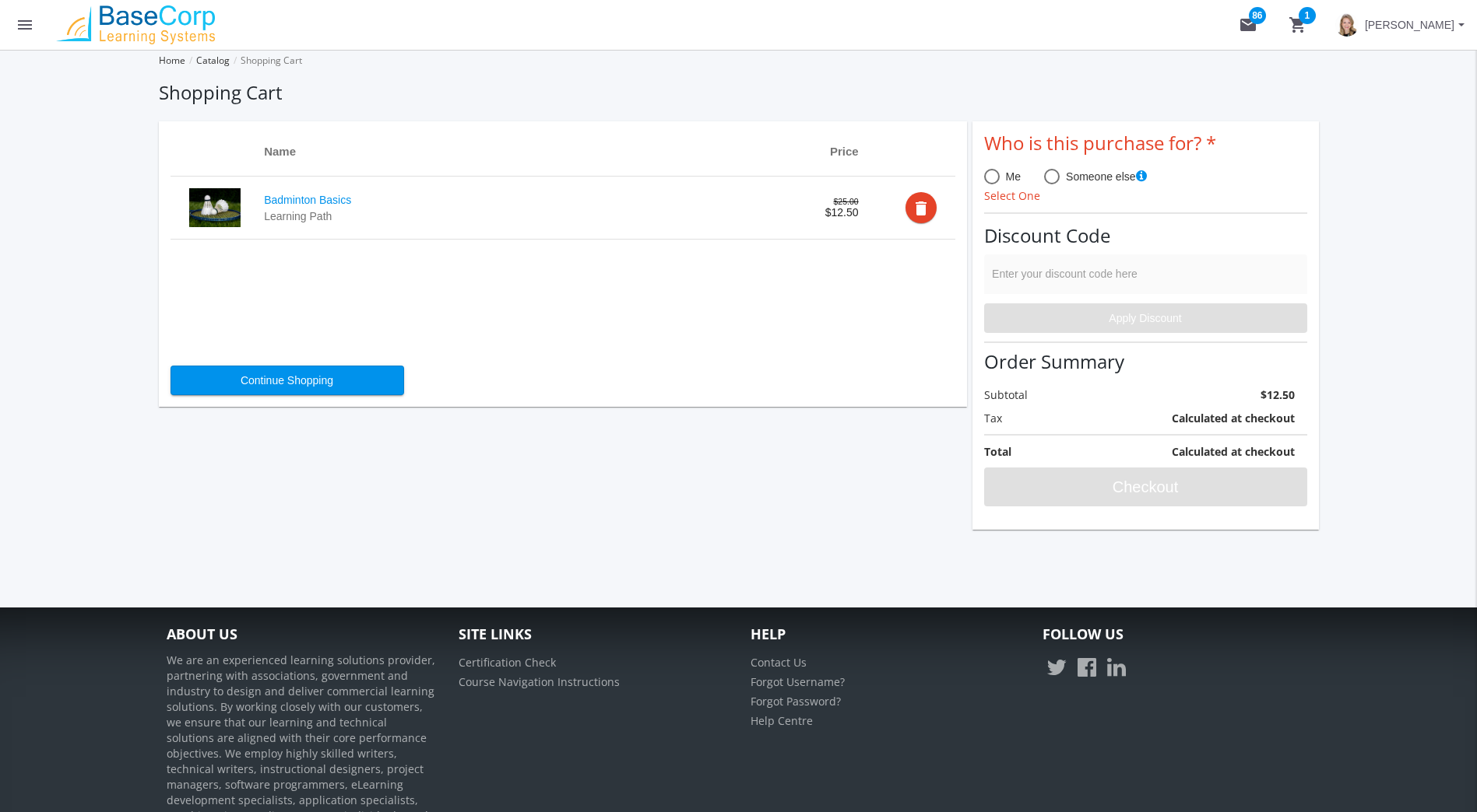
click at [1068, 182] on span "Someone else" at bounding box center [1103, 177] width 87 height 16
click at [1060, 182] on input "Someone else" at bounding box center [1052, 180] width 16 height 16
radio input "true"
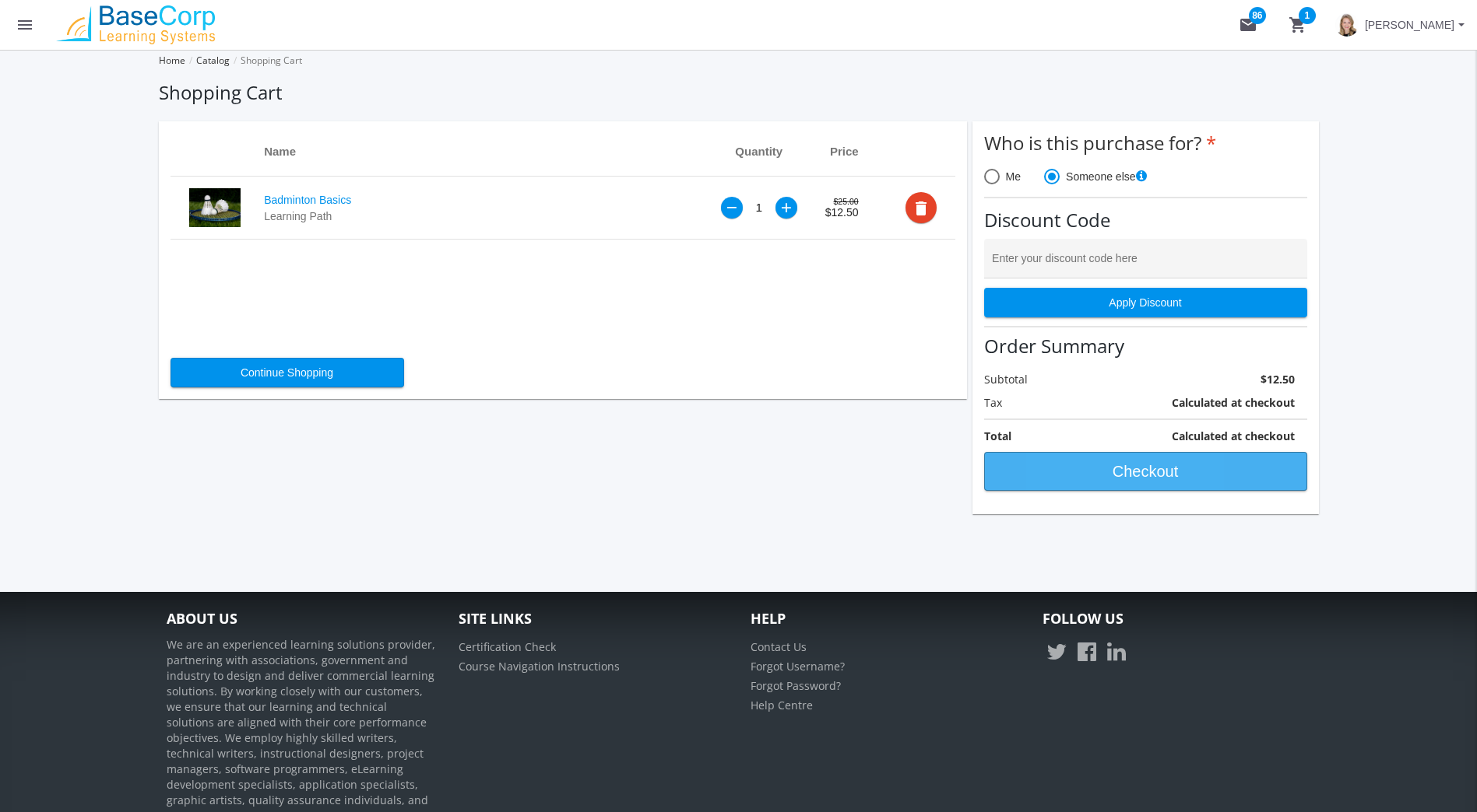
click at [1068, 470] on span "Checkout" at bounding box center [1145, 472] width 297 height 28
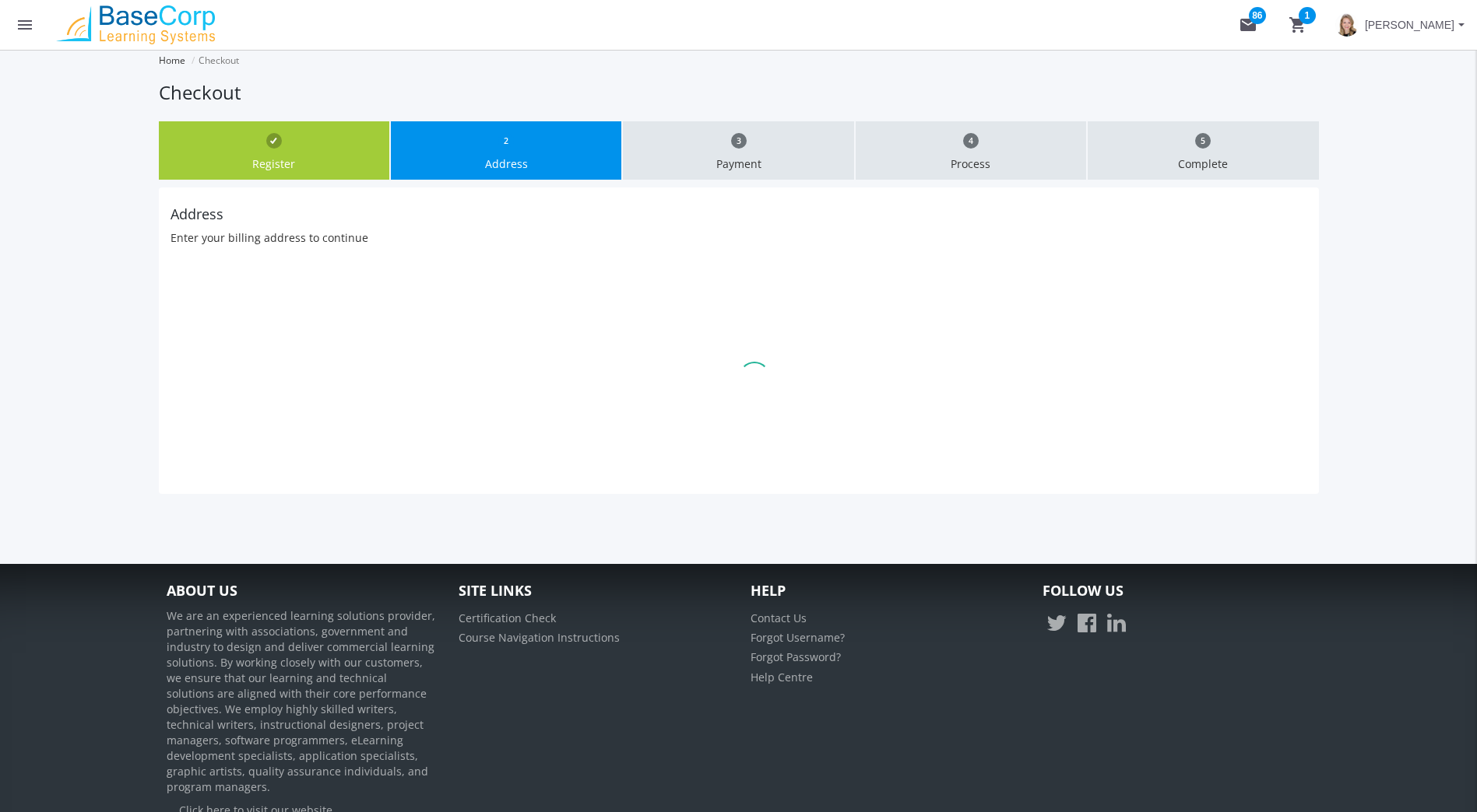
type input "[STREET_ADDRESS]"
type input "[GEOGRAPHIC_DATA]"
type input "H4E4C9"
select select "1"
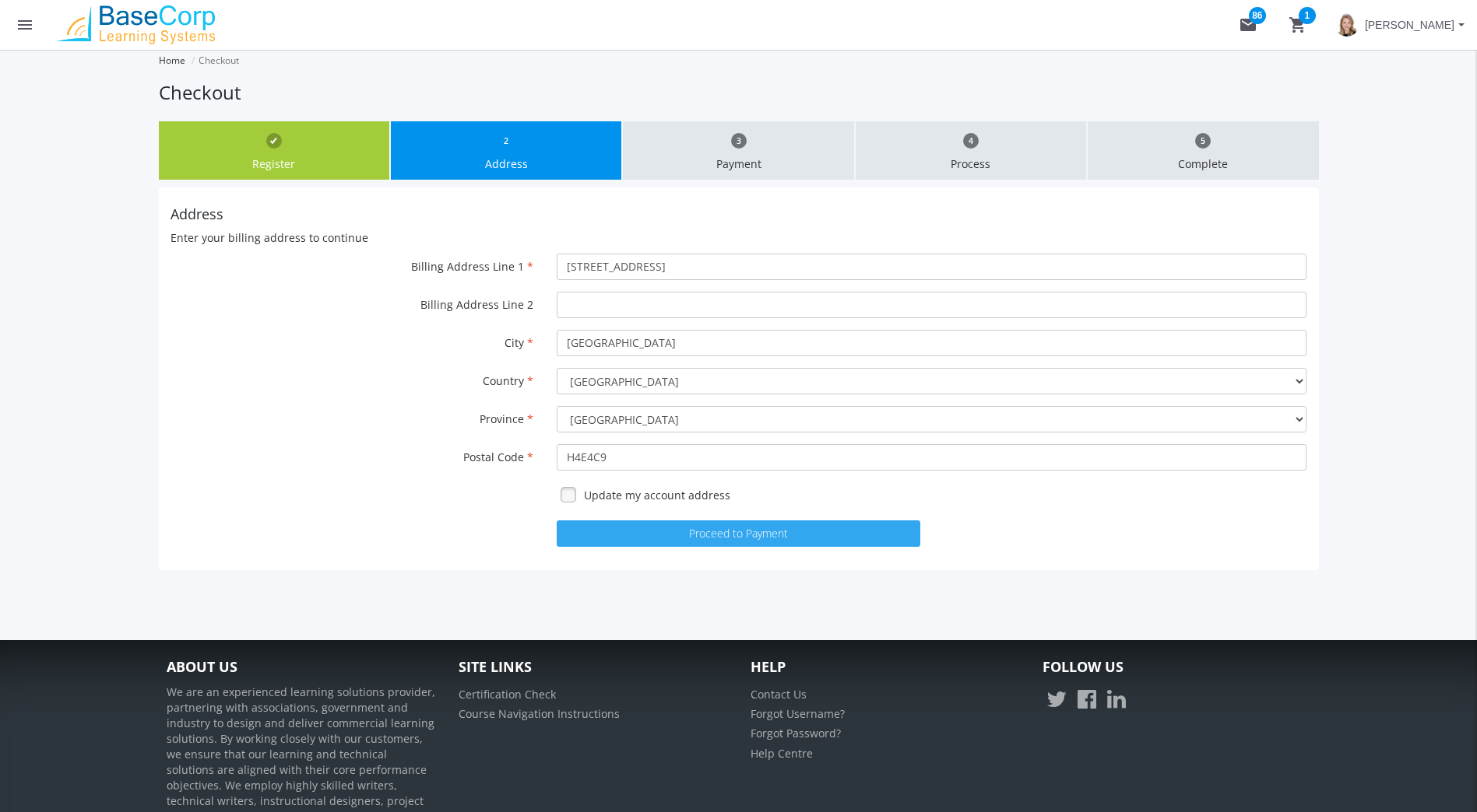
click at [759, 520] on button "Proceed to Payment" at bounding box center [738, 533] width 363 height 26
